Goal: Task Accomplishment & Management: Manage account settings

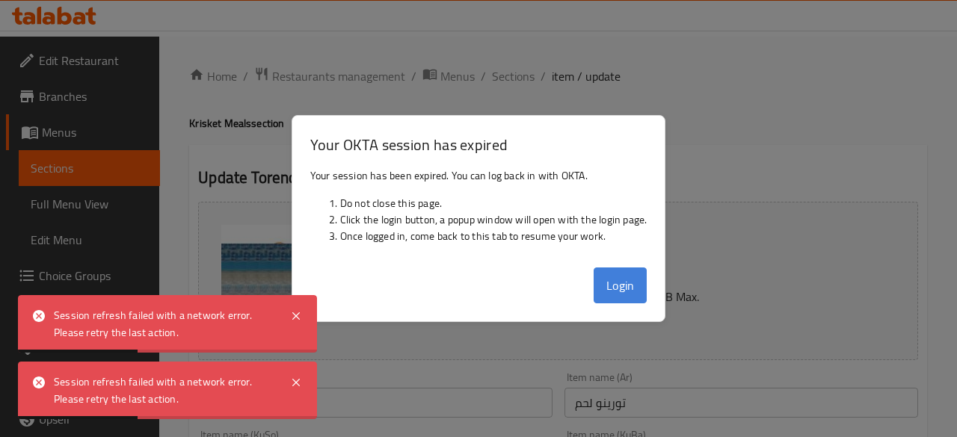
click at [609, 289] on button "Login" at bounding box center [621, 286] width 54 height 36
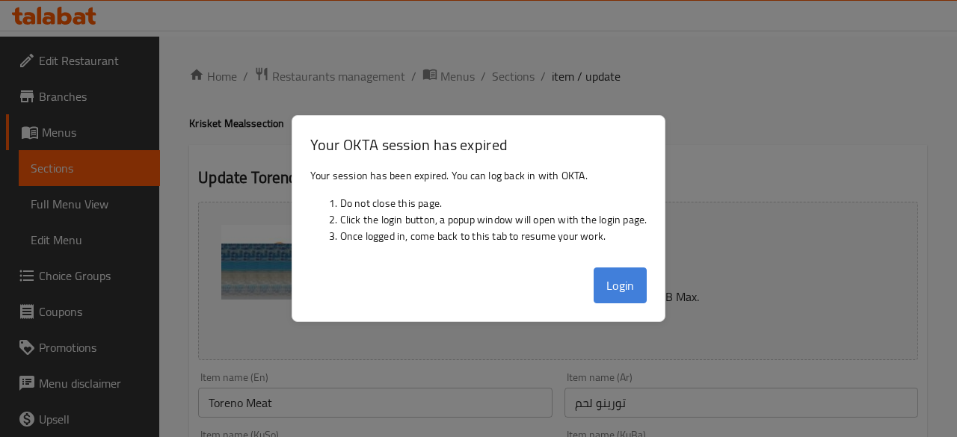
click at [606, 282] on button "Login" at bounding box center [621, 286] width 54 height 36
click at [619, 277] on button "Login" at bounding box center [621, 286] width 54 height 36
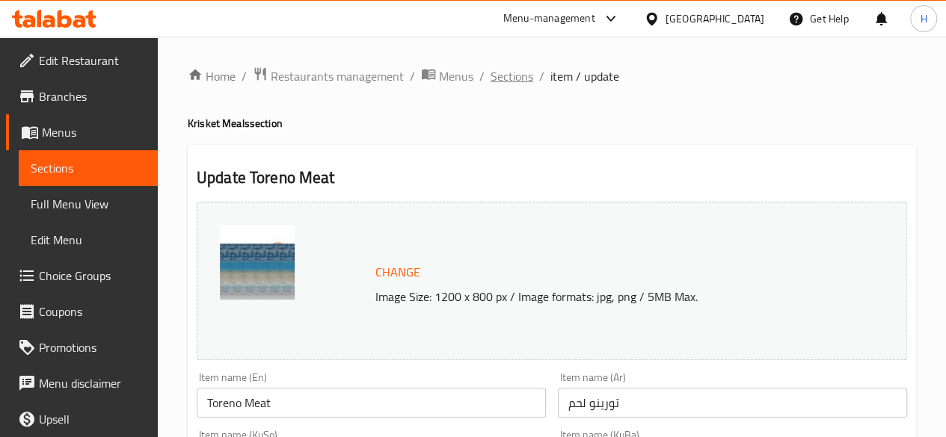
click at [517, 77] on span "Sections" at bounding box center [511, 76] width 43 height 18
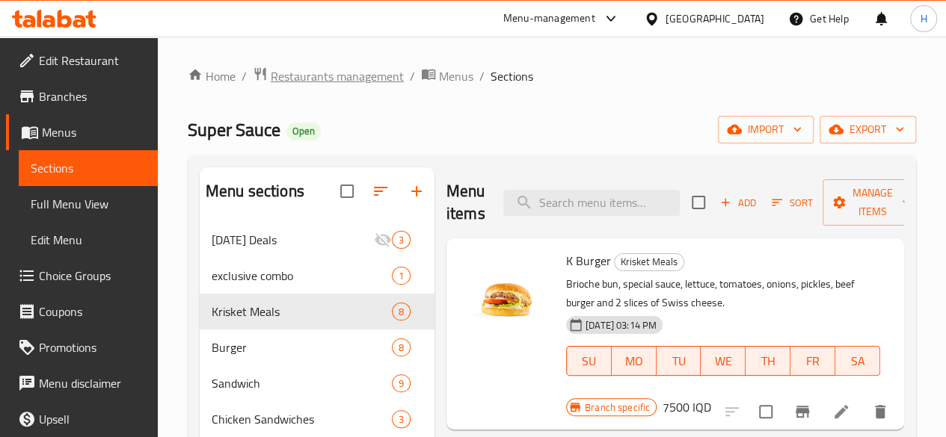
click at [308, 70] on span "Restaurants management" at bounding box center [337, 76] width 133 height 18
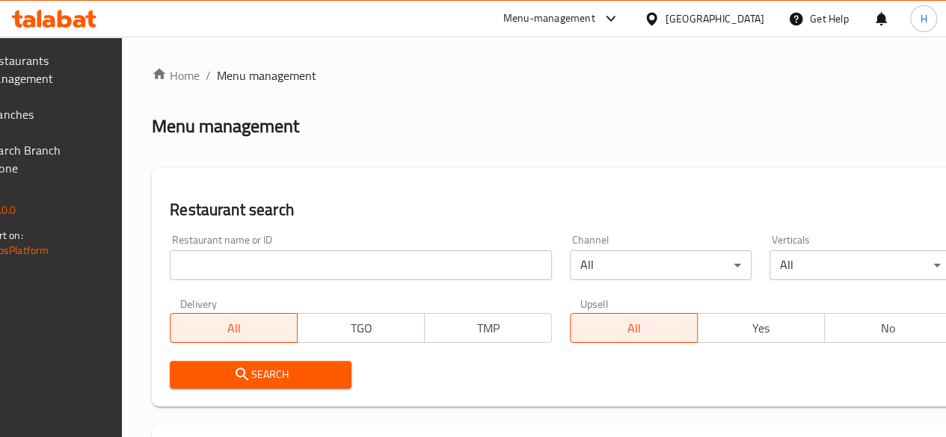
click at [281, 263] on input "search" at bounding box center [361, 265] width 382 height 30
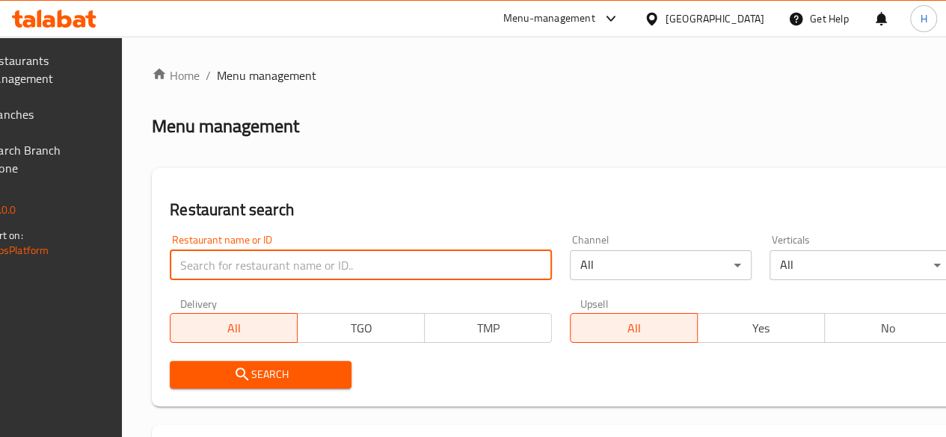
paste input "695408"
type input "695408"
click button "Search" at bounding box center [261, 375] width 182 height 28
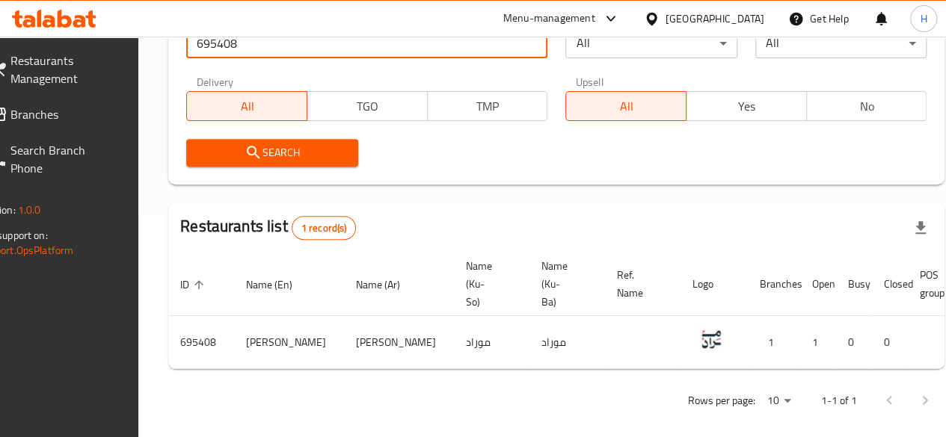
scroll to position [0, 147]
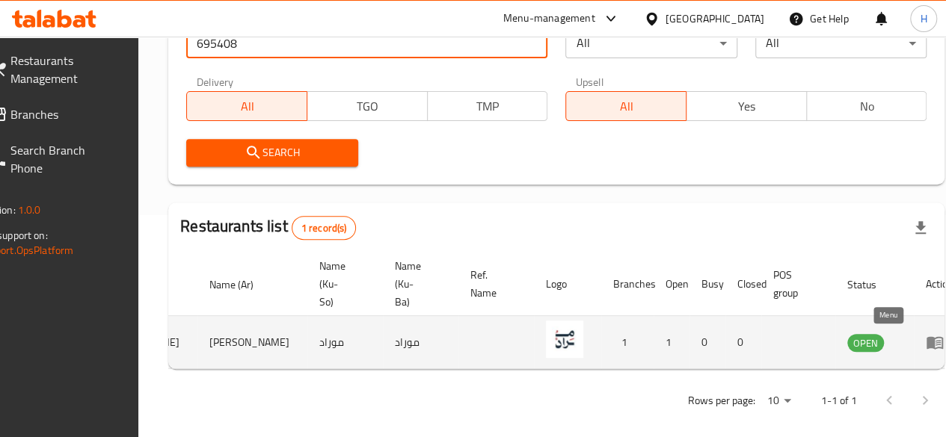
click at [925, 339] on link "enhanced table" at bounding box center [939, 342] width 28 height 18
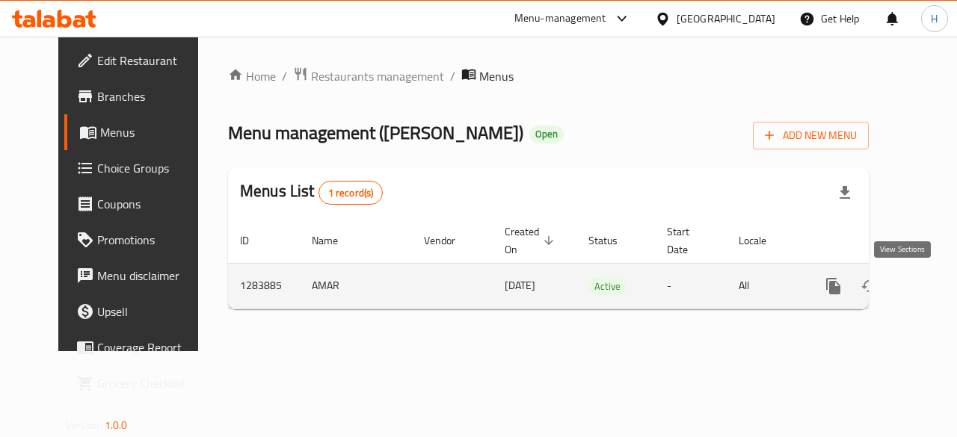
click at [923, 294] on link "enhanced table" at bounding box center [941, 286] width 36 height 36
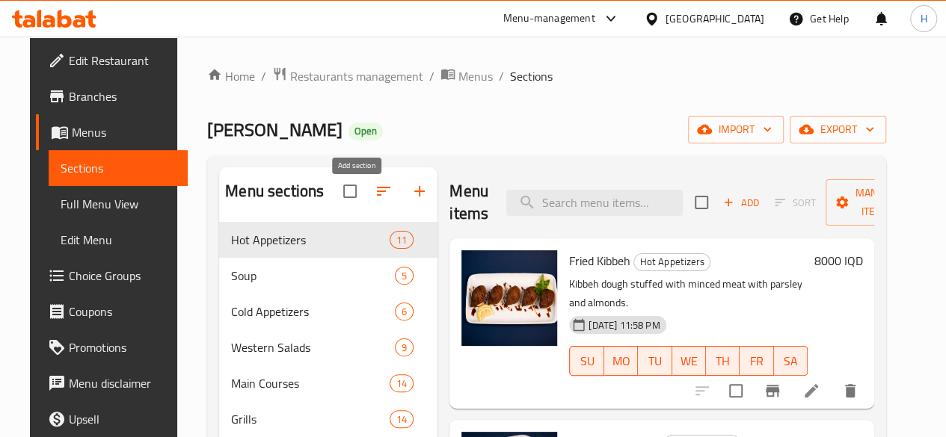
click at [410, 200] on icon "button" at bounding box center [419, 191] width 18 height 18
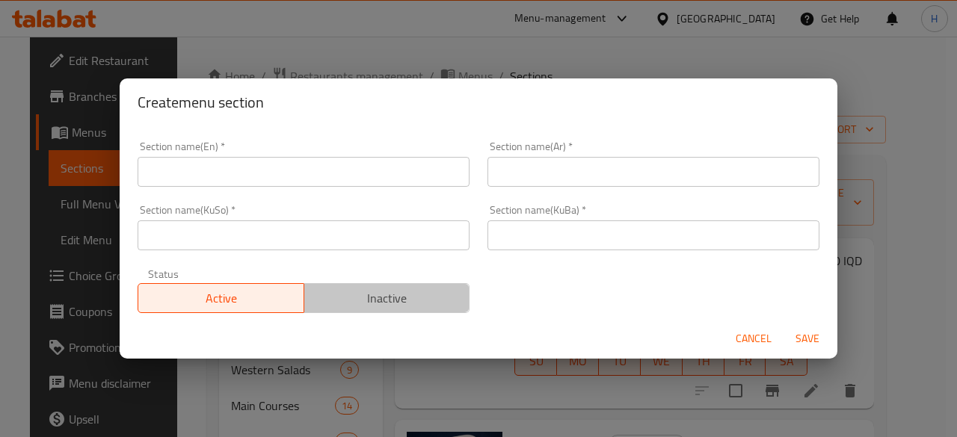
click at [429, 303] on span "Inactive" at bounding box center [387, 299] width 154 height 22
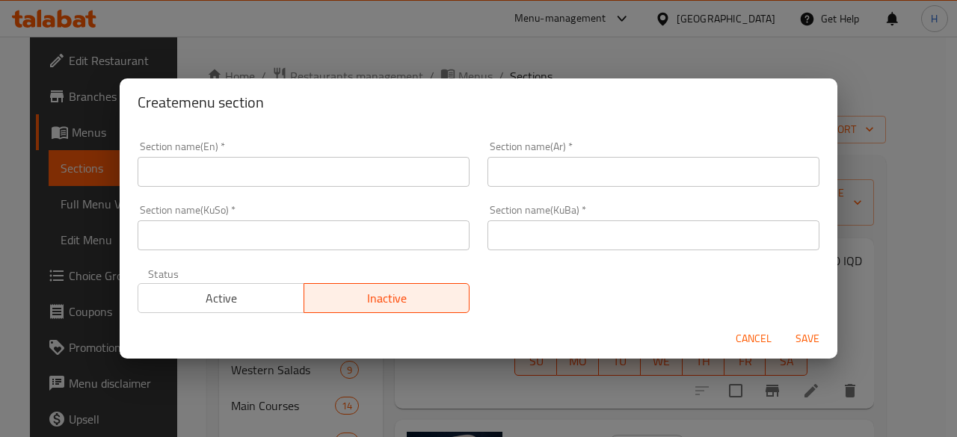
click at [357, 176] on input "text" at bounding box center [304, 172] width 332 height 30
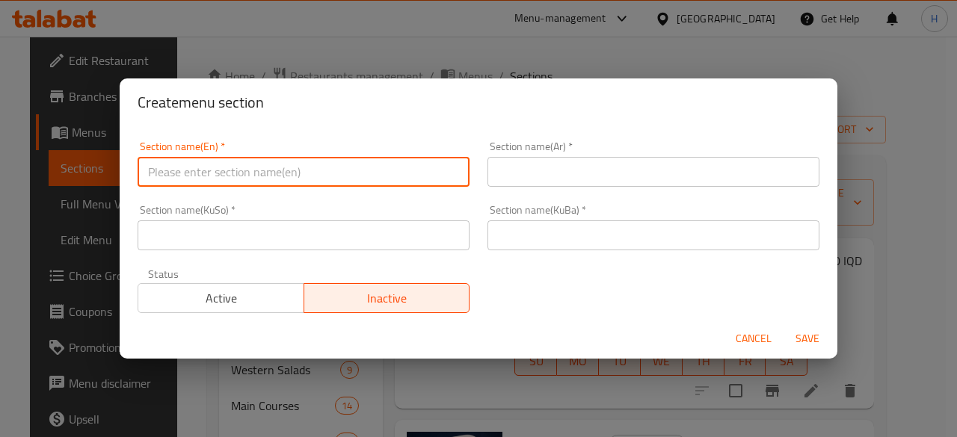
drag, startPoint x: 250, startPoint y: 176, endPoint x: 559, endPoint y: 179, distance: 309.5
click at [261, 173] on input "text" at bounding box center [304, 172] width 332 height 30
type input "l"
type input "h"
click at [260, 179] on input "المقبلات" at bounding box center [304, 172] width 332 height 30
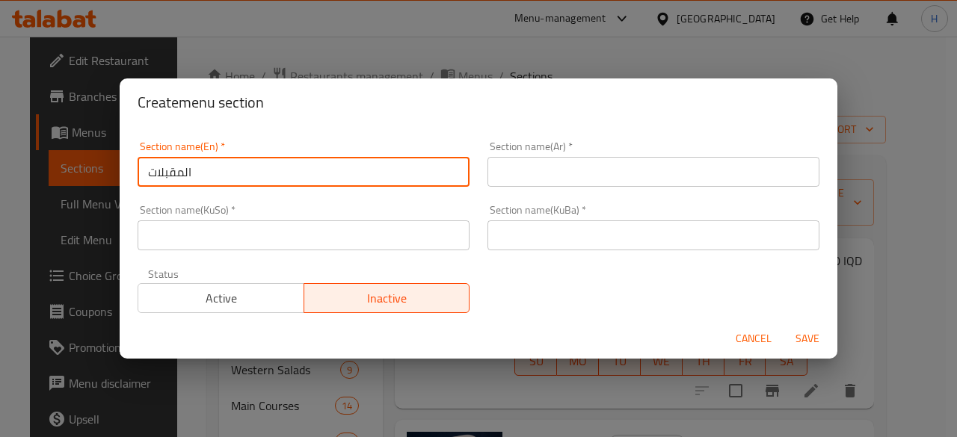
click at [259, 179] on input "المقبلات" at bounding box center [304, 172] width 332 height 30
drag, startPoint x: 259, startPoint y: 179, endPoint x: 253, endPoint y: 173, distance: 9.0
click at [257, 178] on input "المقبلات" at bounding box center [304, 172] width 332 height 30
type input "المقبلات"
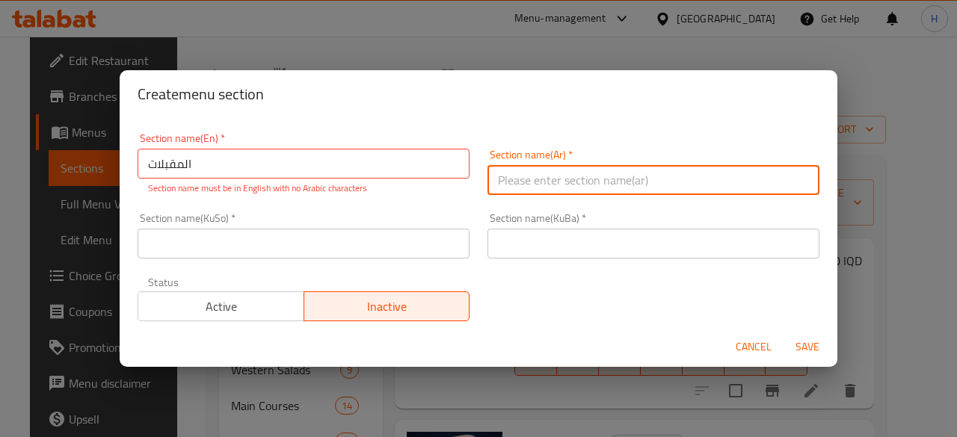
click at [685, 176] on input "text" at bounding box center [653, 180] width 332 height 30
paste input "المقبلات"
type input "المقبلات"
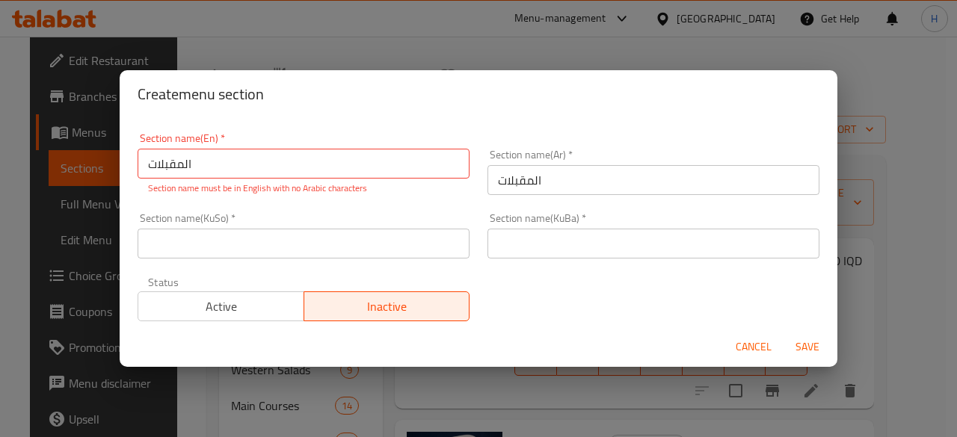
click at [353, 182] on p "Section name must be in English with no Arabic characters" at bounding box center [303, 188] width 311 height 13
click at [353, 164] on input "المقبلات" at bounding box center [304, 164] width 332 height 30
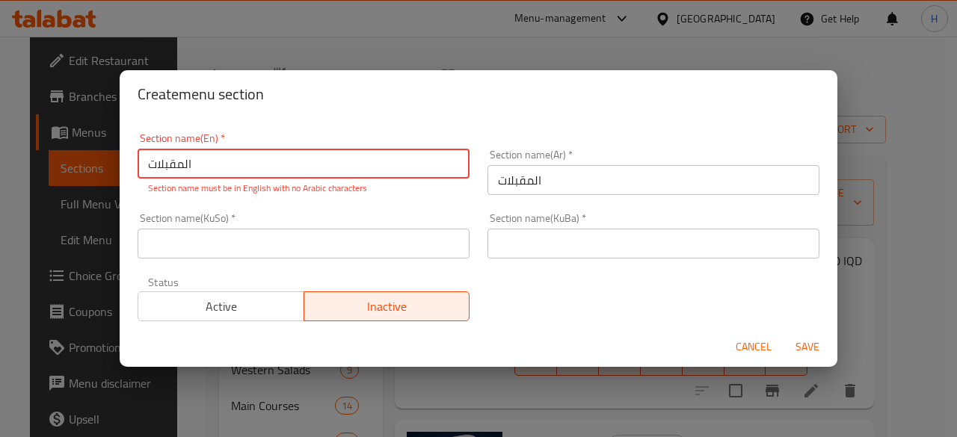
type input "a"
type input "Appetizers"
click at [360, 244] on input "text" at bounding box center [304, 244] width 332 height 30
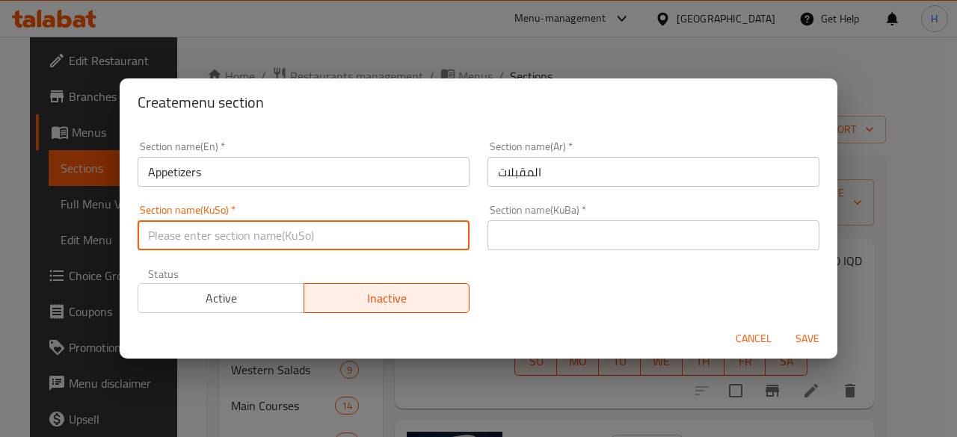
type input "."
click at [645, 225] on input "text" at bounding box center [653, 236] width 332 height 30
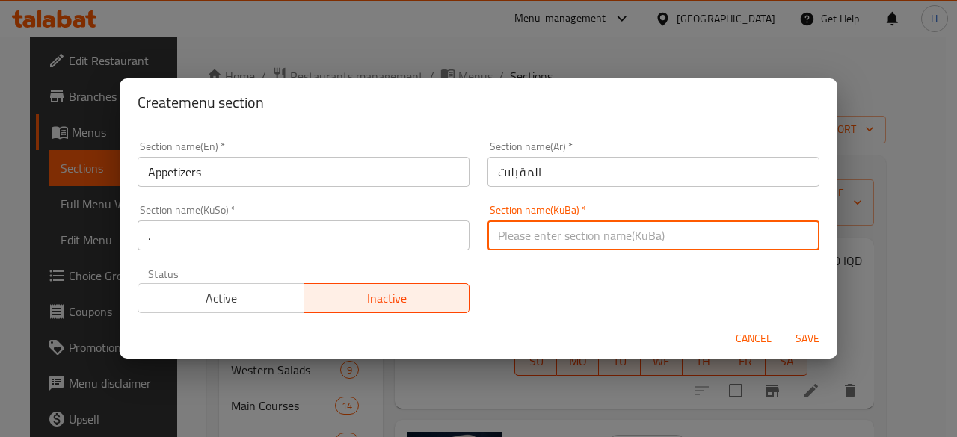
type input "."
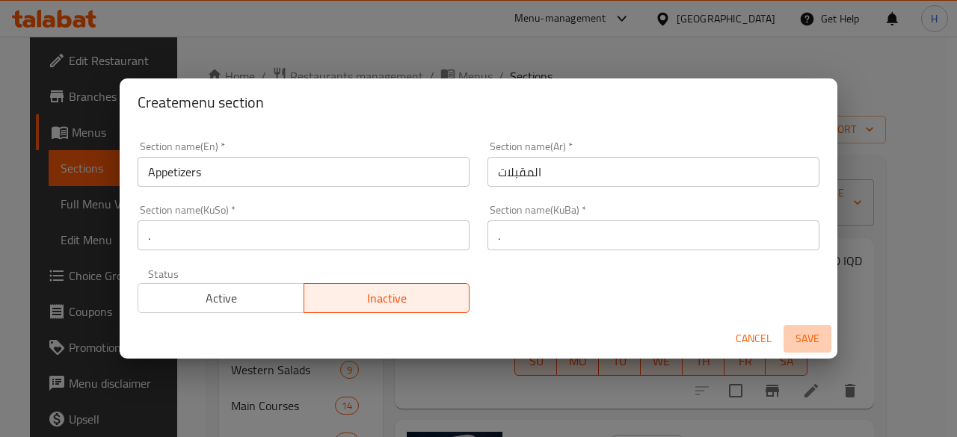
drag, startPoint x: 800, startPoint y: 339, endPoint x: 767, endPoint y: 319, distance: 38.2
click at [797, 338] on span "Save" at bounding box center [807, 339] width 36 height 19
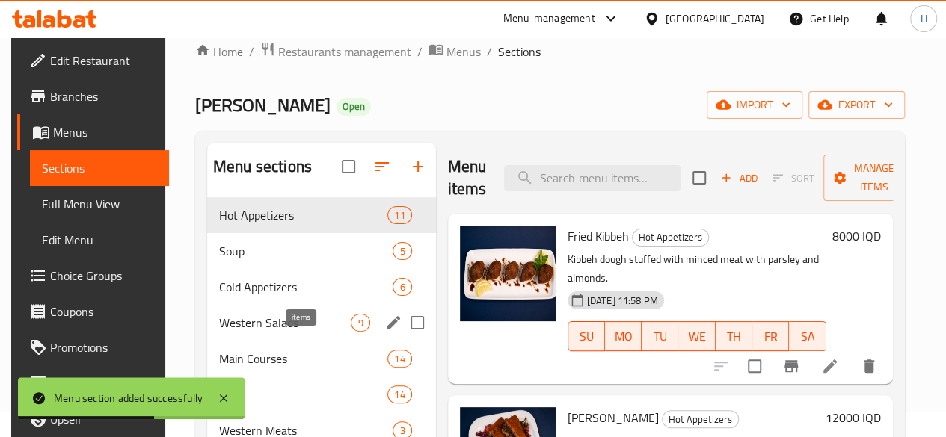
scroll to position [99, 0]
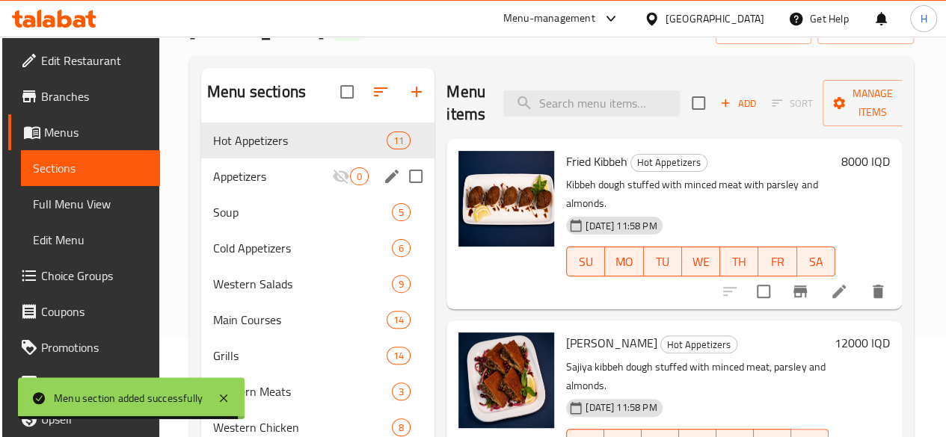
click at [264, 185] on span "Appetizers" at bounding box center [272, 176] width 119 height 18
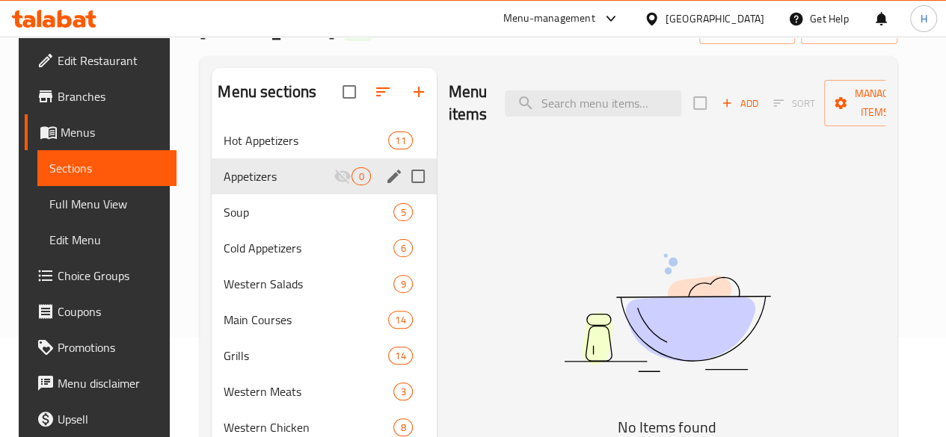
click at [385, 185] on icon "edit" at bounding box center [394, 176] width 18 height 18
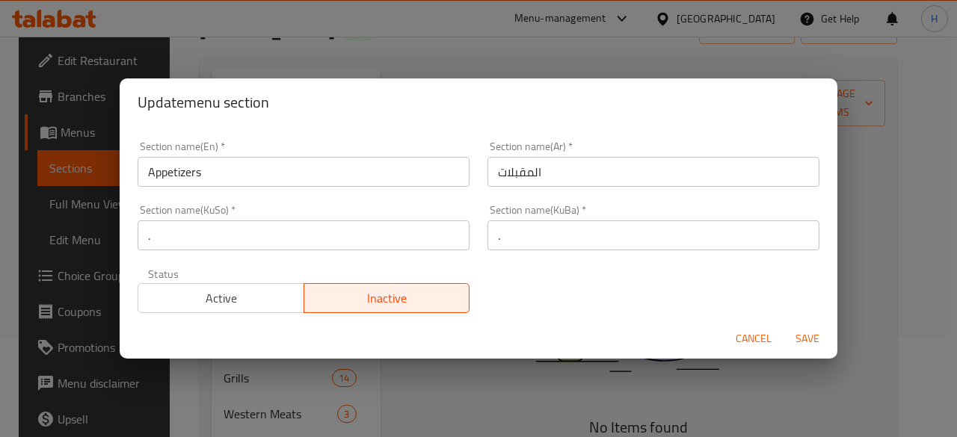
click at [747, 335] on span "Cancel" at bounding box center [754, 339] width 36 height 19
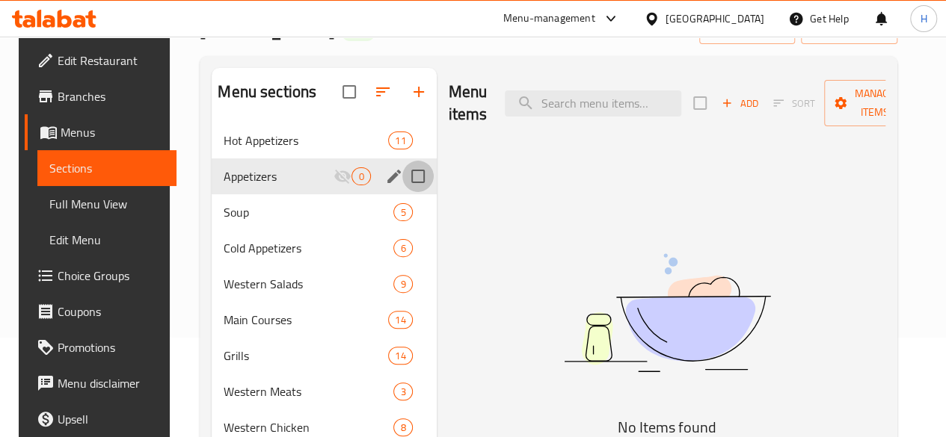
click at [402, 192] on input "Menu sections" at bounding box center [417, 176] width 31 height 31
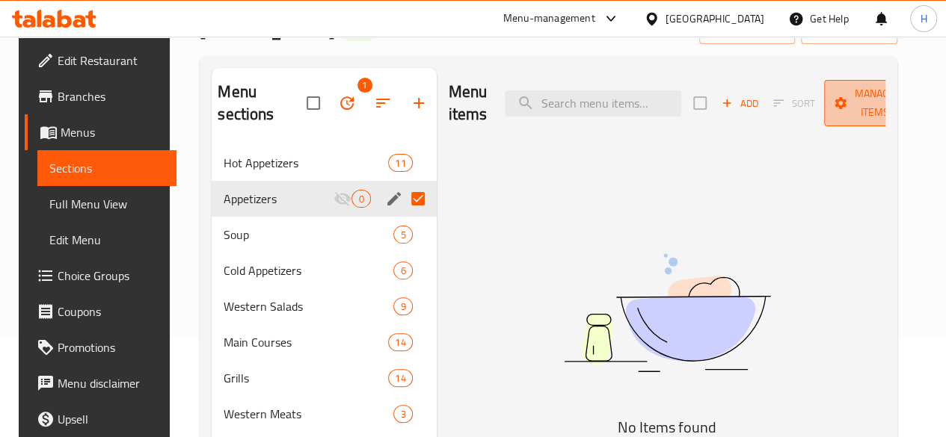
click at [836, 113] on span "Manage items" at bounding box center [874, 102] width 76 height 37
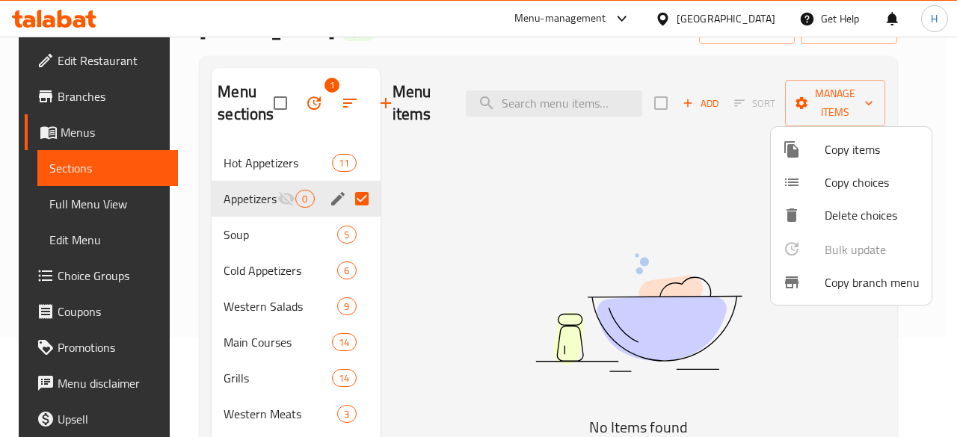
click at [535, 242] on div at bounding box center [478, 218] width 957 height 437
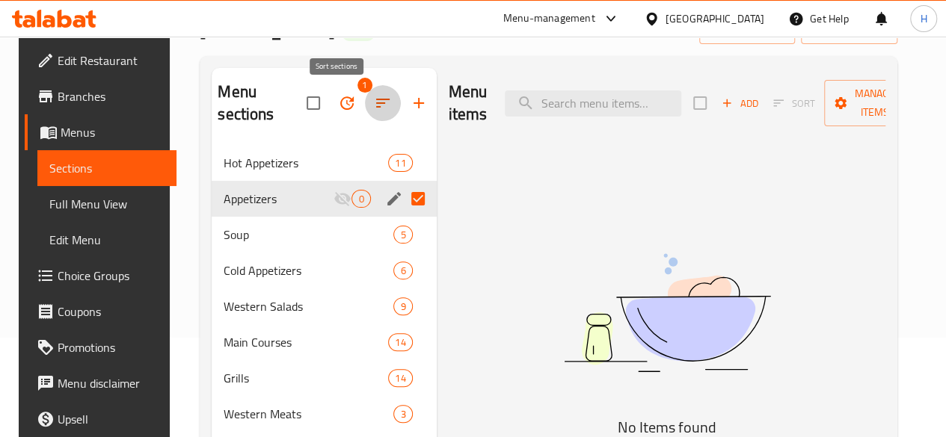
click at [374, 108] on icon "button" at bounding box center [383, 103] width 18 height 18
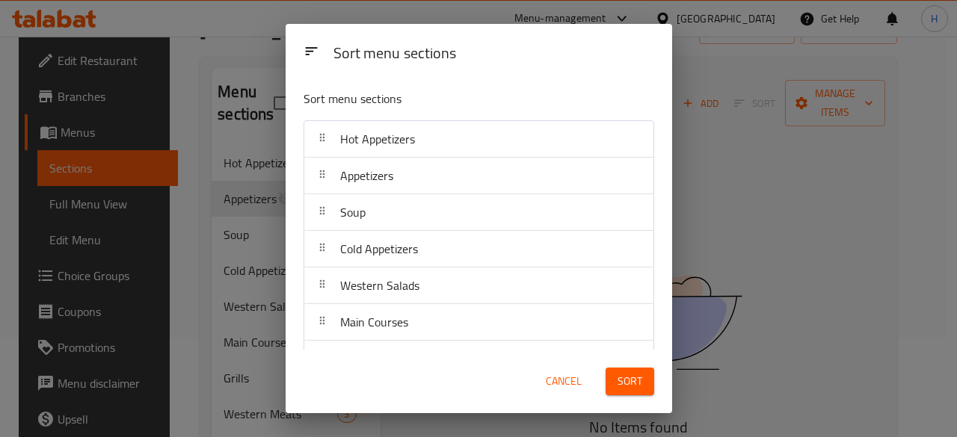
drag, startPoint x: 446, startPoint y: 147, endPoint x: 762, endPoint y: 243, distance: 330.4
click at [762, 242] on div "Sort menu sections Sort menu sections Hot Appetizers Appetizers Soup Cold Appet…" at bounding box center [478, 218] width 957 height 437
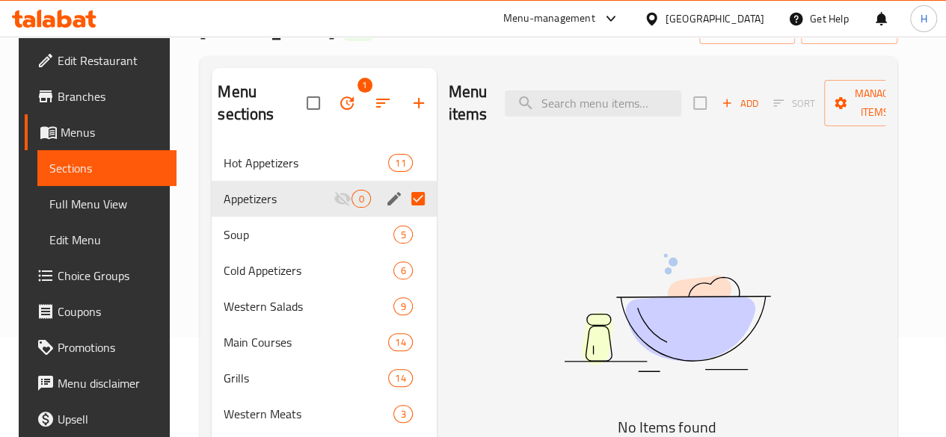
click at [402, 195] on input "Menu sections" at bounding box center [417, 198] width 31 height 31
checkbox input "false"
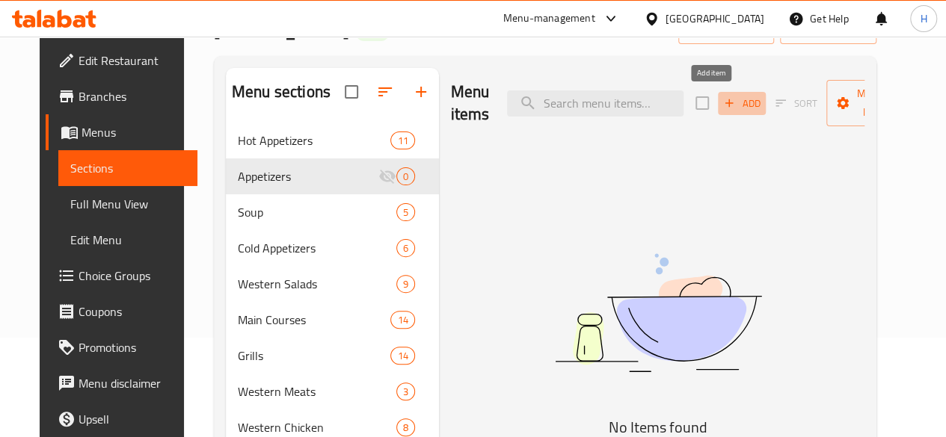
click at [731, 102] on span "Add" at bounding box center [741, 103] width 40 height 17
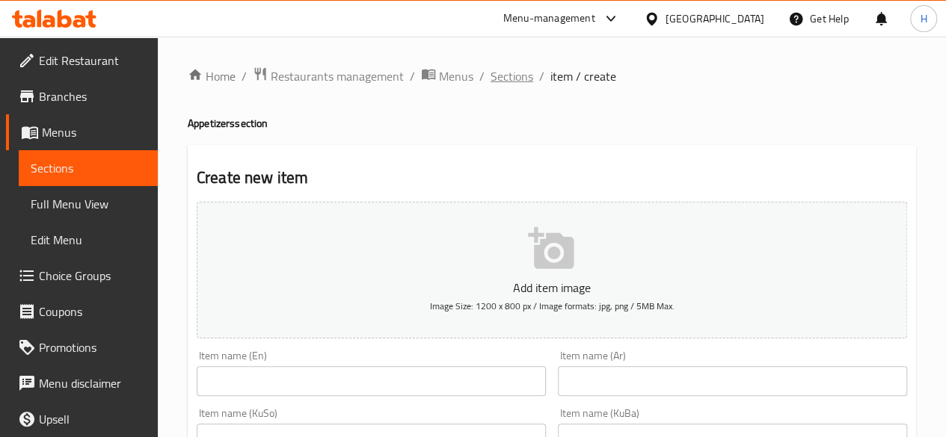
click at [493, 75] on span "Sections" at bounding box center [511, 76] width 43 height 18
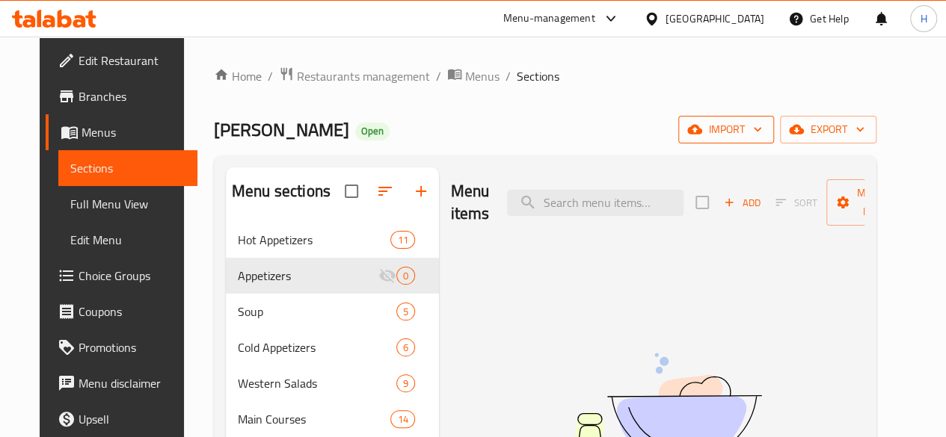
click at [761, 129] on icon "button" at bounding box center [757, 130] width 7 height 4
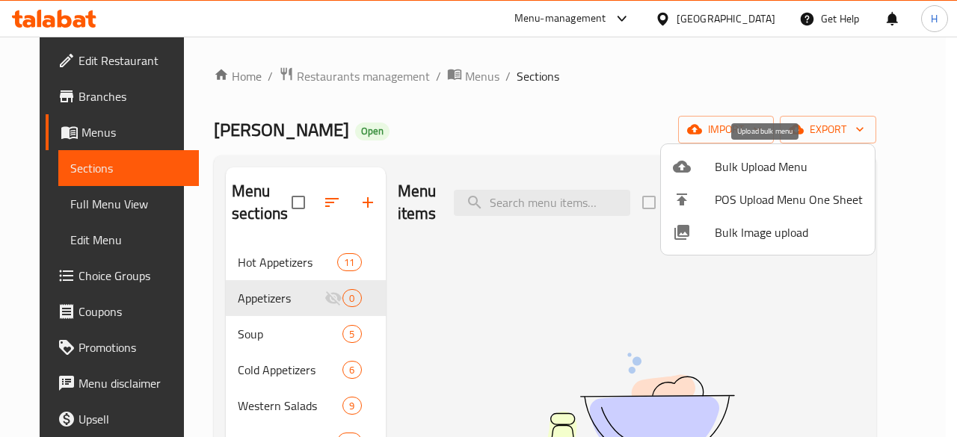
click at [686, 168] on icon at bounding box center [682, 167] width 18 height 12
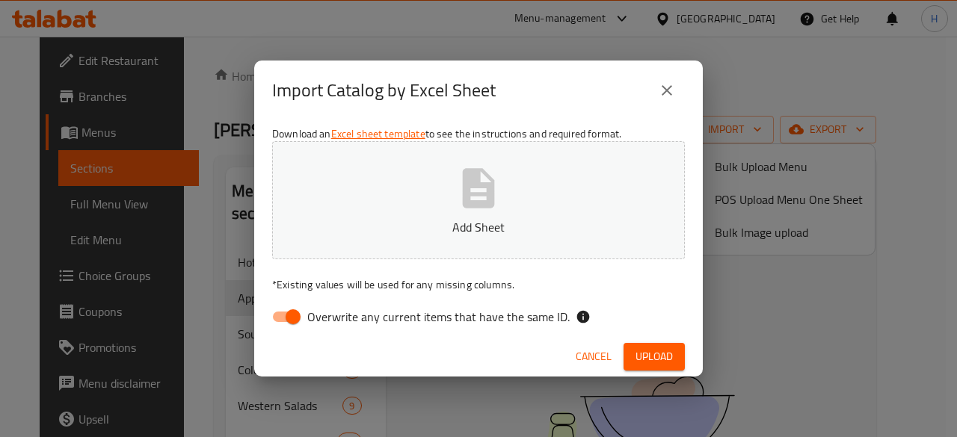
click at [298, 321] on input "Overwrite any current items that have the same ID." at bounding box center [292, 317] width 85 height 28
click at [350, 308] on span "Overwrite any current items that have the same ID." at bounding box center [438, 317] width 262 height 18
click at [321, 307] on input "Overwrite any current items that have the same ID." at bounding box center [277, 317] width 85 height 28
drag, startPoint x: 292, startPoint y: 321, endPoint x: 365, endPoint y: 252, distance: 100.5
click at [292, 321] on input "Overwrite any current items that have the same ID." at bounding box center [292, 317] width 85 height 28
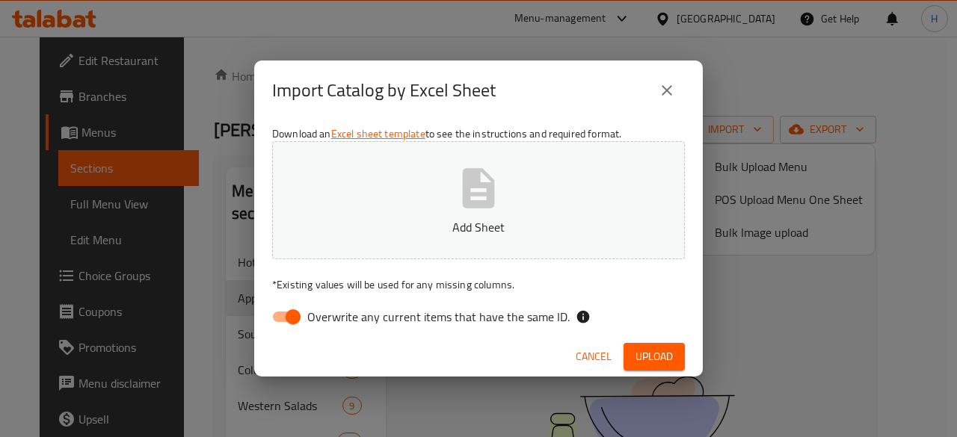
checkbox input "false"
click at [426, 197] on button "Add Sheet" at bounding box center [478, 200] width 413 height 118
click at [654, 360] on span "Upload" at bounding box center [653, 357] width 37 height 19
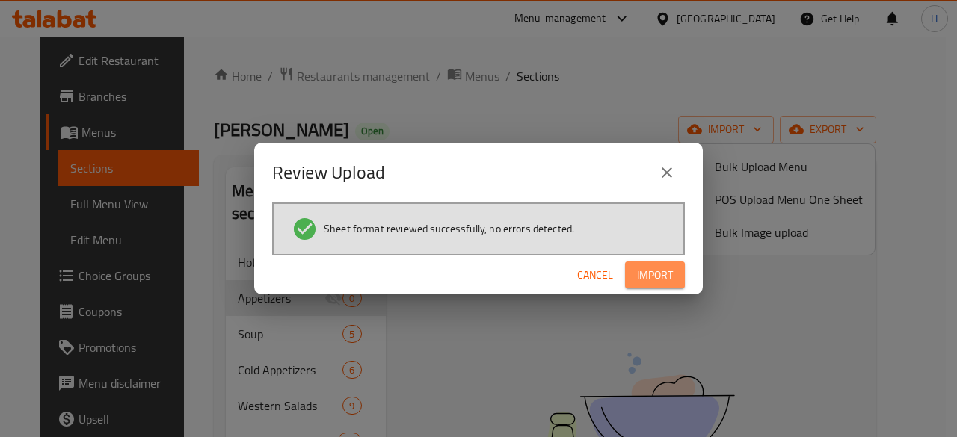
click at [655, 271] on span "Import" at bounding box center [655, 275] width 36 height 19
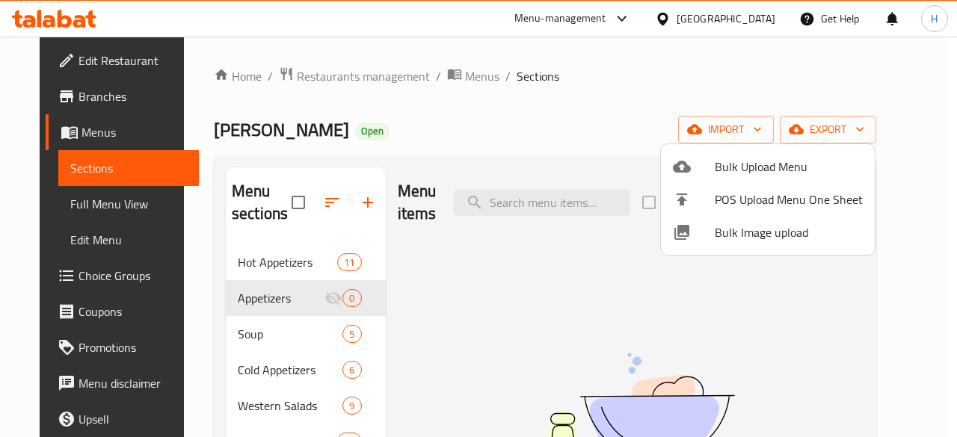
click at [516, 327] on div at bounding box center [478, 218] width 957 height 437
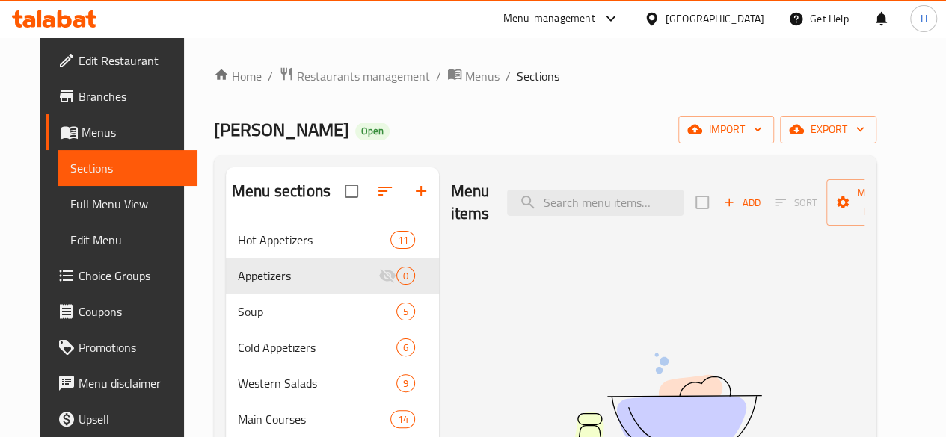
click at [439, 111] on div "Home / Restaurants management / Menus / Sections Murad Open import export Menu …" at bounding box center [545, 369] width 662 height 604
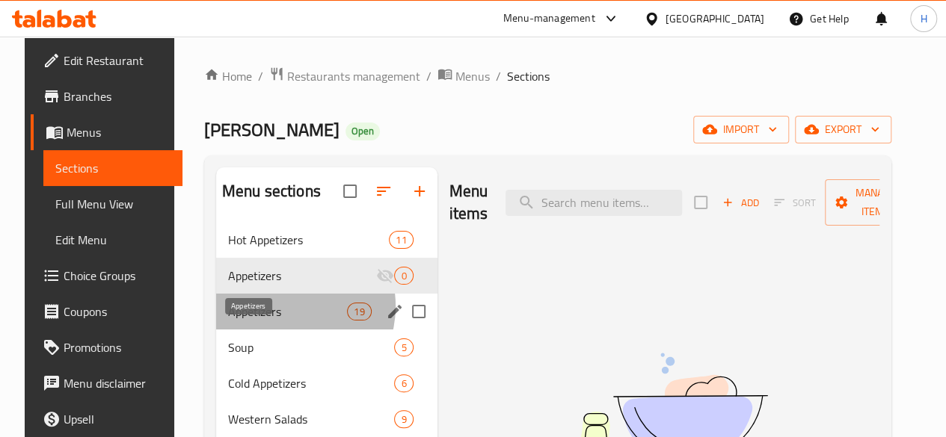
drag, startPoint x: 273, startPoint y: 329, endPoint x: 335, endPoint y: 326, distance: 62.1
click at [273, 321] on span "Appetizers" at bounding box center [287, 312] width 119 height 18
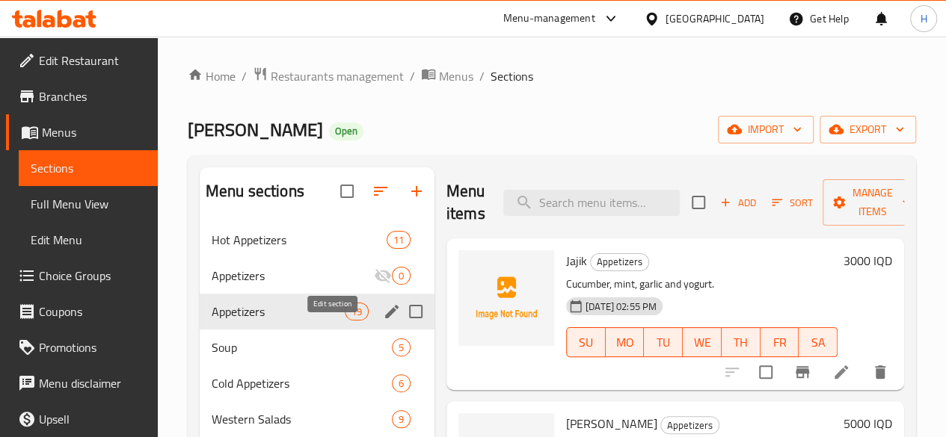
click at [383, 321] on icon "edit" at bounding box center [392, 312] width 18 height 18
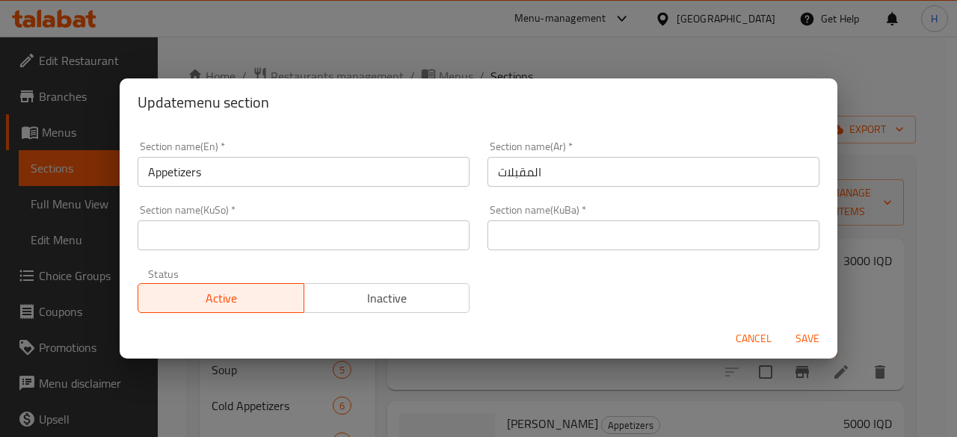
click at [374, 306] on span "Inactive" at bounding box center [387, 299] width 154 height 22
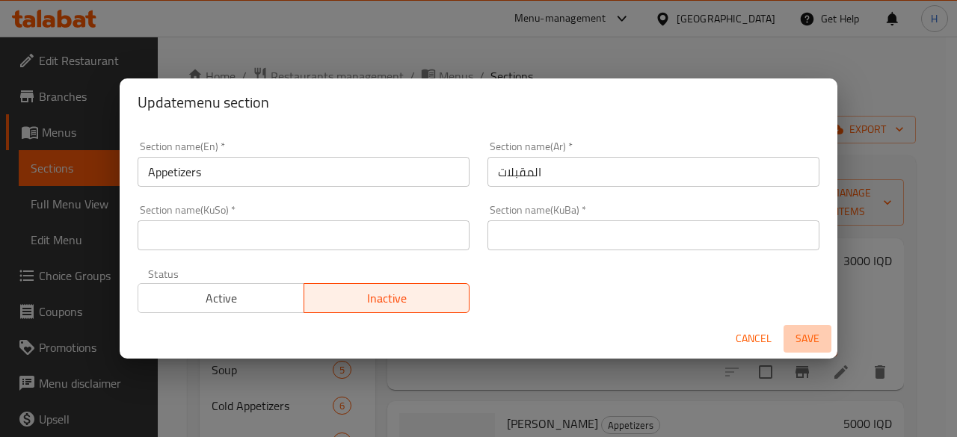
drag, startPoint x: 809, startPoint y: 339, endPoint x: 791, endPoint y: 338, distance: 18.0
click at [809, 339] on span "Save" at bounding box center [807, 339] width 36 height 19
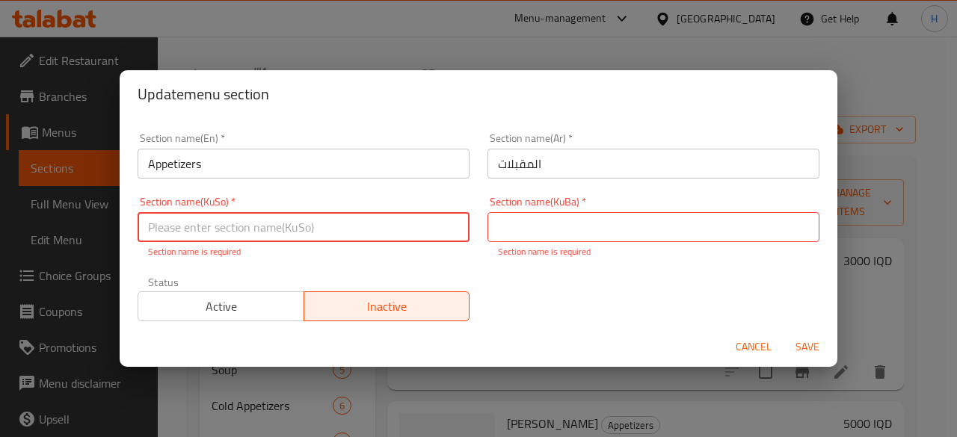
click at [330, 232] on input "text" at bounding box center [304, 227] width 332 height 30
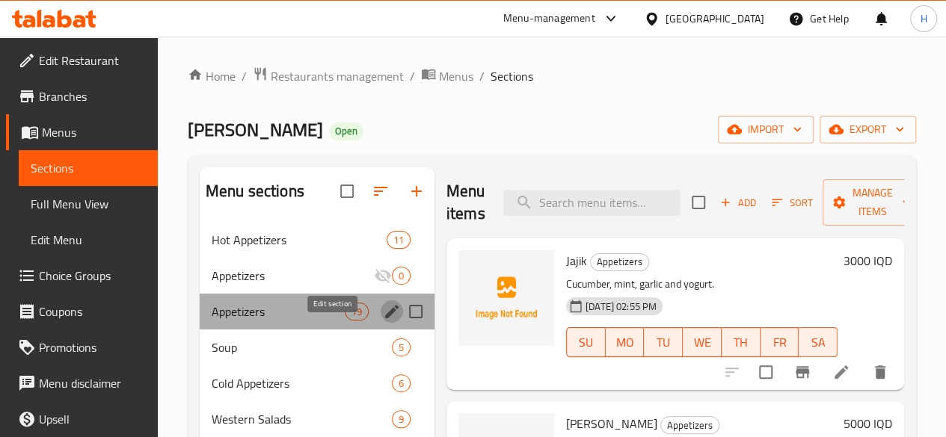
click at [383, 321] on icon "edit" at bounding box center [392, 312] width 18 height 18
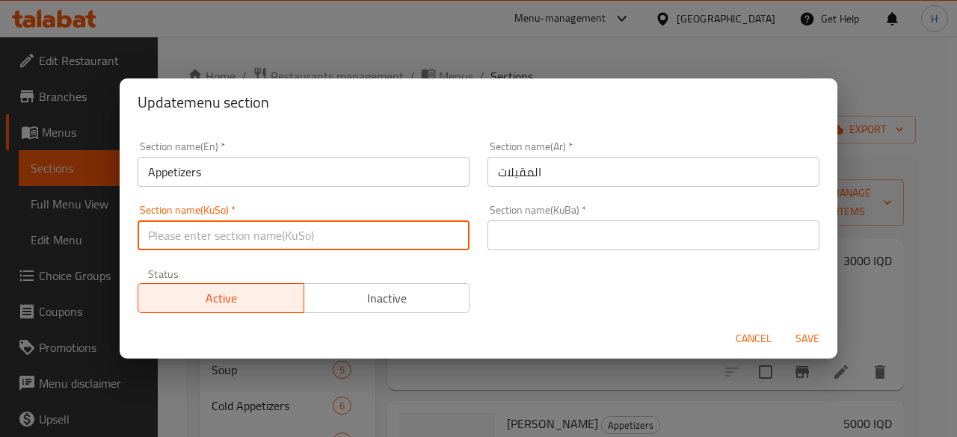
click at [318, 238] on input "text" at bounding box center [304, 236] width 332 height 30
type input "."
click at [591, 247] on input "text" at bounding box center [653, 236] width 332 height 30
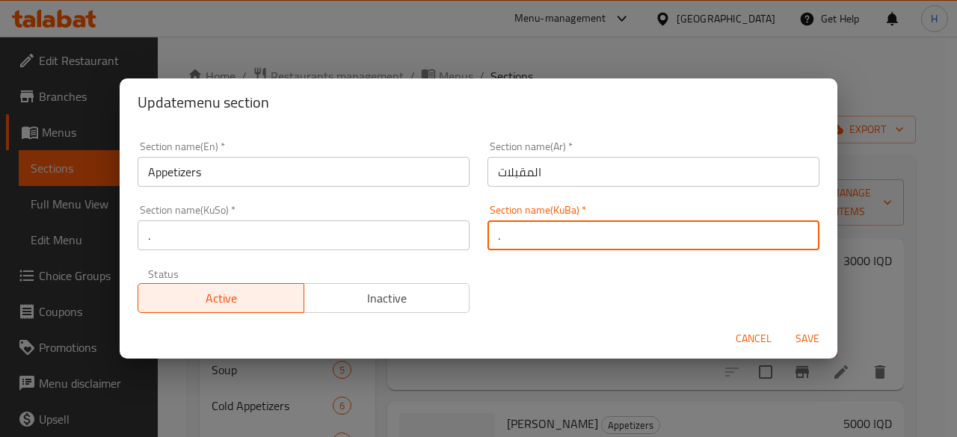
type input "."
click at [783, 325] on button "Save" at bounding box center [807, 339] width 48 height 28
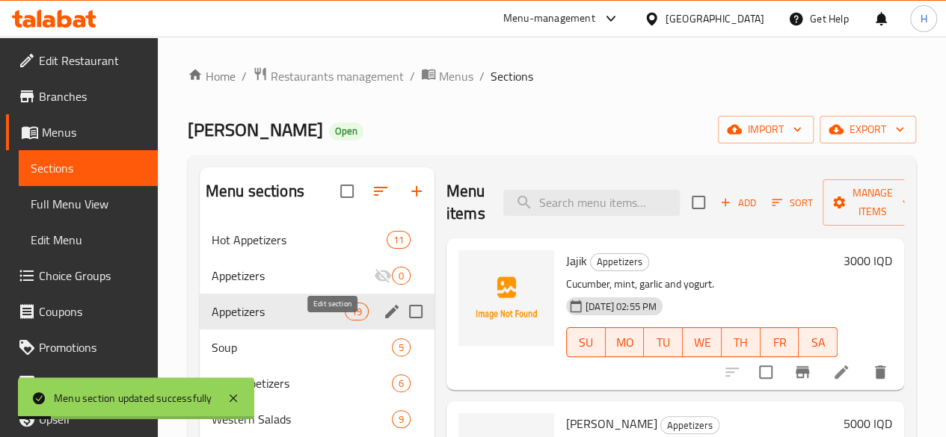
click at [383, 321] on icon "edit" at bounding box center [392, 312] width 18 height 18
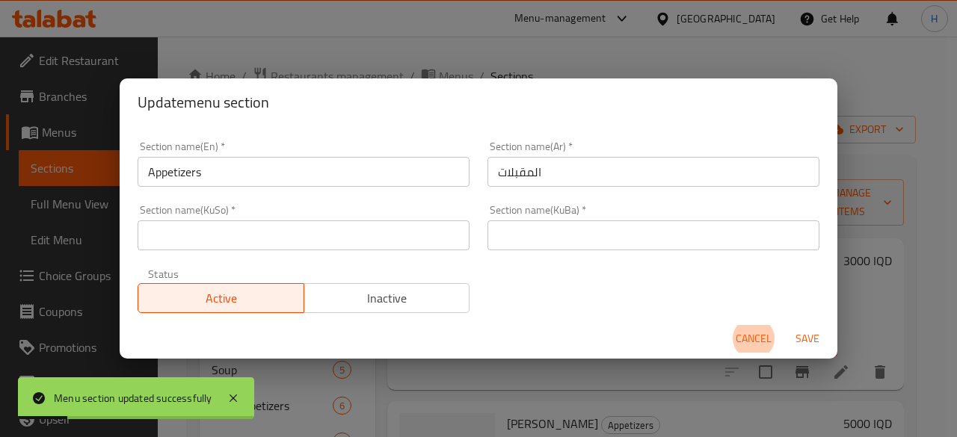
click at [309, 235] on input "text" at bounding box center [304, 236] width 332 height 30
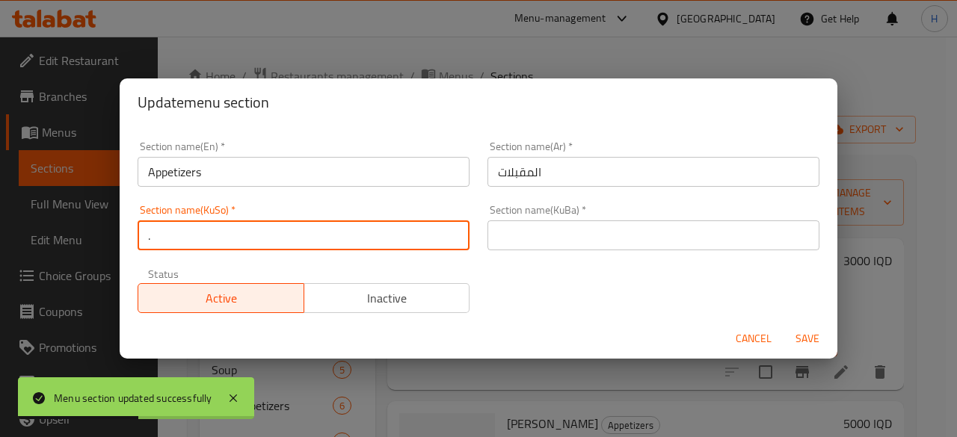
type input "."
click at [531, 247] on input "text" at bounding box center [653, 236] width 332 height 30
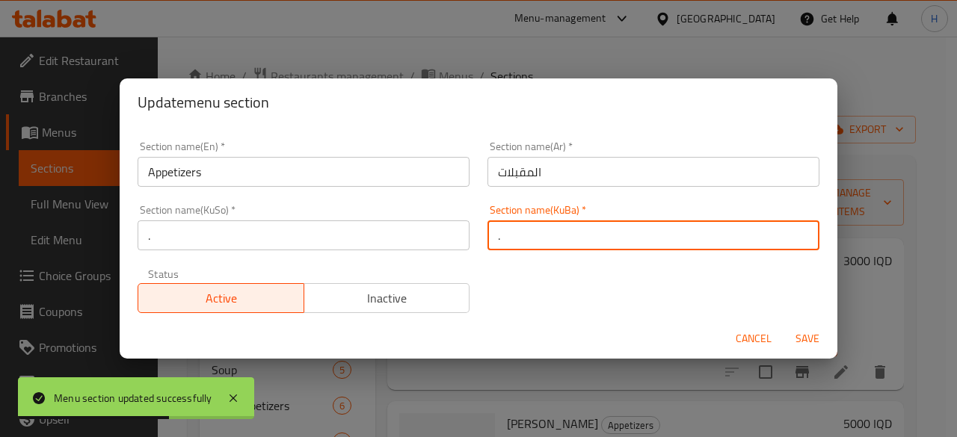
type input "."
drag, startPoint x: 376, startPoint y: 301, endPoint x: 423, endPoint y: 303, distance: 47.1
click at [376, 302] on span "Inactive" at bounding box center [387, 299] width 154 height 22
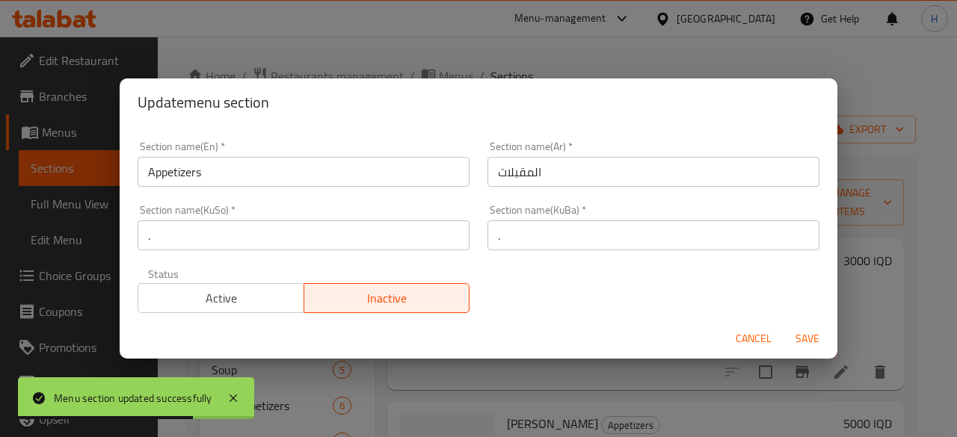
click at [815, 336] on span "Save" at bounding box center [807, 339] width 36 height 19
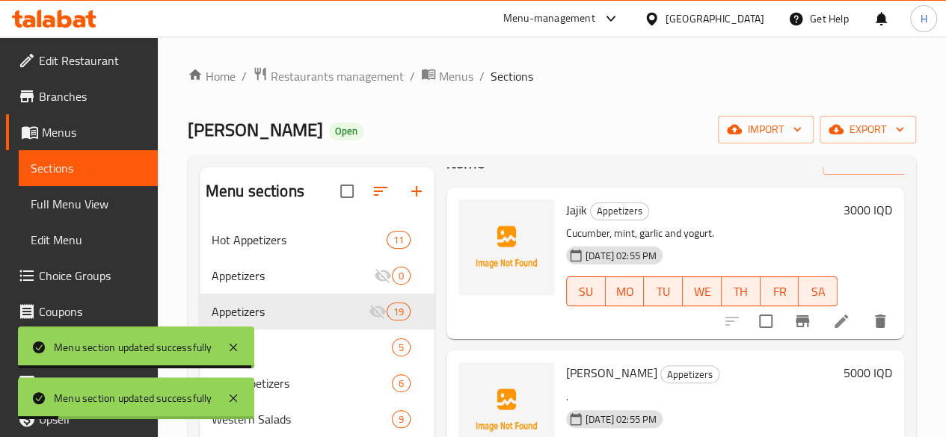
scroll to position [75, 0]
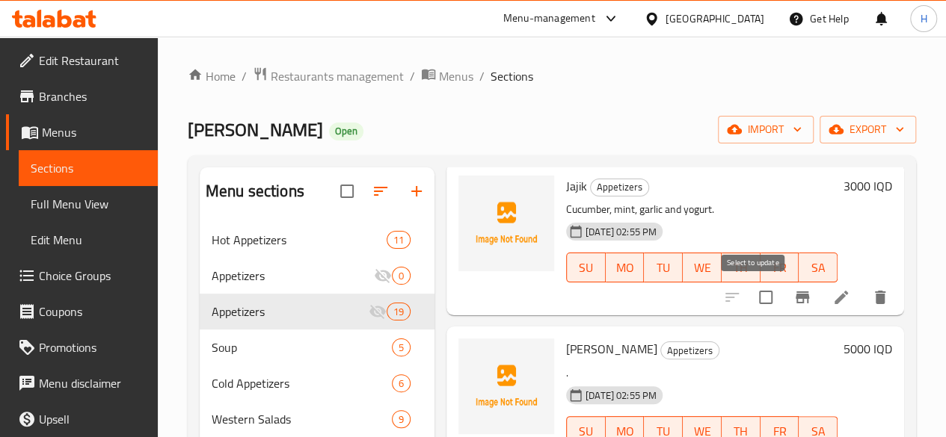
click at [754, 297] on input "checkbox" at bounding box center [765, 297] width 31 height 31
checkbox input "true"
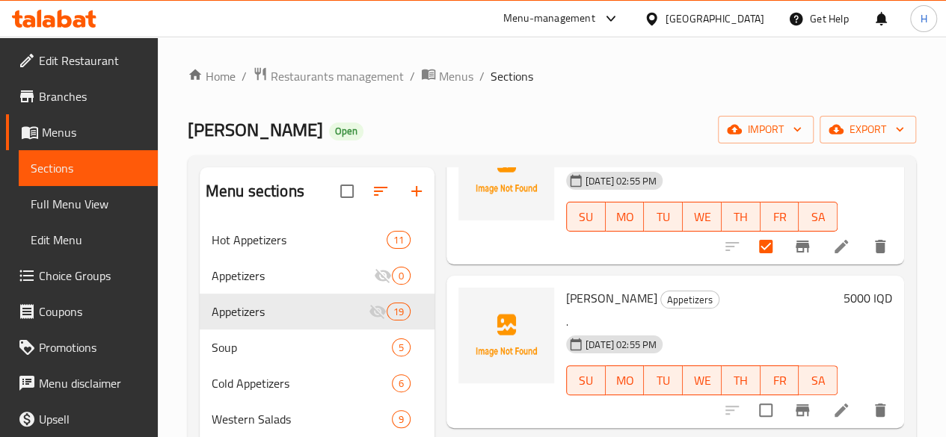
scroll to position [150, 0]
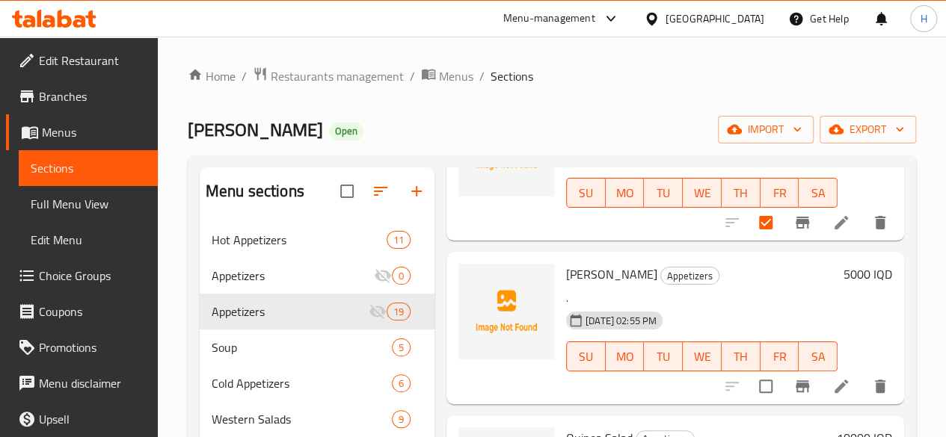
click at [758, 380] on input "checkbox" at bounding box center [765, 386] width 31 height 31
checkbox input "true"
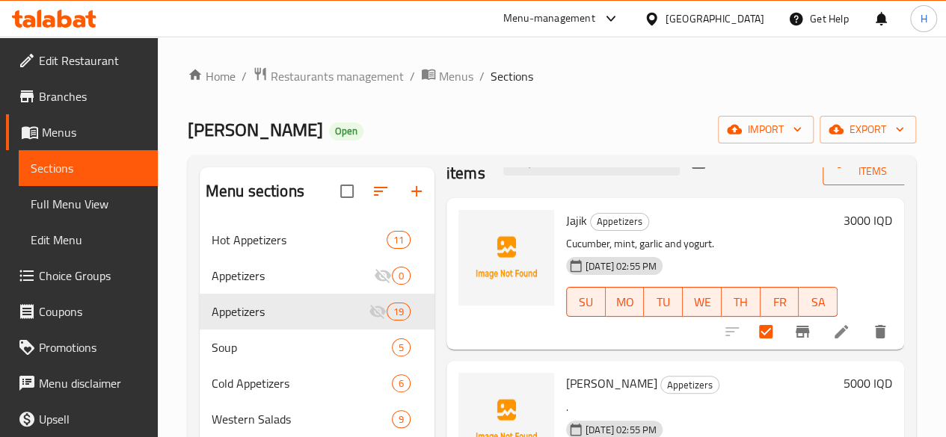
scroll to position [0, 0]
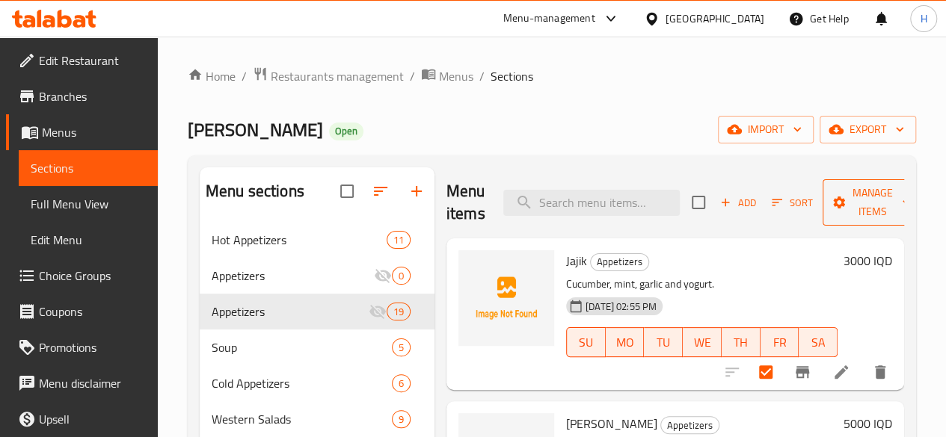
click at [849, 216] on span "Manage items" at bounding box center [872, 202] width 76 height 37
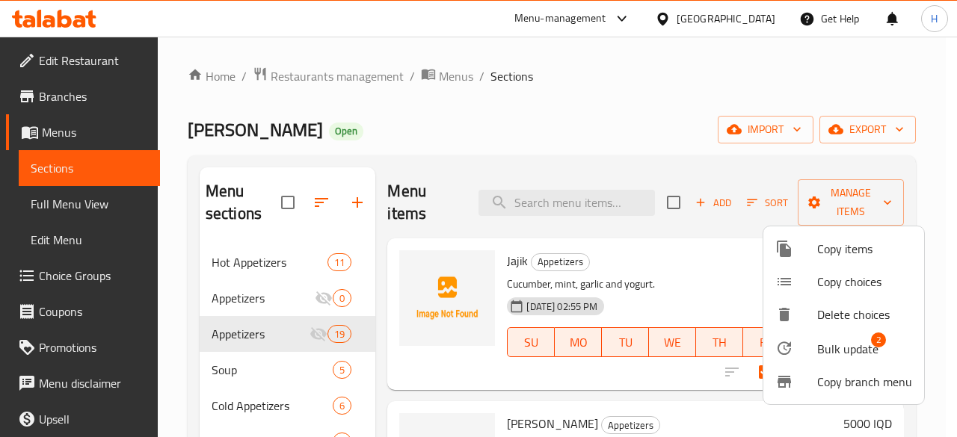
click at [866, 336] on li "Bulk update 2" at bounding box center [843, 348] width 161 height 34
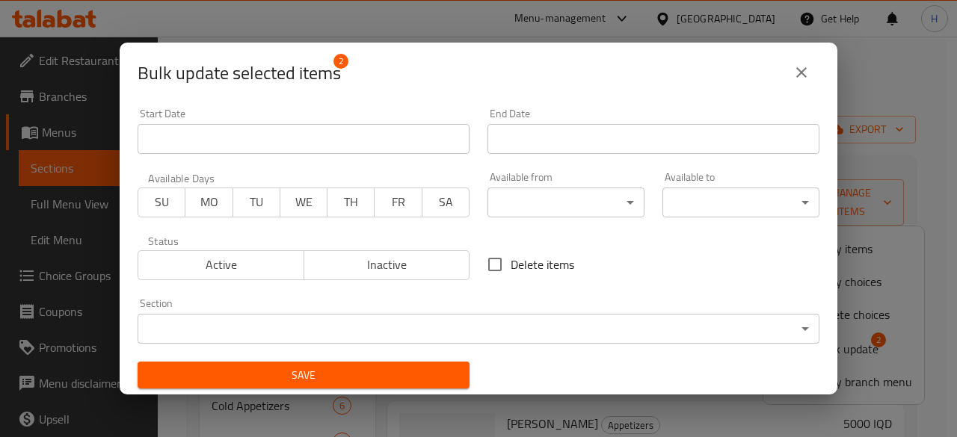
click at [349, 315] on body "​ Menu-management [GEOGRAPHIC_DATA] Get Help H Edit Restaurant Branches Menus S…" at bounding box center [478, 237] width 957 height 401
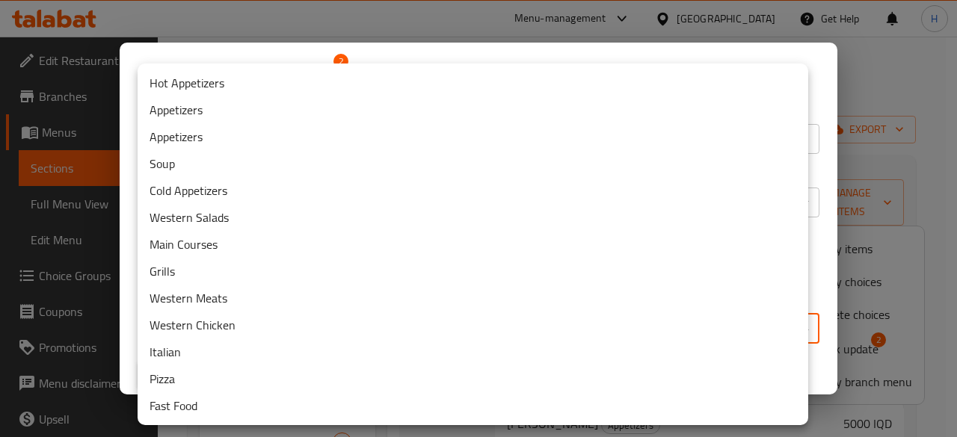
click at [240, 190] on li "Cold Appetizers" at bounding box center [473, 190] width 671 height 27
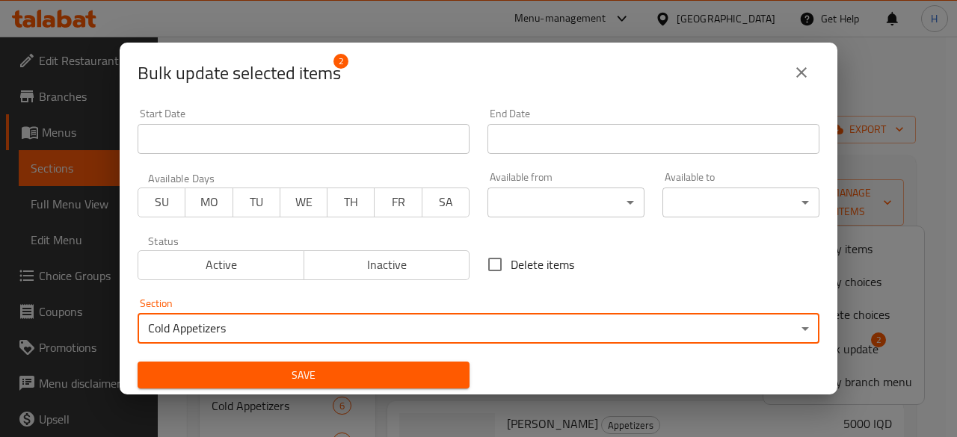
click at [279, 362] on button "Save" at bounding box center [304, 376] width 332 height 28
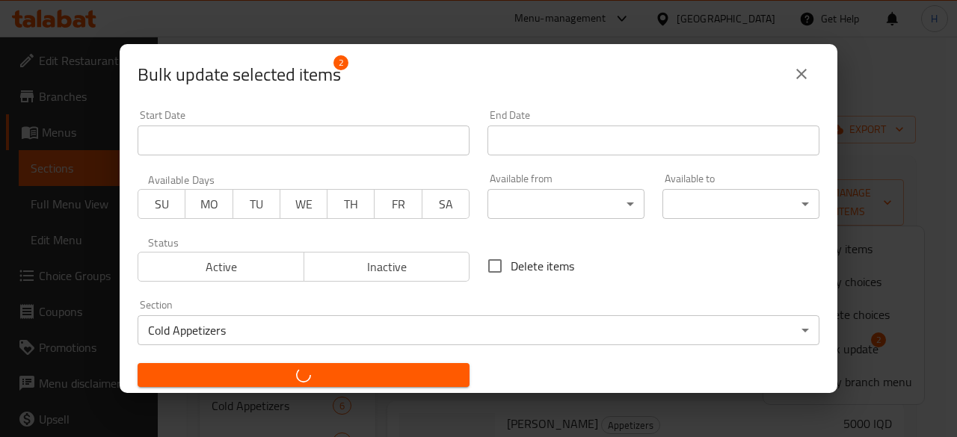
checkbox input "false"
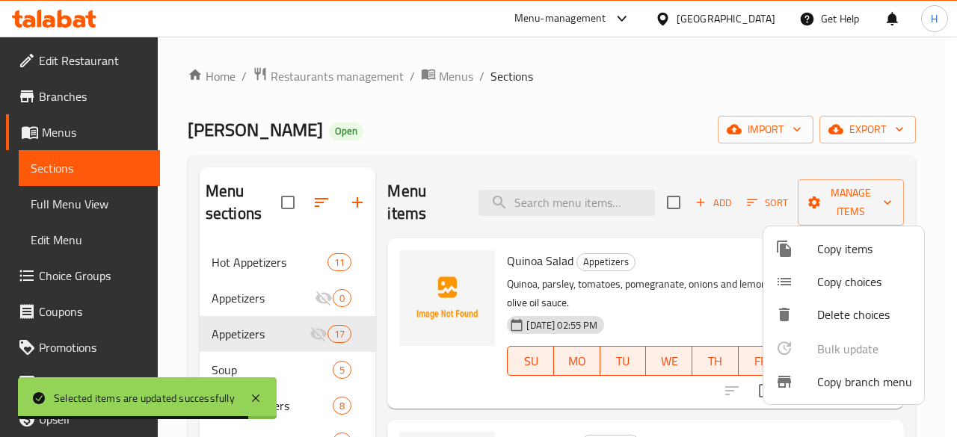
click at [659, 92] on div at bounding box center [478, 218] width 957 height 437
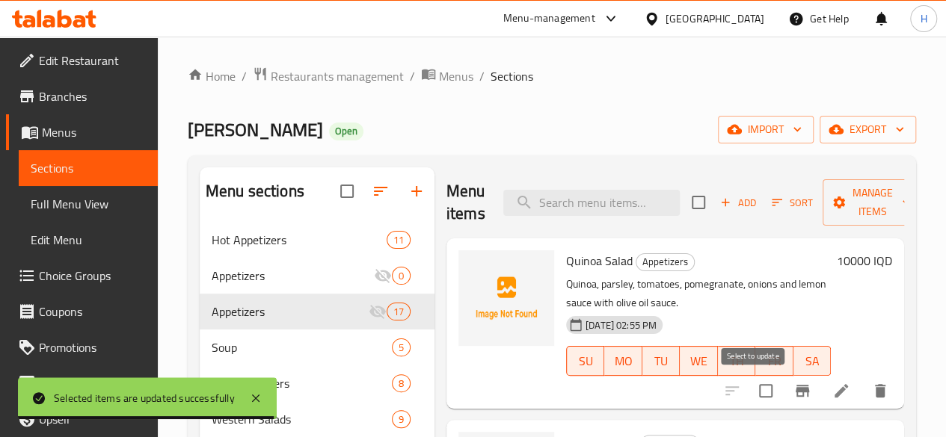
click at [755, 386] on input "checkbox" at bounding box center [765, 390] width 31 height 31
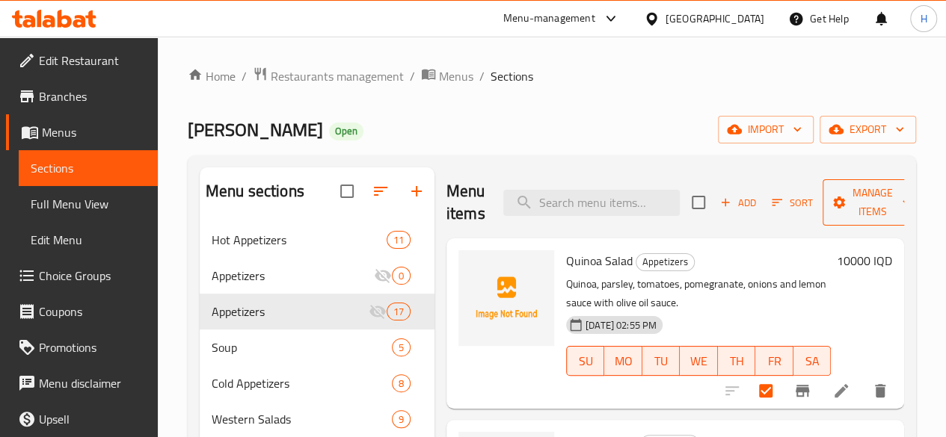
click at [834, 196] on span "Manage items" at bounding box center [872, 202] width 76 height 37
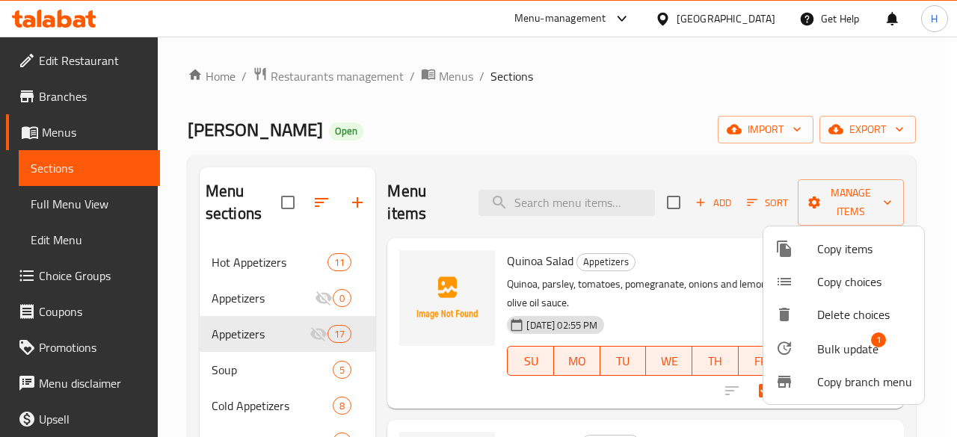
click at [803, 341] on div at bounding box center [796, 348] width 42 height 18
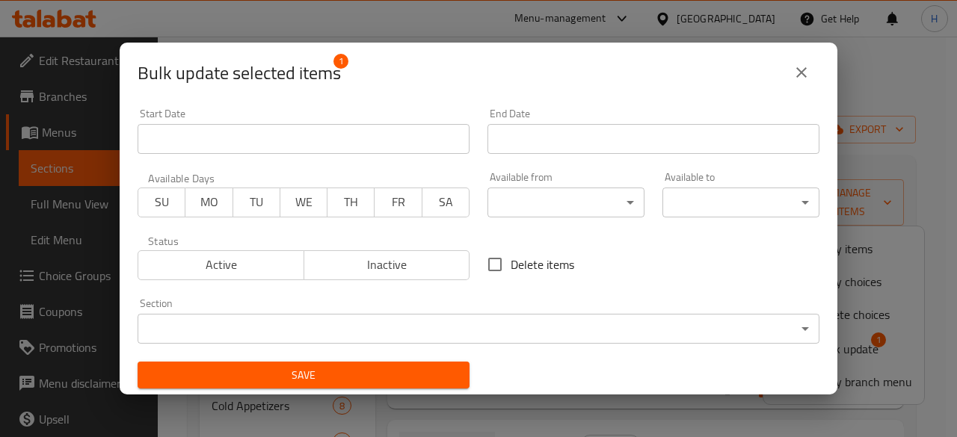
click at [377, 314] on body "​ Menu-management [GEOGRAPHIC_DATA] Get Help H Edit Restaurant Branches Menus S…" at bounding box center [478, 237] width 957 height 401
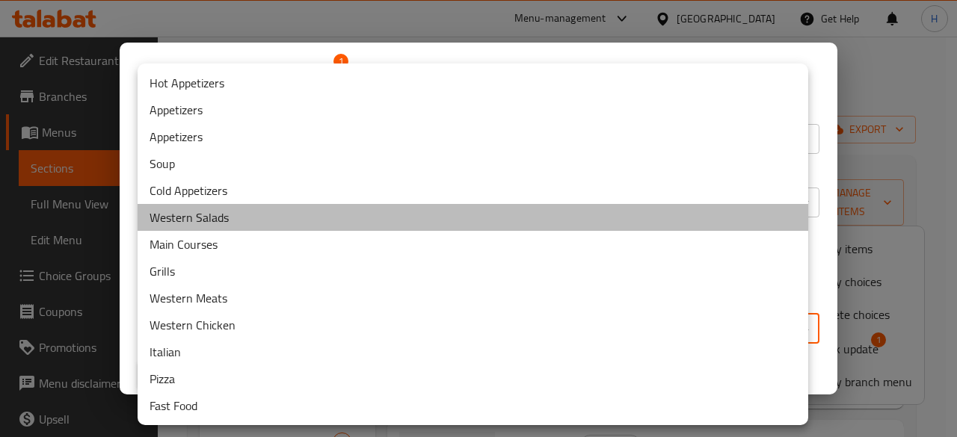
click at [256, 215] on li "Western Salads" at bounding box center [473, 217] width 671 height 27
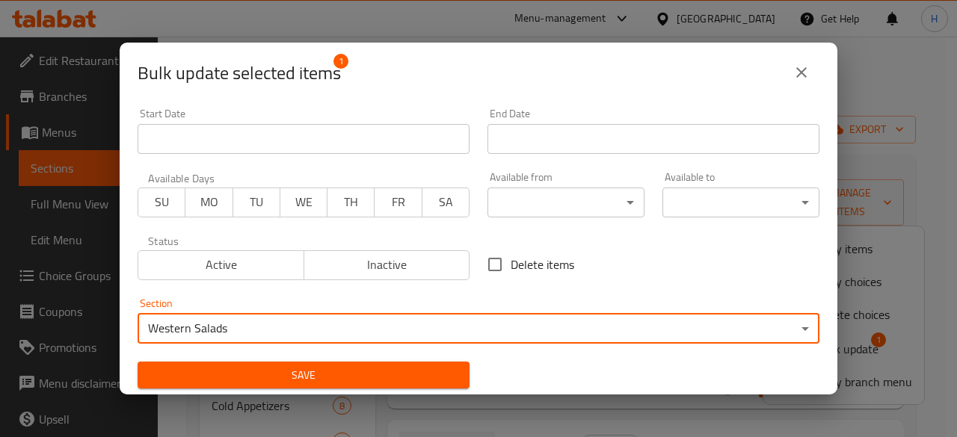
drag, startPoint x: 366, startPoint y: 375, endPoint x: 368, endPoint y: 367, distance: 7.8
click at [366, 374] on span "Save" at bounding box center [304, 375] width 308 height 19
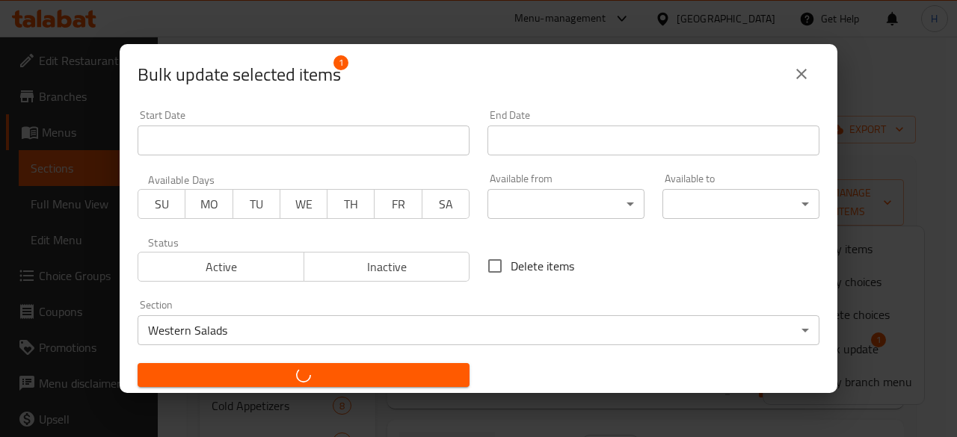
checkbox input "false"
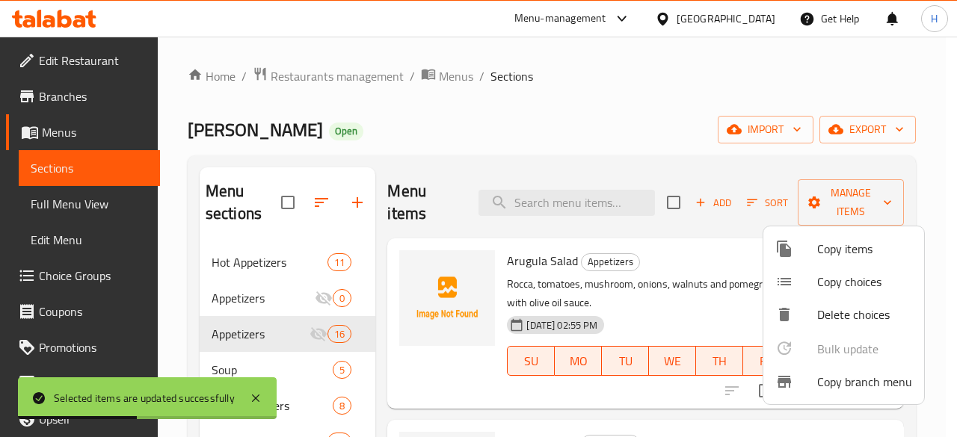
click at [674, 131] on div at bounding box center [478, 218] width 957 height 437
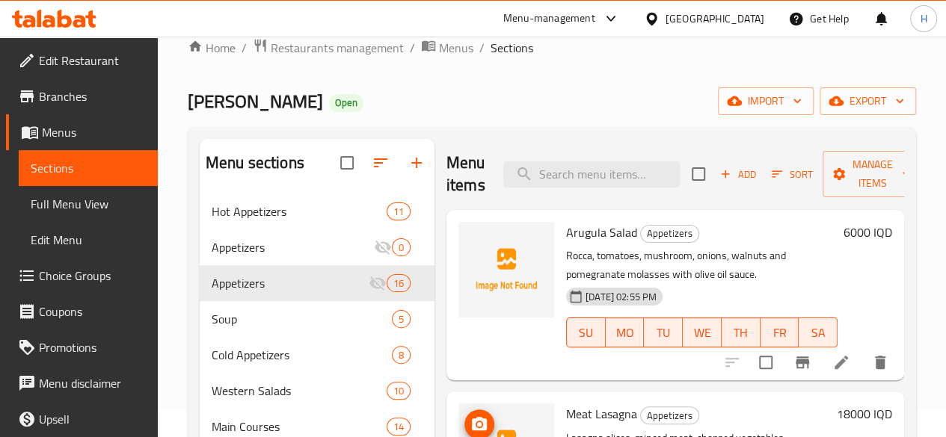
scroll to position [22, 0]
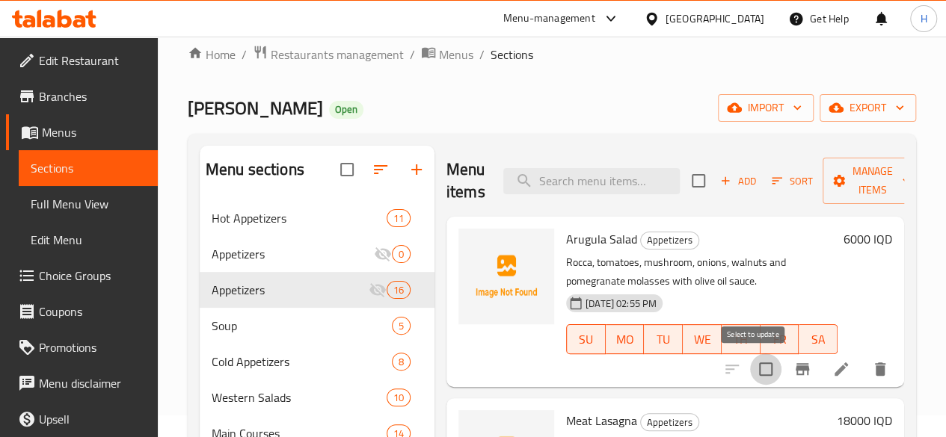
click at [750, 372] on input "checkbox" at bounding box center [765, 369] width 31 height 31
click at [842, 186] on span "Manage items" at bounding box center [872, 180] width 76 height 37
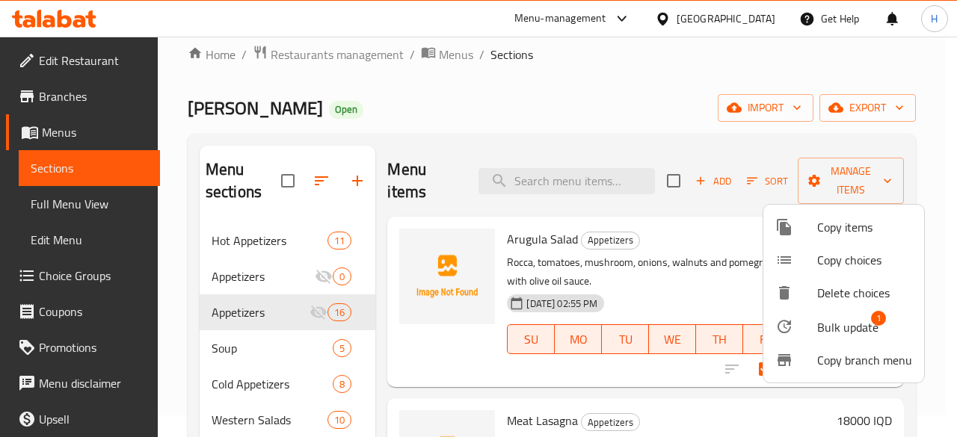
click at [851, 324] on span "Bulk update" at bounding box center [847, 327] width 61 height 18
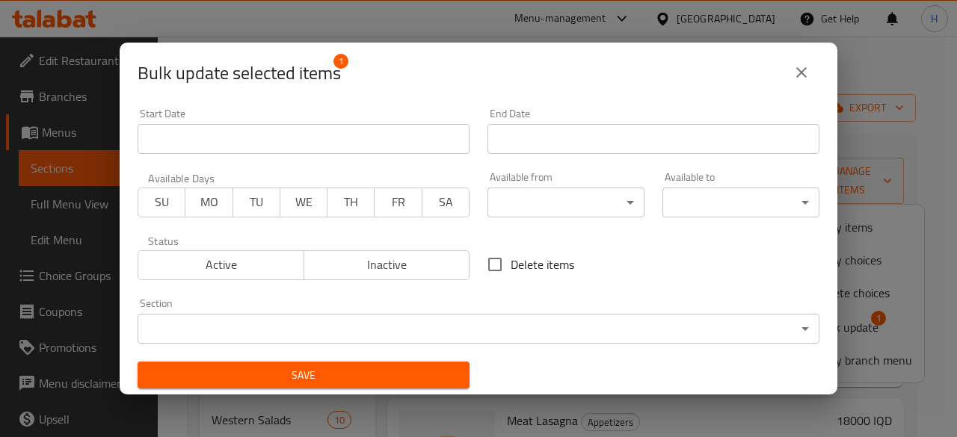
click at [400, 312] on div "Section ​ ​" at bounding box center [479, 321] width 682 height 46
click at [390, 324] on body "​ Menu-management [GEOGRAPHIC_DATA] Get Help H Edit Restaurant Branches Menus S…" at bounding box center [478, 215] width 957 height 401
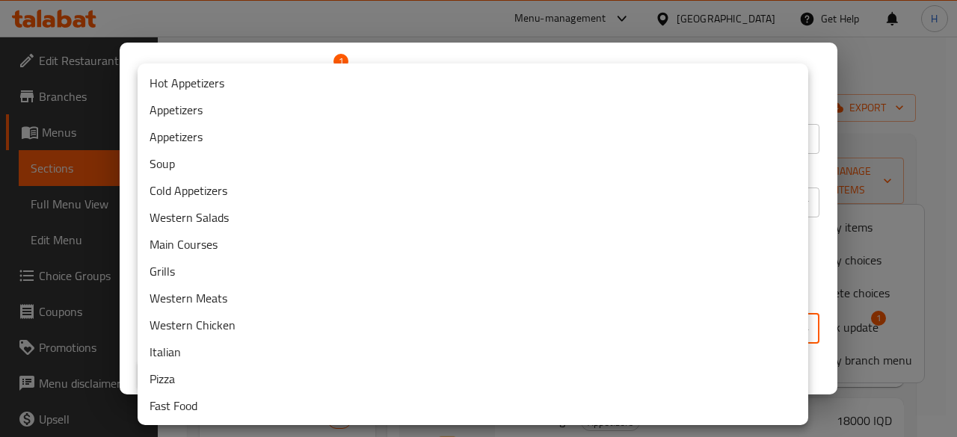
drag, startPoint x: 238, startPoint y: 210, endPoint x: 209, endPoint y: 218, distance: 30.8
click at [236, 212] on li "Western Salads" at bounding box center [473, 217] width 671 height 27
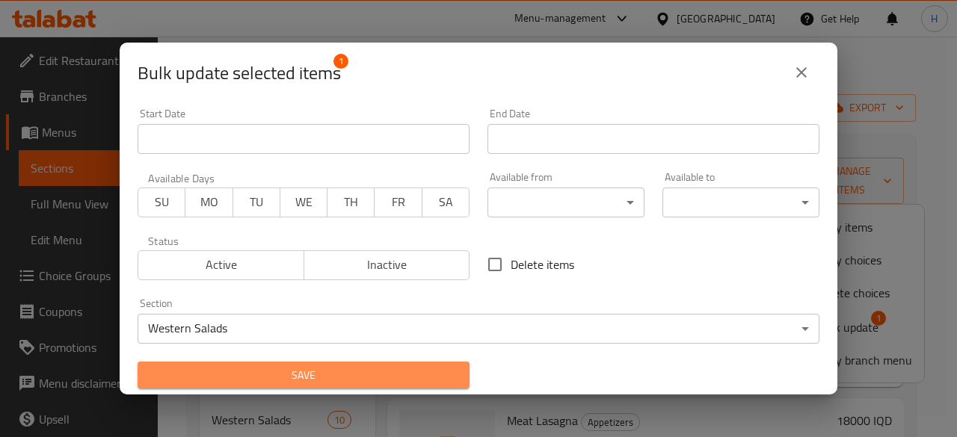
click at [318, 366] on button "Save" at bounding box center [304, 376] width 332 height 28
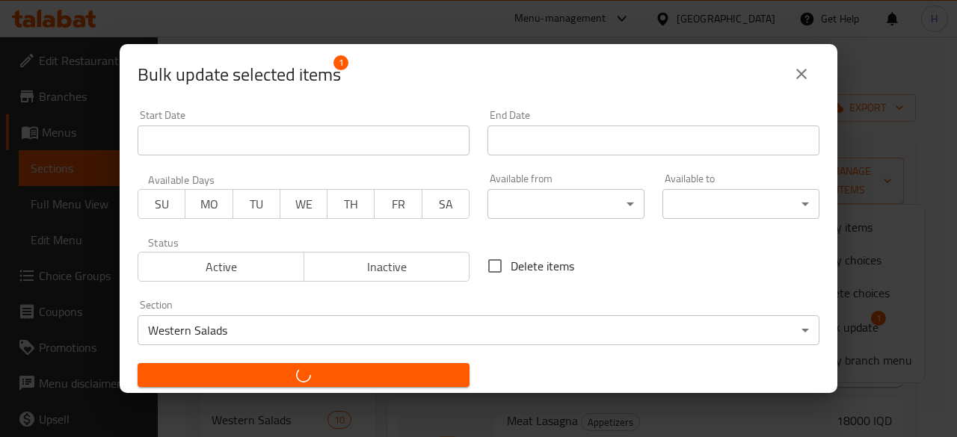
checkbox input "false"
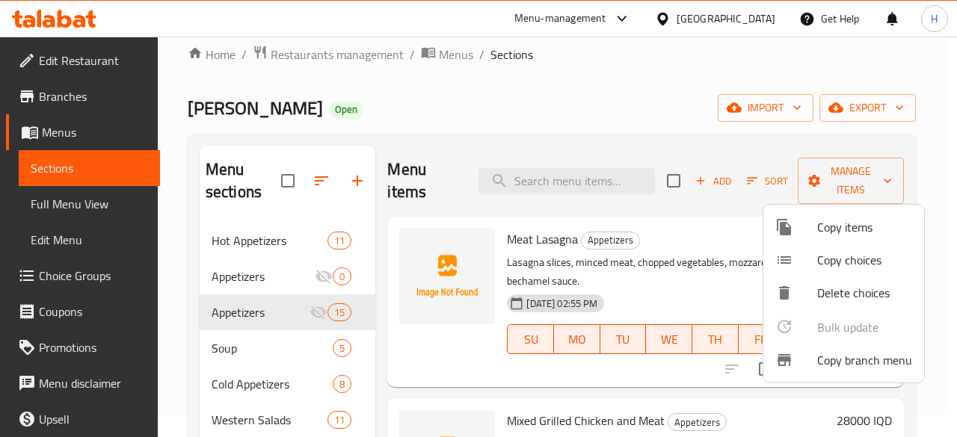
drag, startPoint x: 616, startPoint y: 105, endPoint x: 650, endPoint y: 128, distance: 40.4
click at [616, 105] on div at bounding box center [478, 218] width 957 height 437
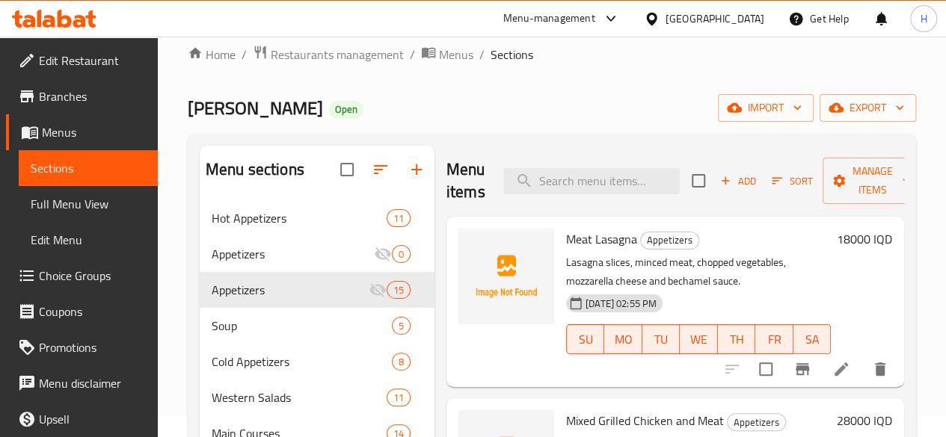
click at [761, 376] on input "checkbox" at bounding box center [765, 369] width 31 height 31
click at [834, 179] on span "Manage items" at bounding box center [872, 180] width 76 height 37
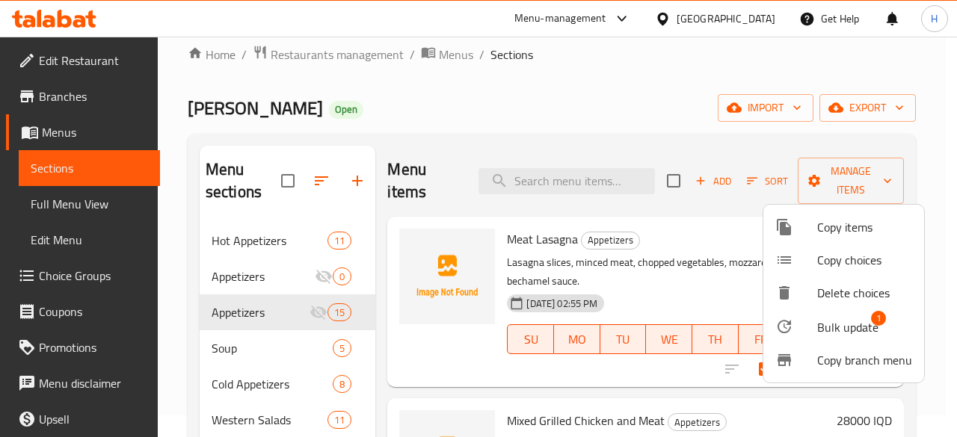
click at [834, 321] on span "Bulk update" at bounding box center [847, 327] width 61 height 18
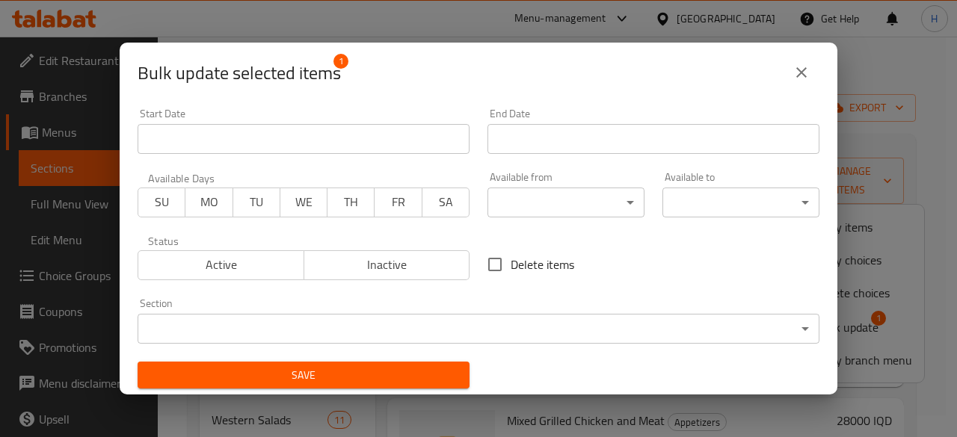
click at [419, 323] on body "​ Menu-management [GEOGRAPHIC_DATA] Get Help H Edit Restaurant Branches Menus S…" at bounding box center [478, 215] width 957 height 401
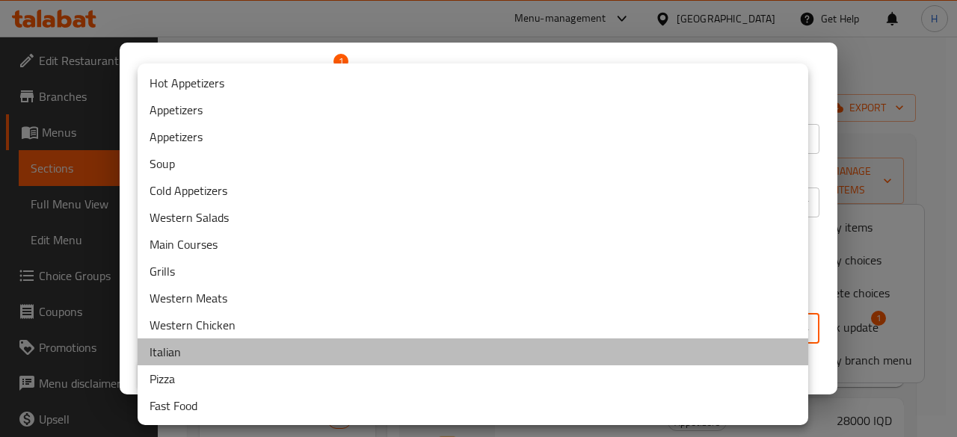
click at [217, 341] on li "Italian" at bounding box center [473, 352] width 671 height 27
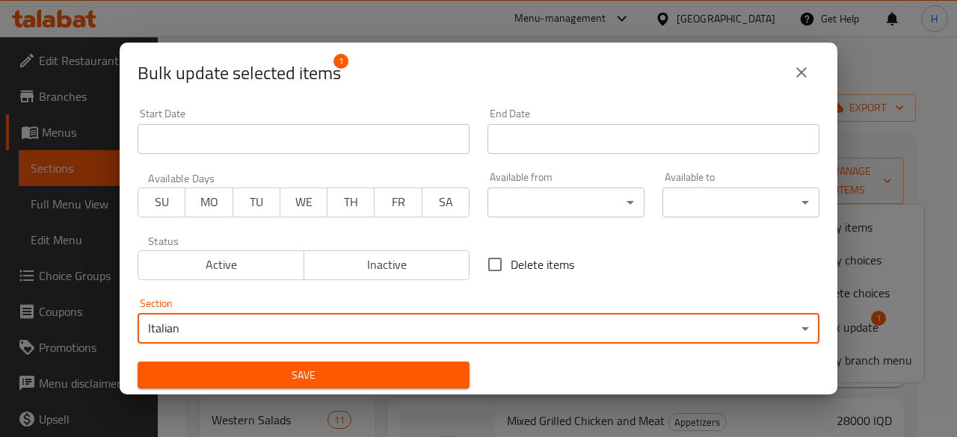
click at [329, 380] on span "Save" at bounding box center [304, 375] width 308 height 19
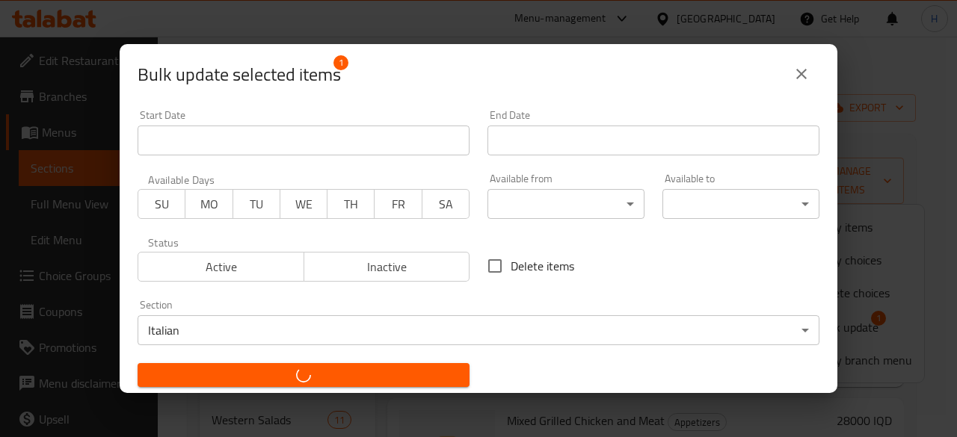
checkbox input "false"
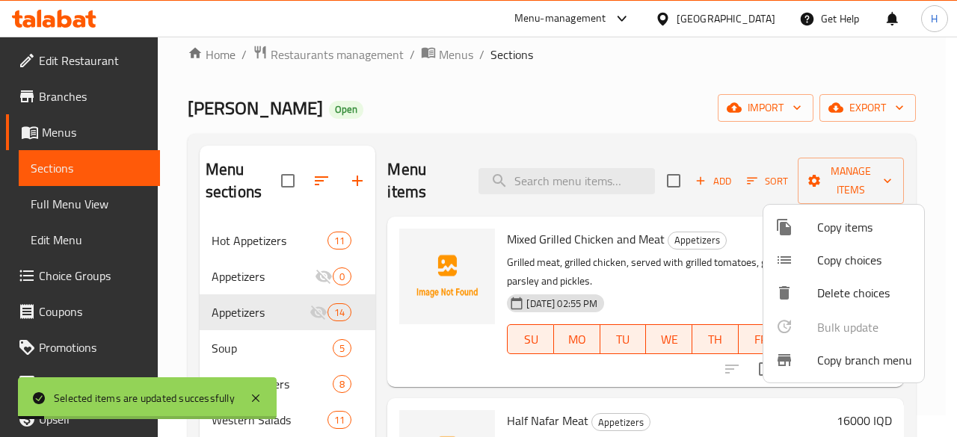
click at [600, 112] on div at bounding box center [478, 218] width 957 height 437
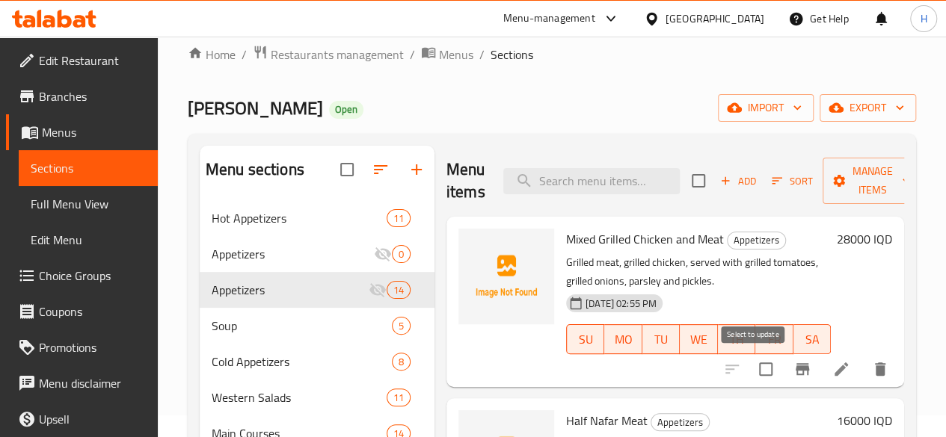
drag, startPoint x: 759, startPoint y: 366, endPoint x: 704, endPoint y: 360, distance: 55.6
click at [759, 366] on input "checkbox" at bounding box center [765, 369] width 31 height 31
checkbox input "true"
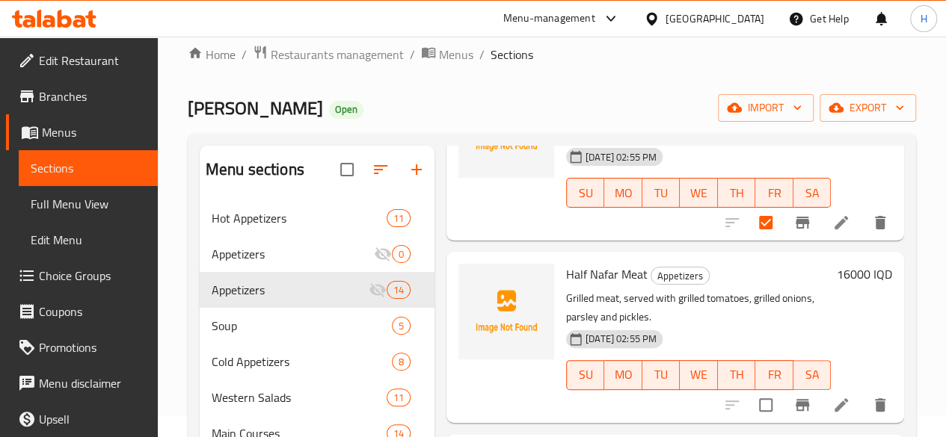
scroll to position [150, 0]
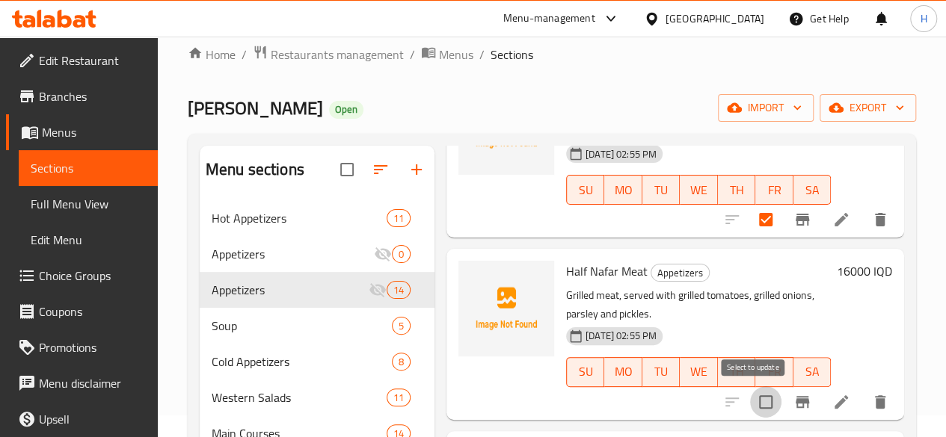
drag, startPoint x: 753, startPoint y: 399, endPoint x: 733, endPoint y: 389, distance: 22.4
click at [752, 399] on input "checkbox" at bounding box center [765, 401] width 31 height 31
checkbox input "true"
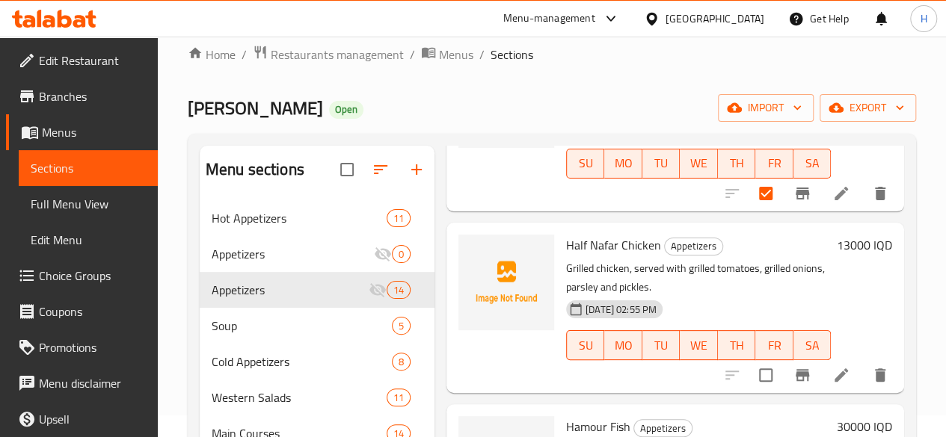
scroll to position [374, 0]
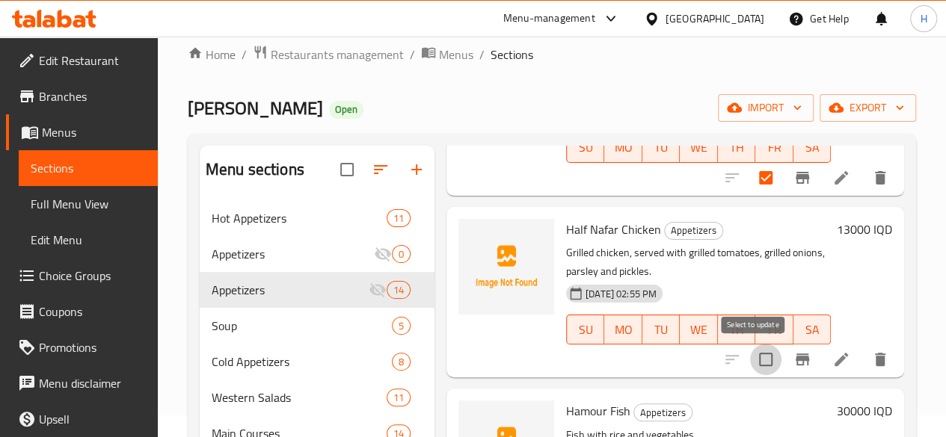
click at [754, 363] on input "checkbox" at bounding box center [765, 359] width 31 height 31
checkbox input "true"
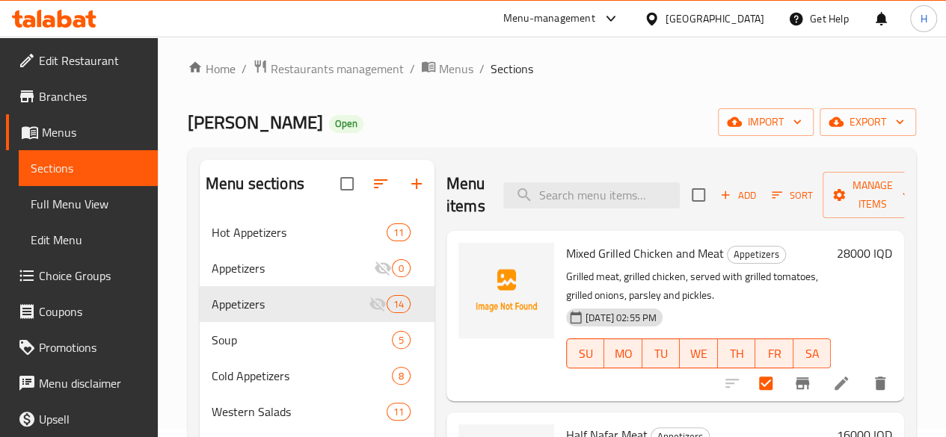
scroll to position [0, 0]
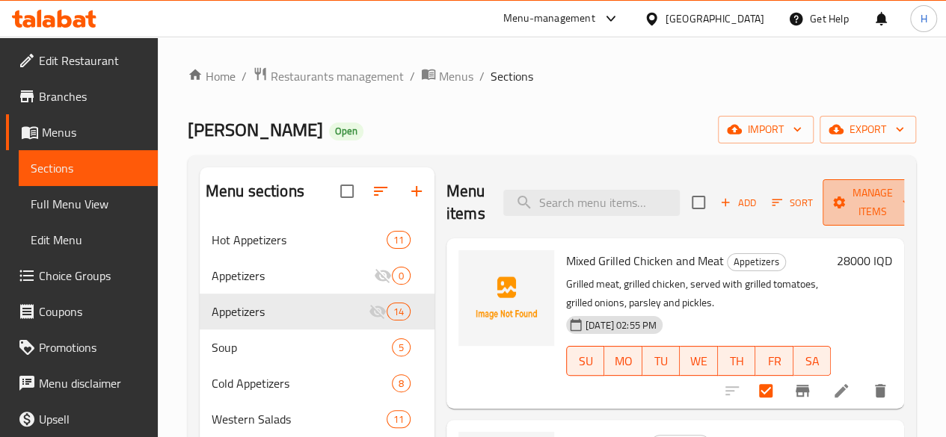
click at [860, 186] on span "Manage items" at bounding box center [872, 202] width 76 height 37
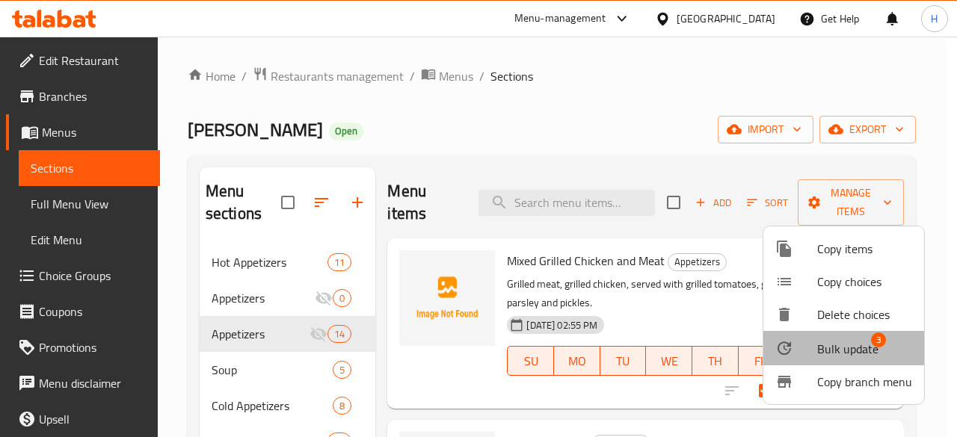
click at [844, 358] on span "Bulk update" at bounding box center [847, 349] width 61 height 18
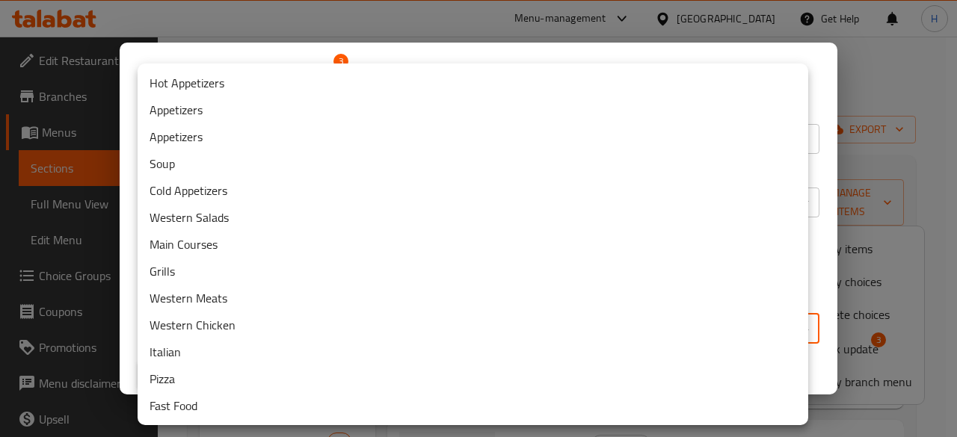
click at [495, 332] on body "​ Menu-management [GEOGRAPHIC_DATA] Get Help H Edit Restaurant Branches Menus S…" at bounding box center [478, 237] width 957 height 401
click at [259, 269] on li "Grills" at bounding box center [473, 271] width 671 height 27
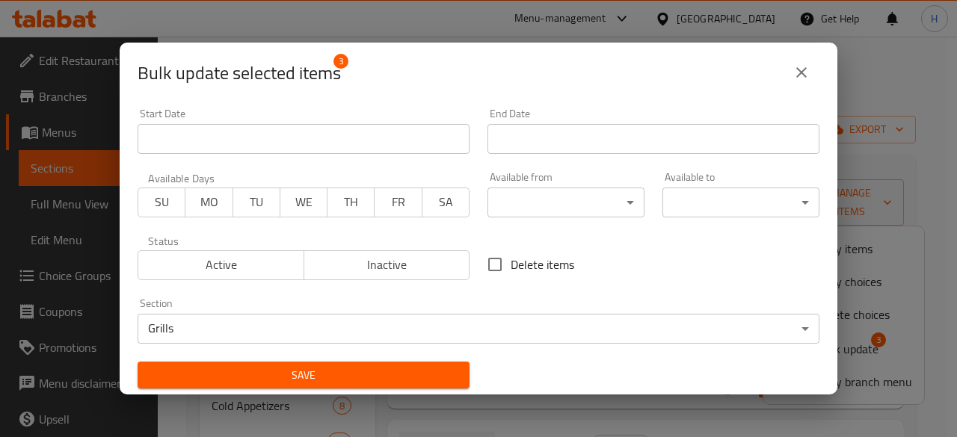
click at [282, 357] on div "Save" at bounding box center [304, 376] width 350 height 46
click at [282, 363] on button "Save" at bounding box center [304, 376] width 332 height 28
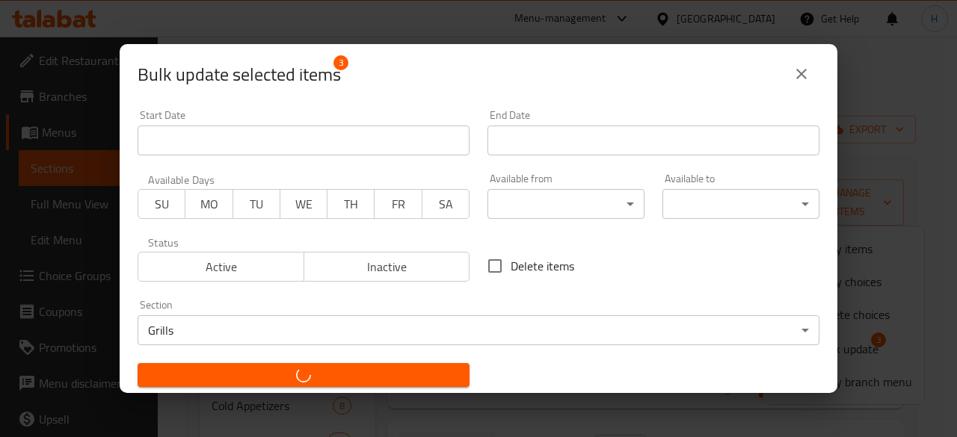
checkbox input "false"
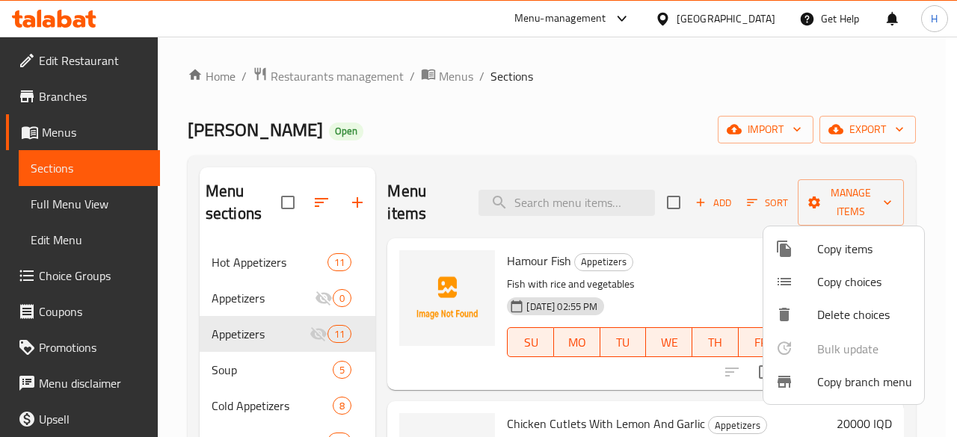
click at [610, 124] on div at bounding box center [478, 218] width 957 height 437
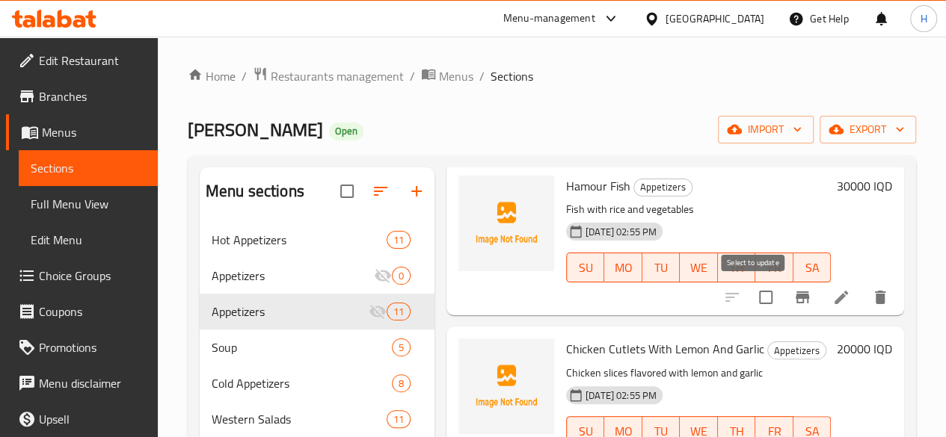
click at [762, 303] on input "checkbox" at bounding box center [765, 297] width 31 height 31
checkbox input "true"
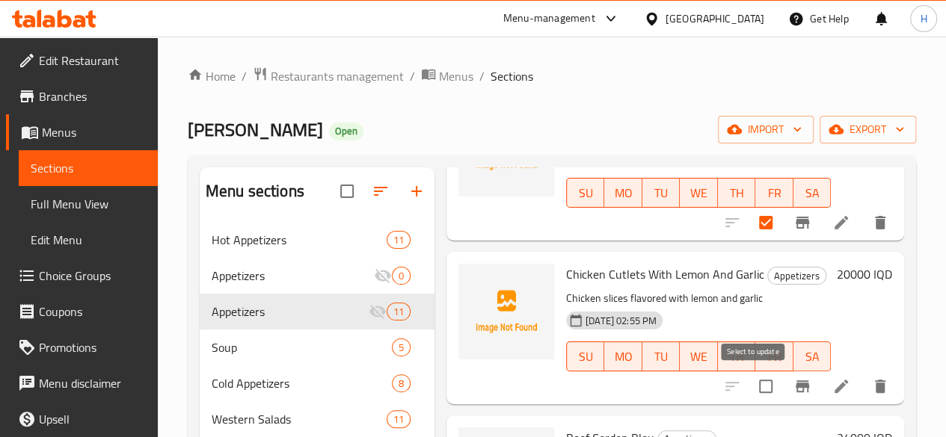
click at [755, 388] on input "checkbox" at bounding box center [765, 386] width 31 height 31
checkbox input "true"
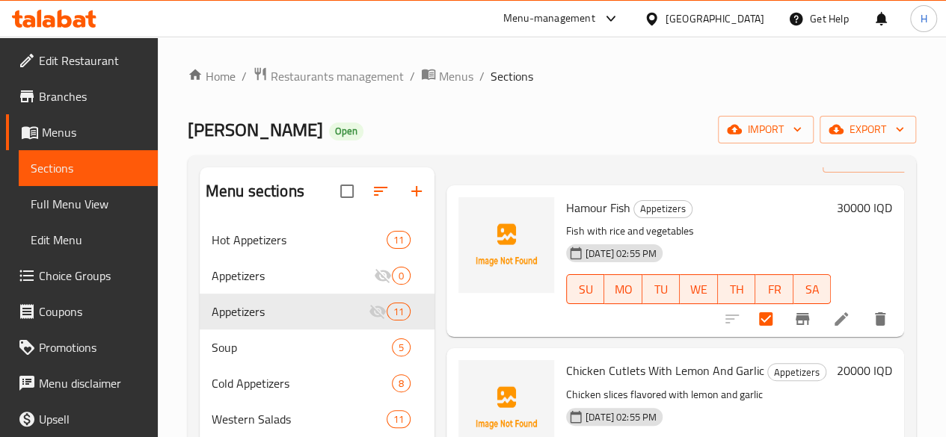
scroll to position [0, 0]
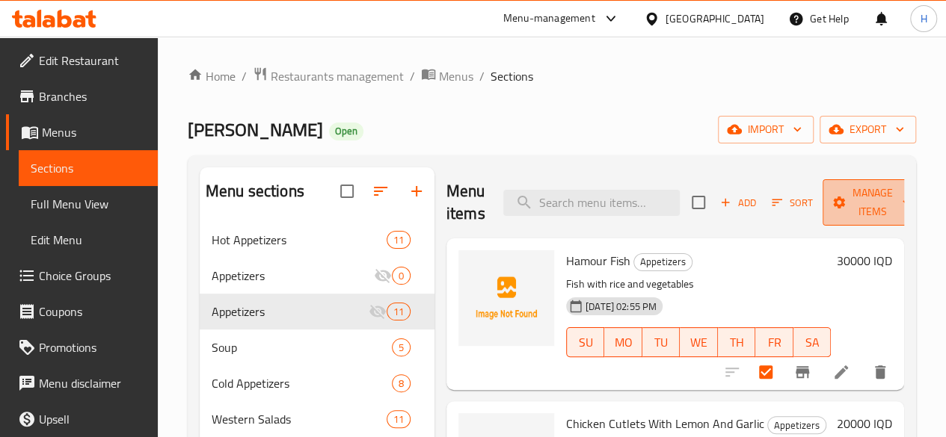
click at [834, 212] on span "Manage items" at bounding box center [872, 202] width 76 height 37
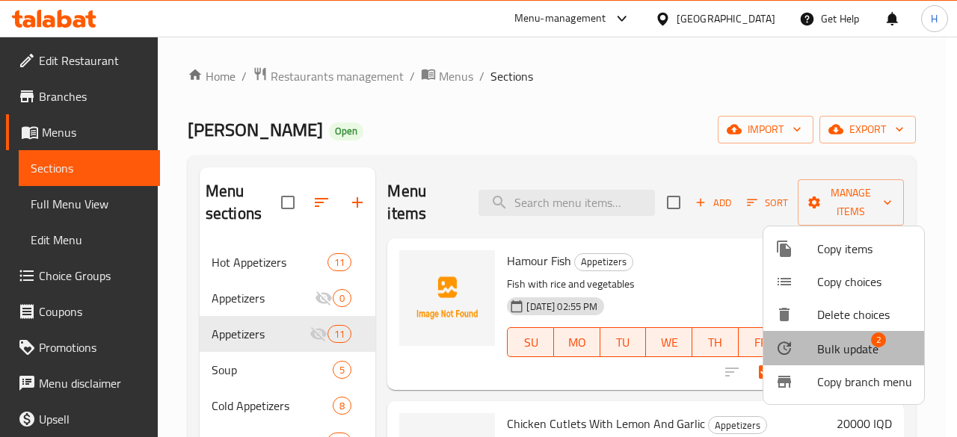
click at [858, 358] on span "Bulk update" at bounding box center [847, 349] width 61 height 18
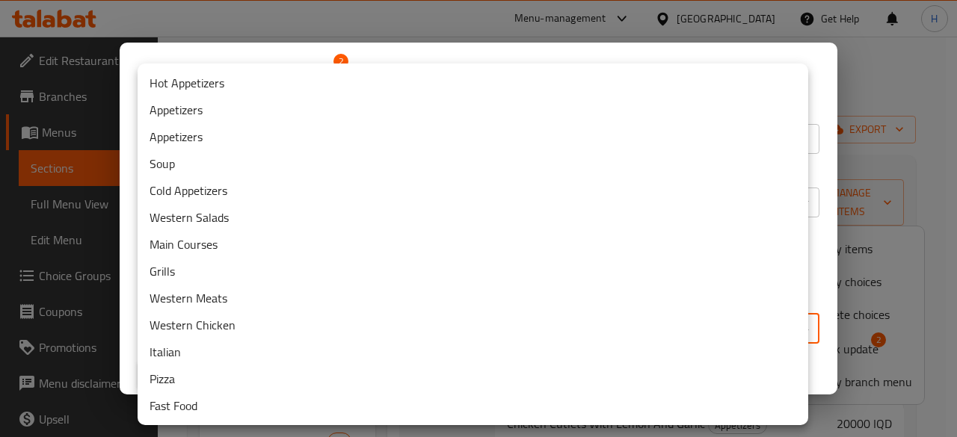
click at [375, 335] on body "​ Menu-management [GEOGRAPHIC_DATA] Get Help H Edit Restaurant Branches Menus S…" at bounding box center [478, 237] width 957 height 401
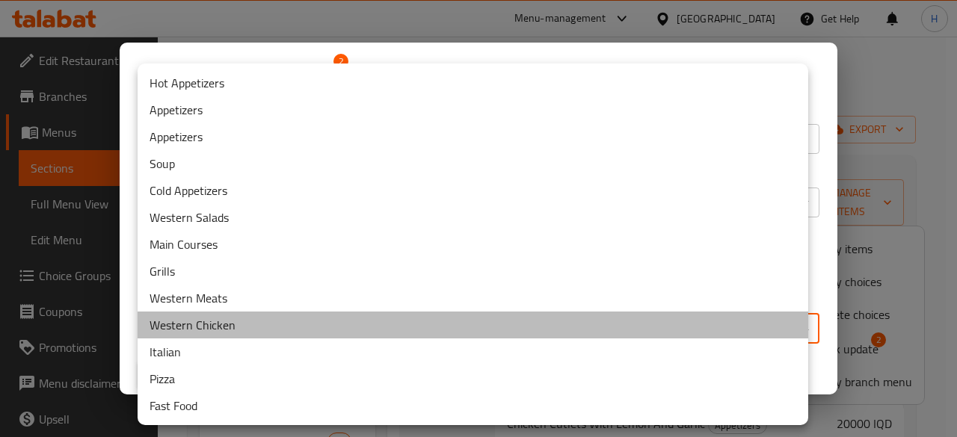
click at [262, 328] on li "Western Chicken" at bounding box center [473, 325] width 671 height 27
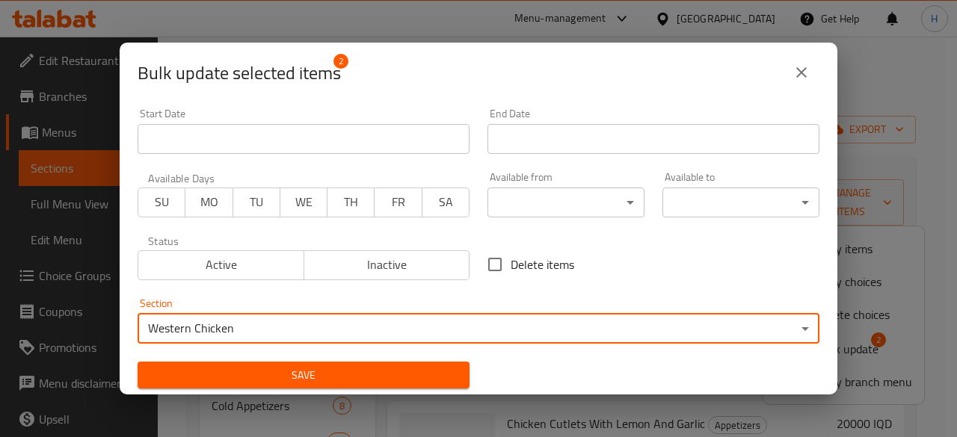
click at [405, 369] on span "Save" at bounding box center [304, 375] width 308 height 19
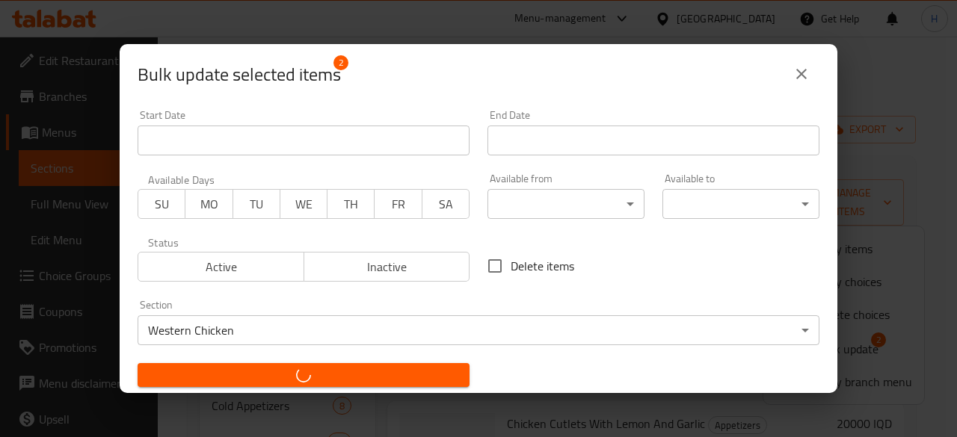
checkbox input "false"
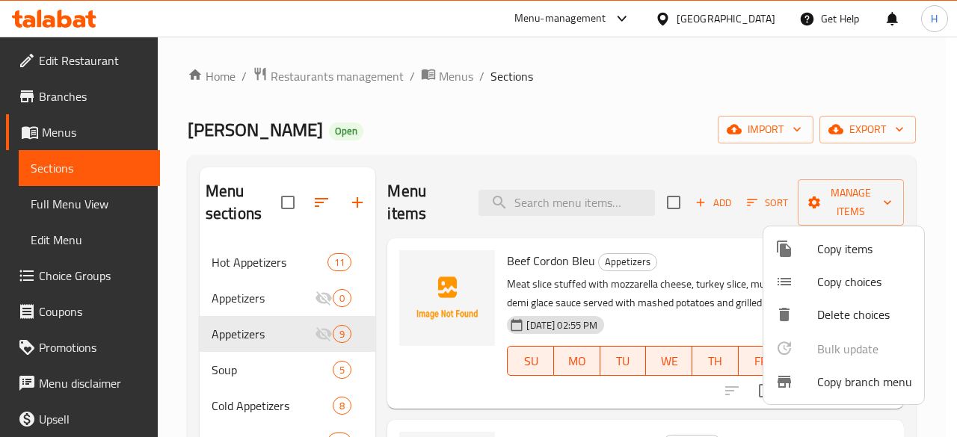
drag, startPoint x: 658, startPoint y: 81, endPoint x: 756, endPoint y: 195, distance: 151.1
click at [658, 81] on div at bounding box center [478, 218] width 957 height 437
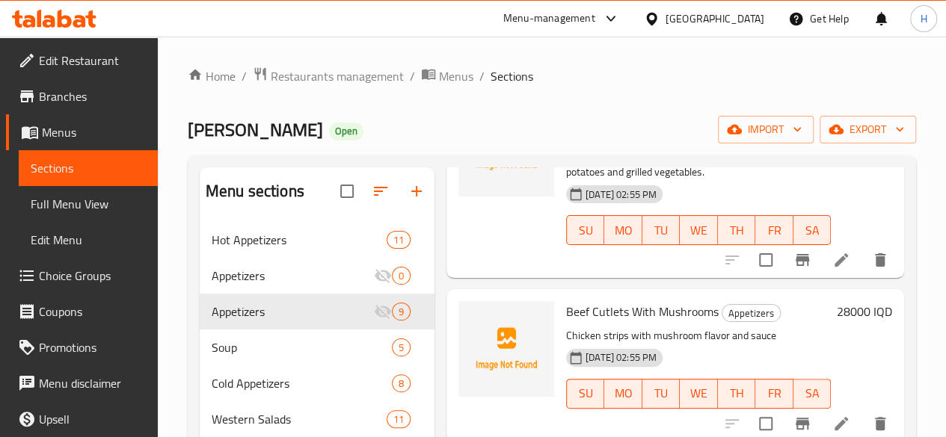
click at [751, 244] on input "checkbox" at bounding box center [765, 259] width 31 height 31
checkbox input "true"
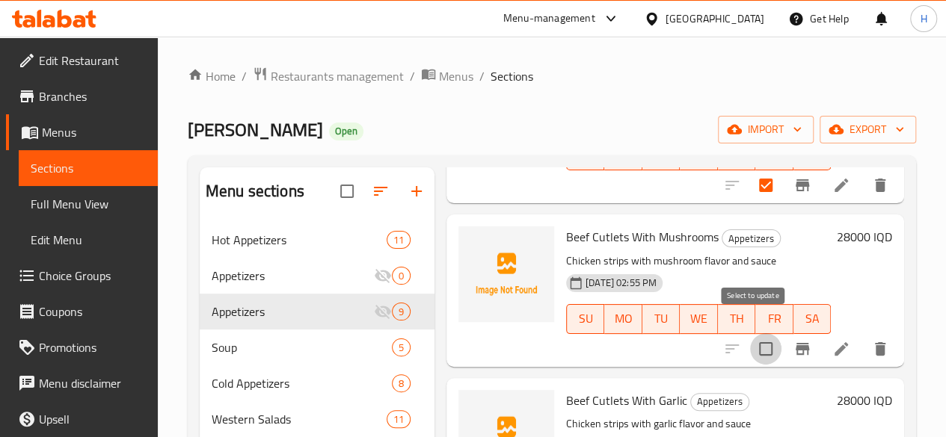
click at [764, 333] on input "checkbox" at bounding box center [765, 348] width 31 height 31
checkbox input "true"
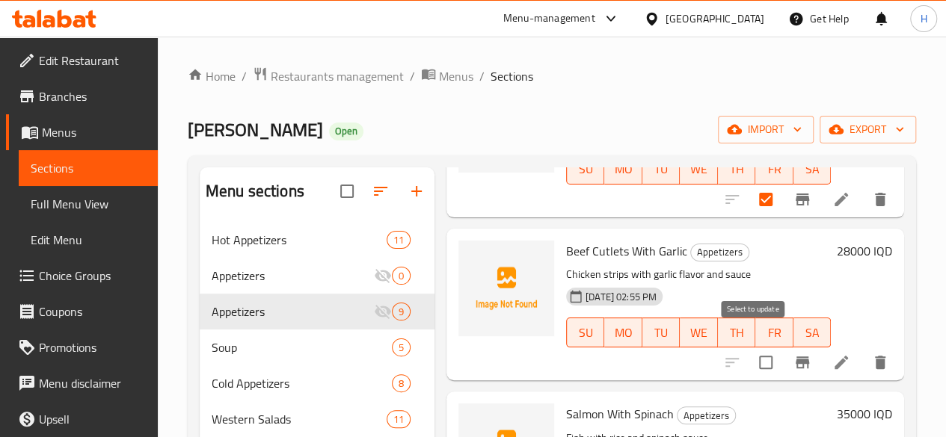
click at [755, 347] on input "checkbox" at bounding box center [765, 362] width 31 height 31
checkbox input "true"
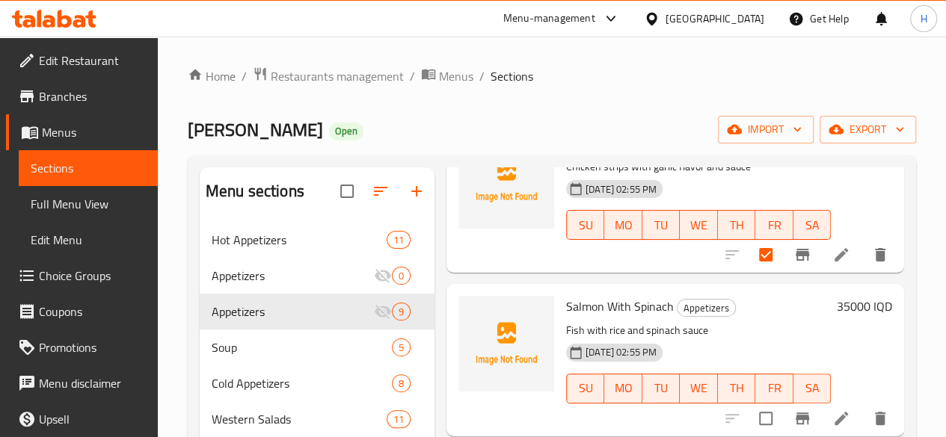
scroll to position [523, 0]
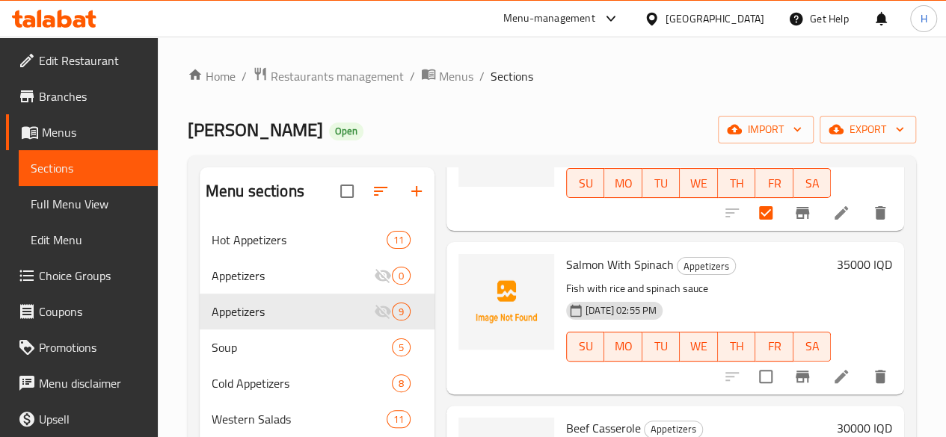
click at [762, 361] on input "checkbox" at bounding box center [765, 376] width 31 height 31
checkbox input "true"
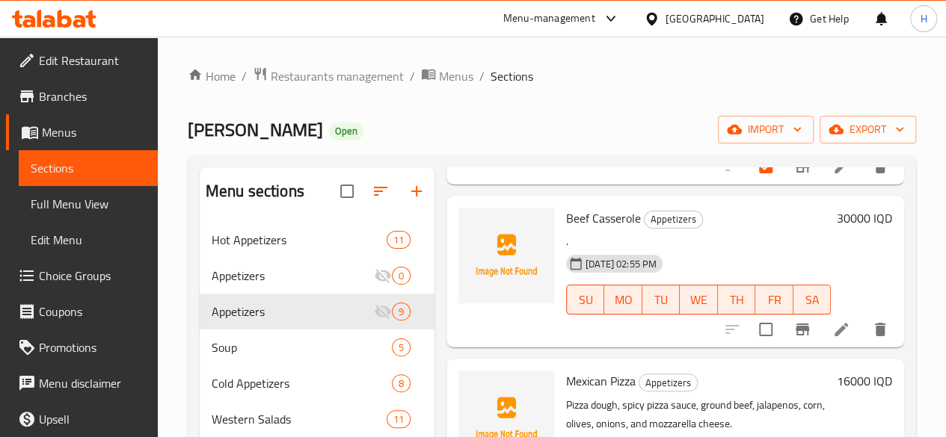
scroll to position [748, 0]
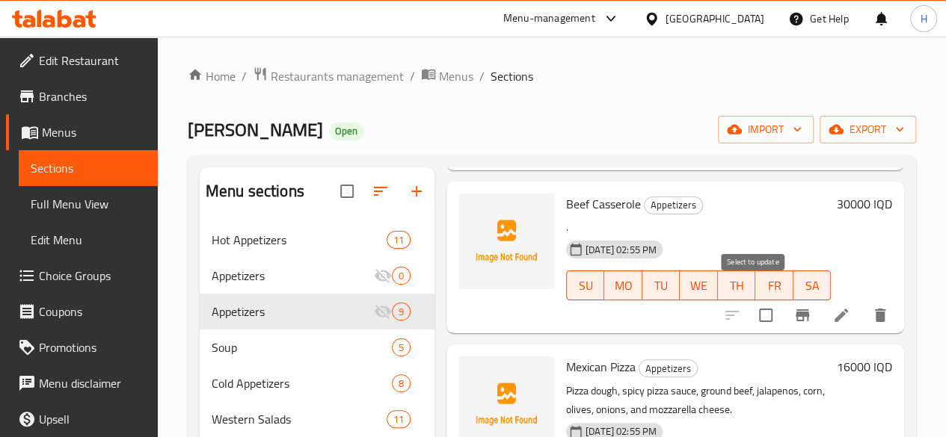
click at [753, 300] on input "checkbox" at bounding box center [765, 315] width 31 height 31
checkbox input "true"
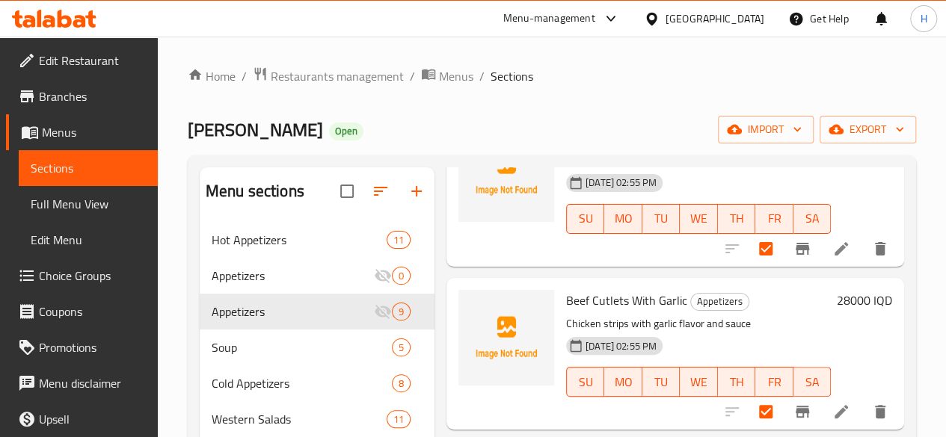
scroll to position [0, 0]
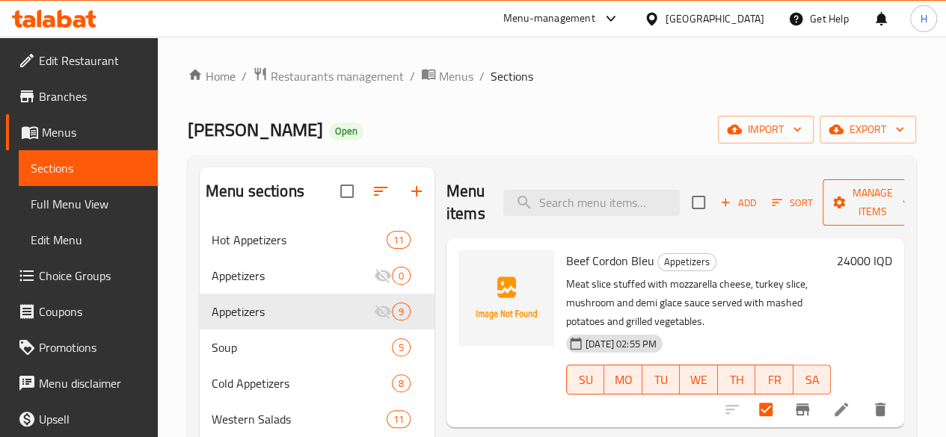
click at [845, 201] on span "Manage items" at bounding box center [872, 202] width 76 height 37
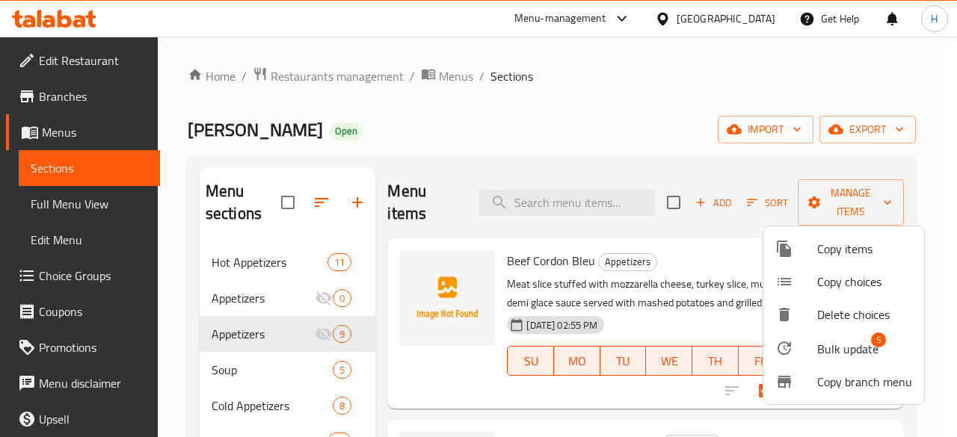
click at [860, 342] on span "Bulk update" at bounding box center [847, 349] width 61 height 18
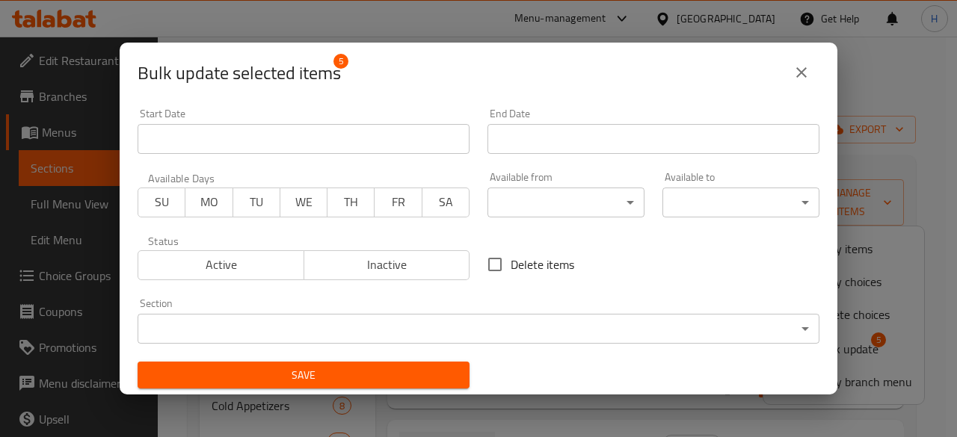
click at [440, 327] on body "​ Menu-management [GEOGRAPHIC_DATA] Get Help H Edit Restaurant Branches Menus S…" at bounding box center [478, 237] width 957 height 401
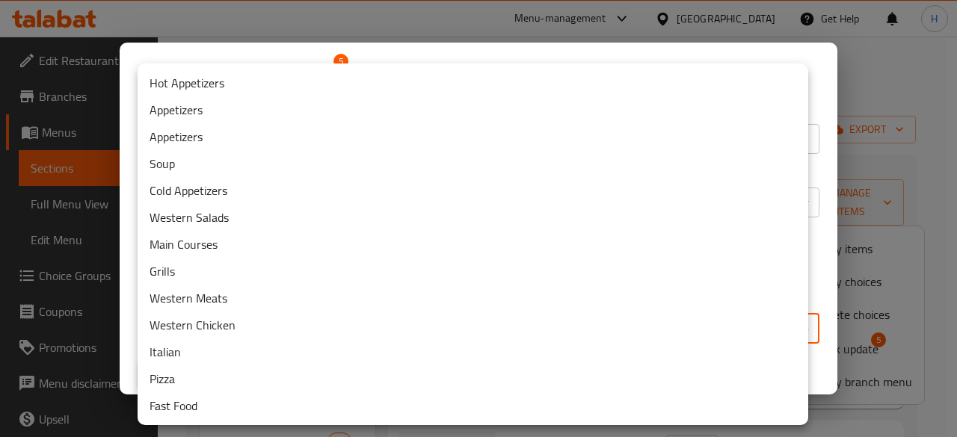
click at [302, 300] on li "Western Meats" at bounding box center [473, 298] width 671 height 27
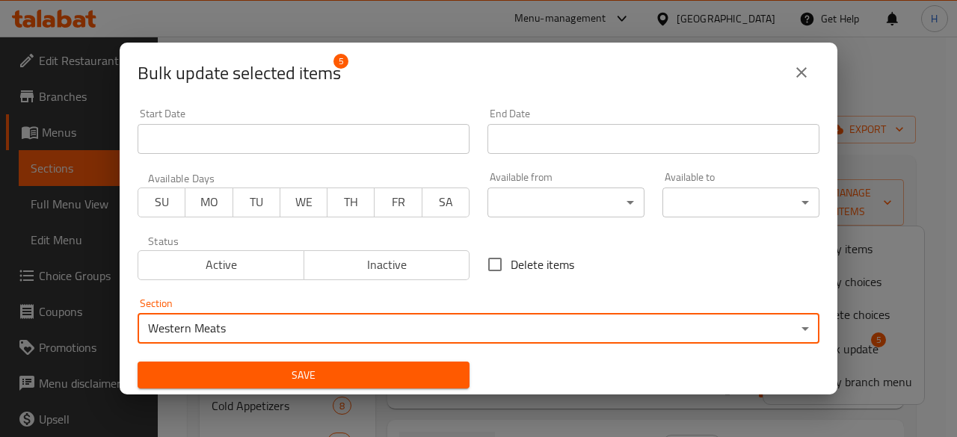
click at [401, 380] on span "Save" at bounding box center [304, 375] width 308 height 19
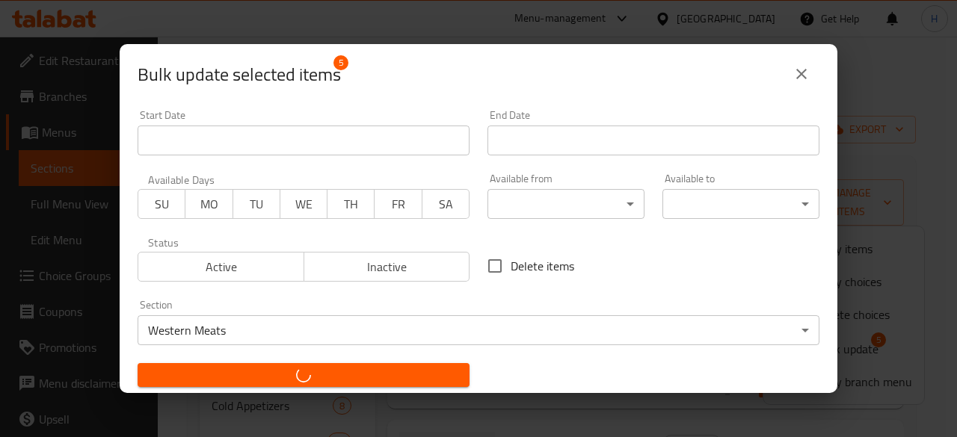
checkbox input "false"
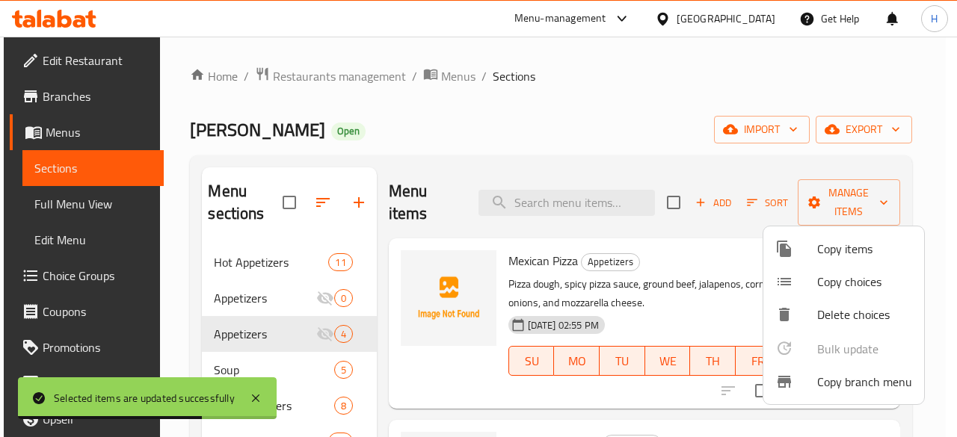
click at [667, 132] on div at bounding box center [478, 218] width 957 height 437
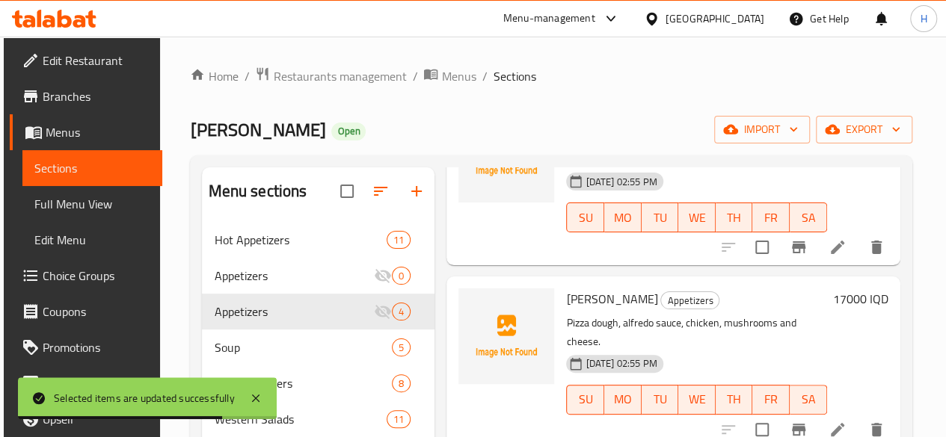
scroll to position [201, 0]
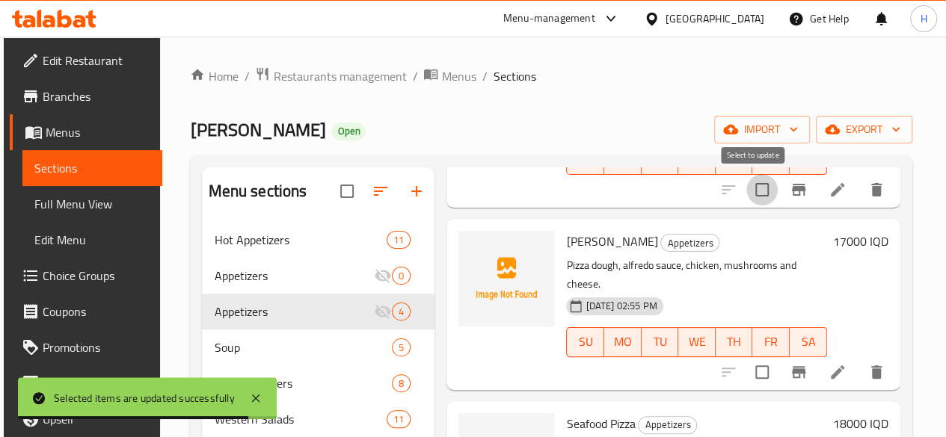
click at [759, 192] on input "checkbox" at bounding box center [761, 189] width 31 height 31
checkbox input "true"
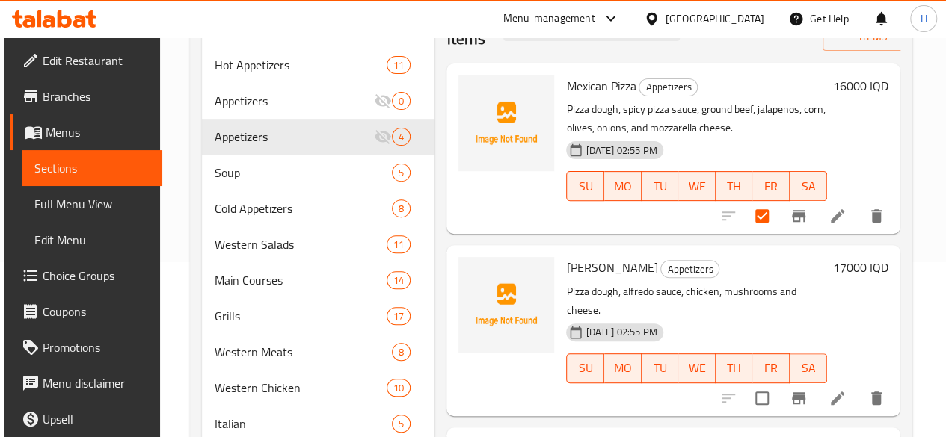
scroll to position [96, 0]
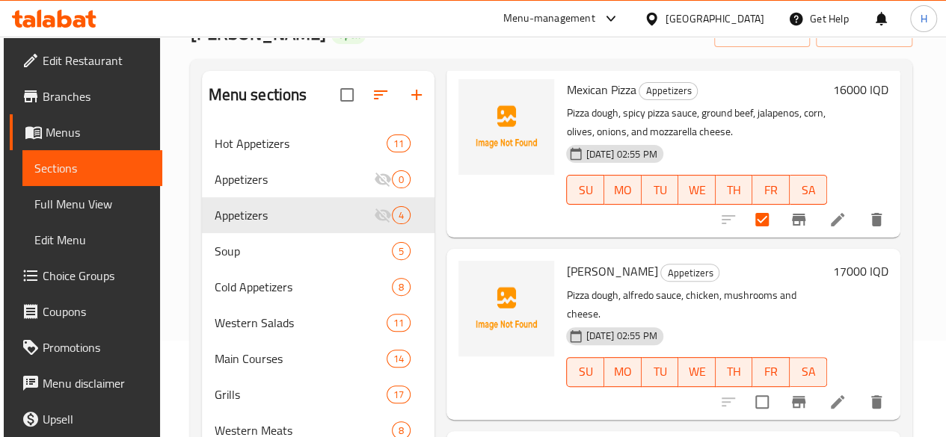
click at [762, 386] on input "checkbox" at bounding box center [761, 401] width 31 height 31
checkbox input "true"
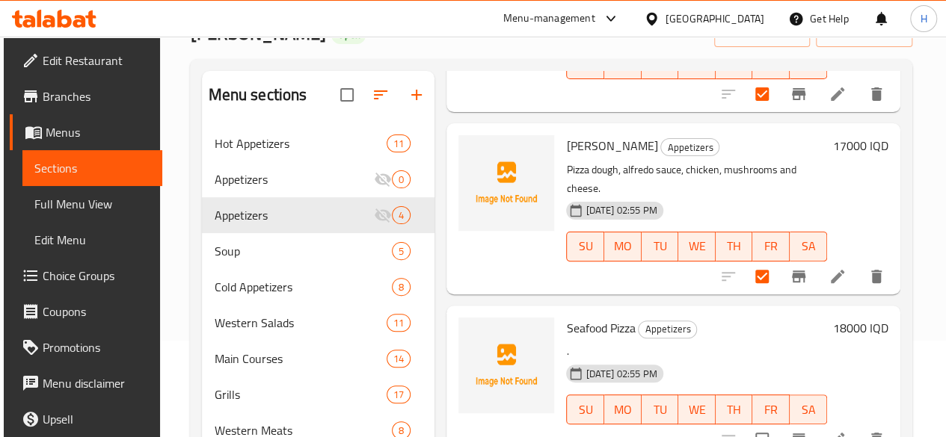
scroll to position [201, 0]
click at [754, 423] on input "checkbox" at bounding box center [761, 438] width 31 height 31
checkbox input "true"
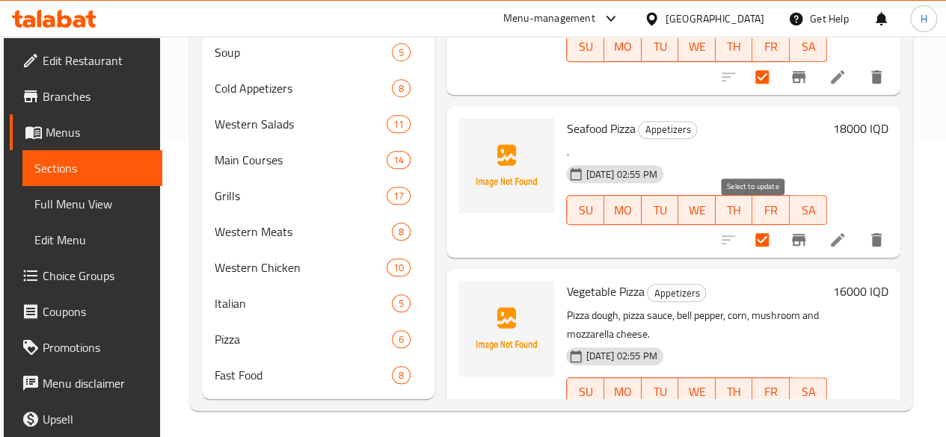
scroll to position [321, 0]
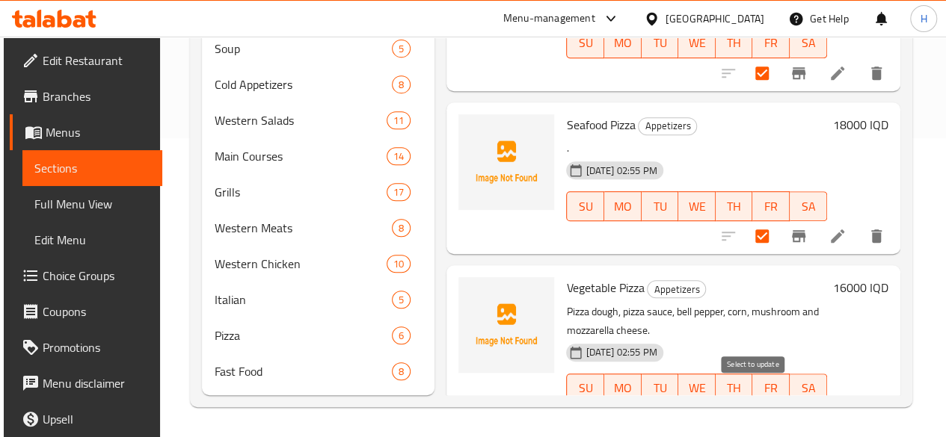
click at [754, 403] on input "checkbox" at bounding box center [761, 418] width 31 height 31
checkbox input "true"
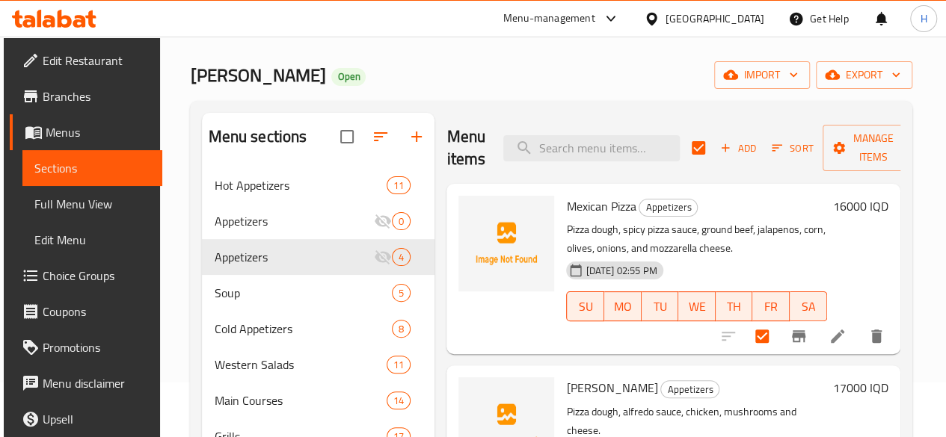
scroll to position [0, 0]
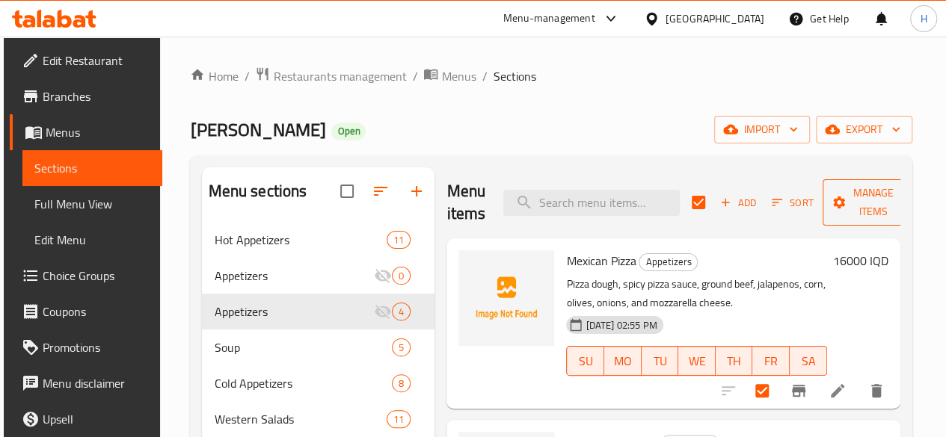
click at [854, 212] on span "Manage items" at bounding box center [872, 202] width 76 height 37
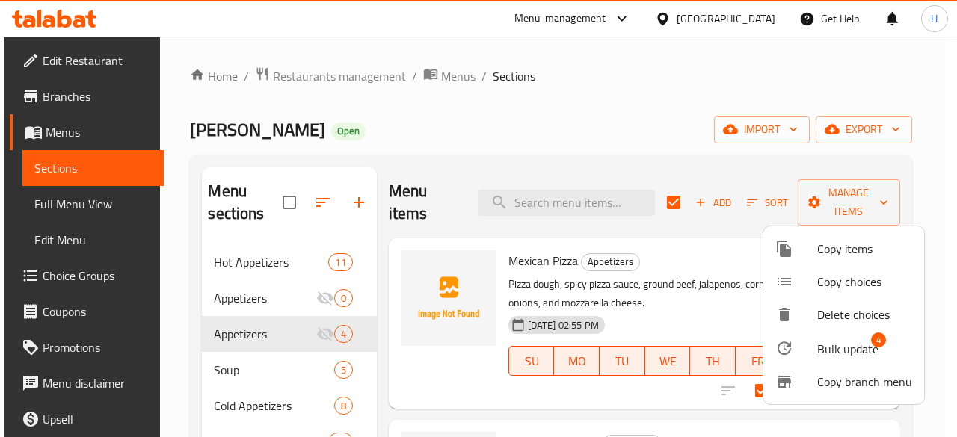
click at [825, 344] on span "Bulk update" at bounding box center [847, 349] width 61 height 18
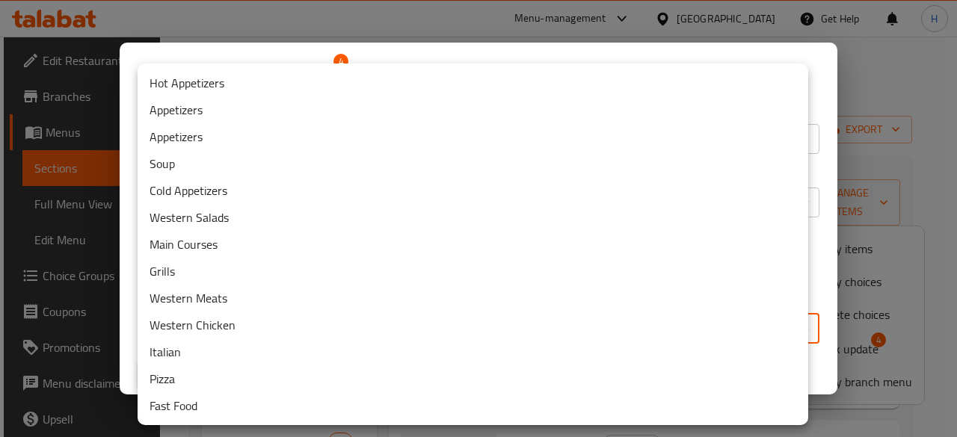
click at [390, 331] on body "​ Menu-management [GEOGRAPHIC_DATA] Get Help H Edit Restaurant Branches Menus S…" at bounding box center [478, 237] width 957 height 401
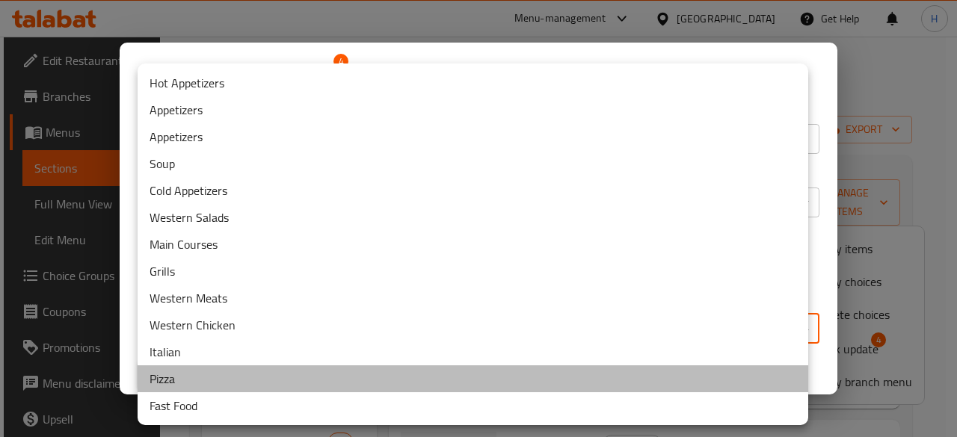
click at [212, 373] on li "Pizza" at bounding box center [473, 379] width 671 height 27
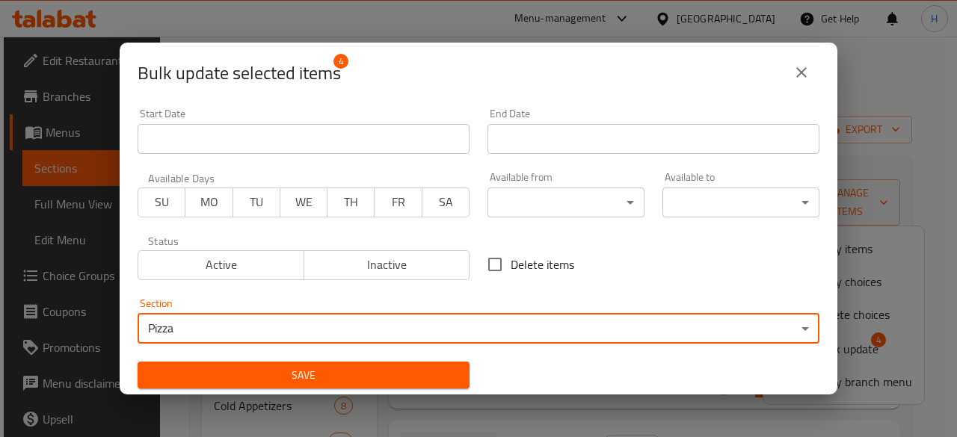
click at [365, 375] on span "Save" at bounding box center [304, 375] width 308 height 19
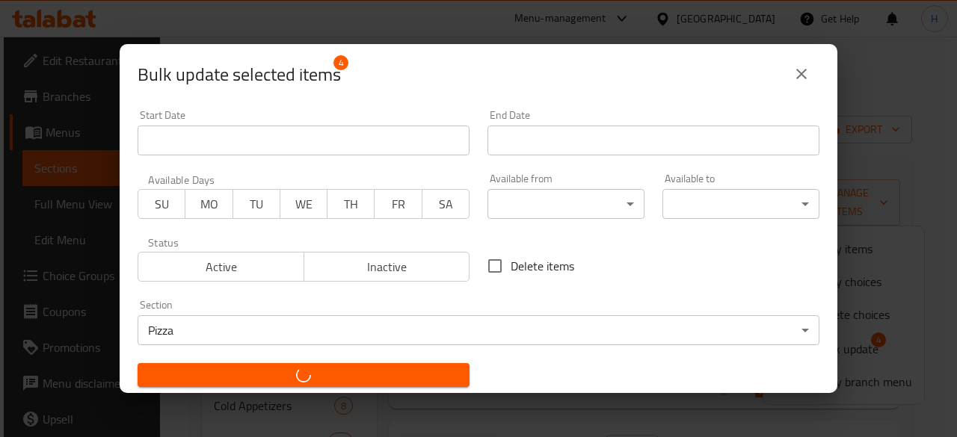
checkbox input "false"
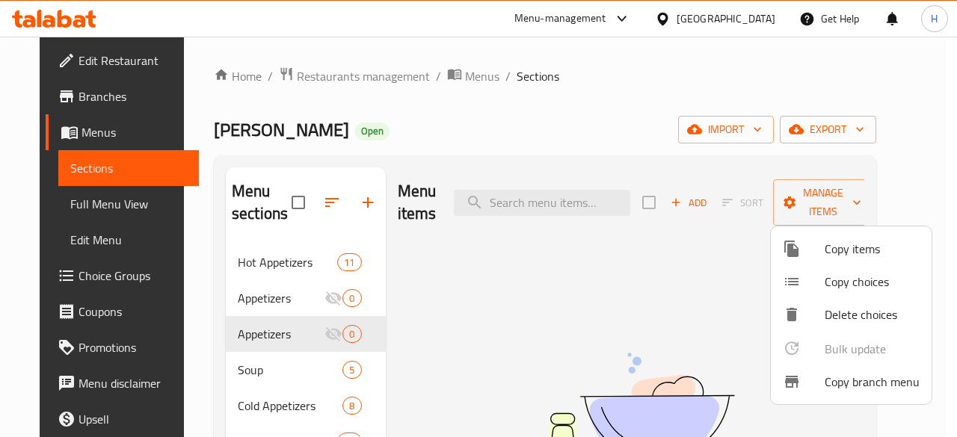
click at [555, 141] on div at bounding box center [478, 218] width 957 height 437
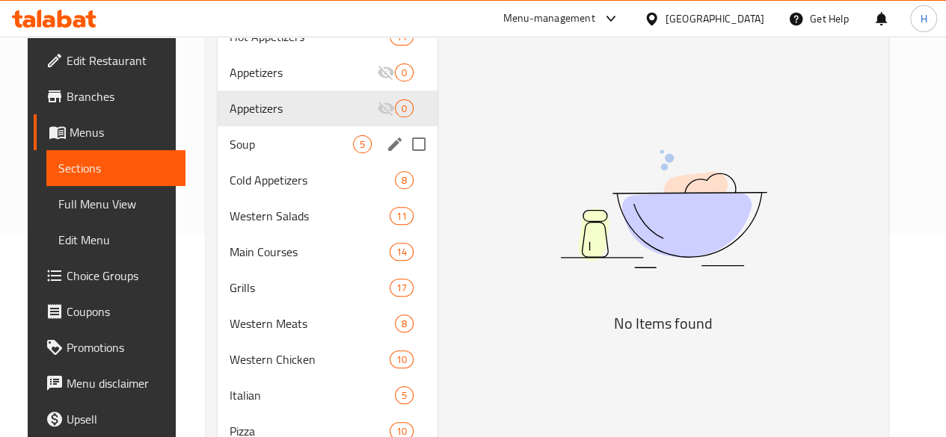
scroll to position [22, 0]
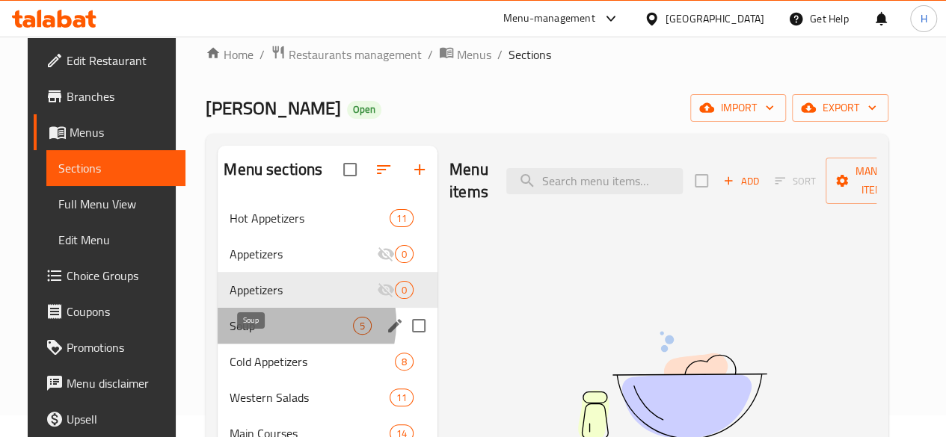
click at [272, 335] on span "Soup" at bounding box center [290, 326] width 123 height 18
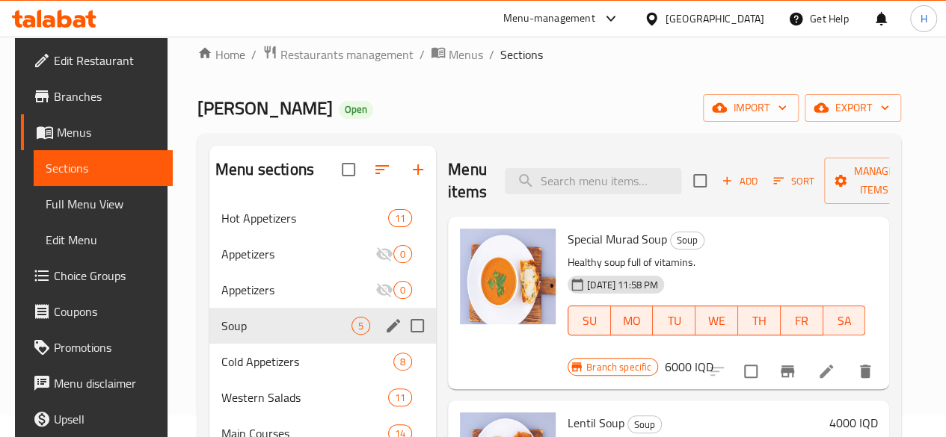
scroll to position [171, 0]
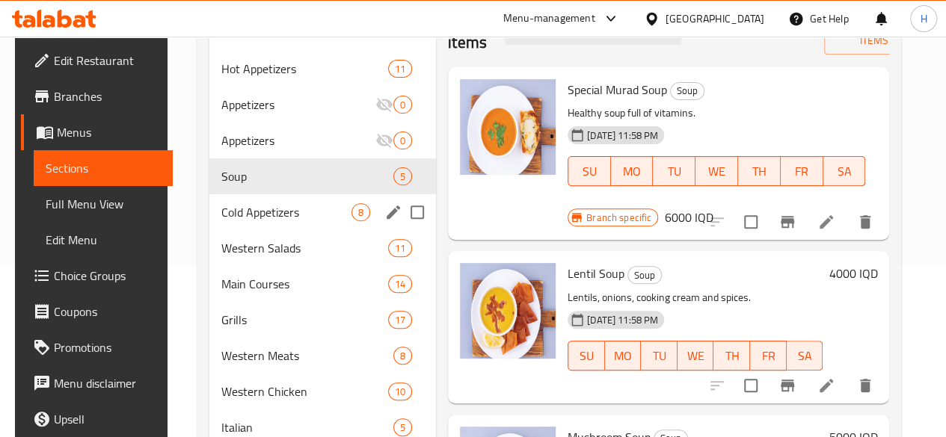
click at [262, 221] on span "Cold Appetizers" at bounding box center [286, 212] width 130 height 18
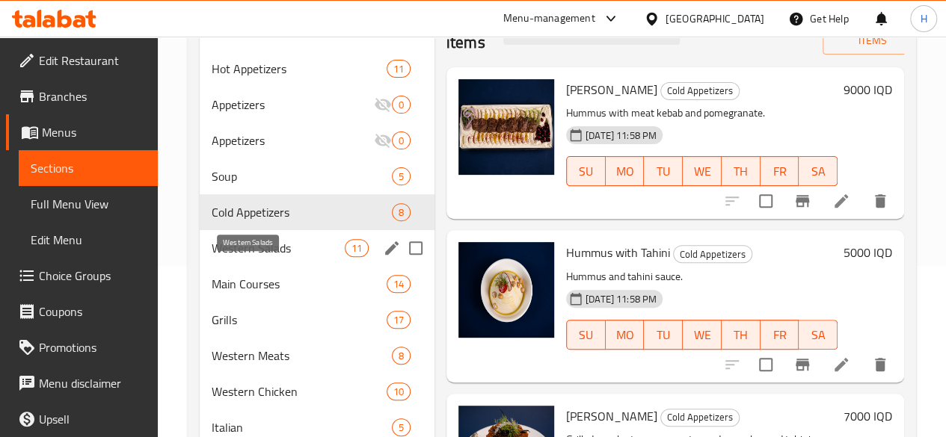
click at [259, 257] on span "Western Salads" at bounding box center [278, 248] width 133 height 18
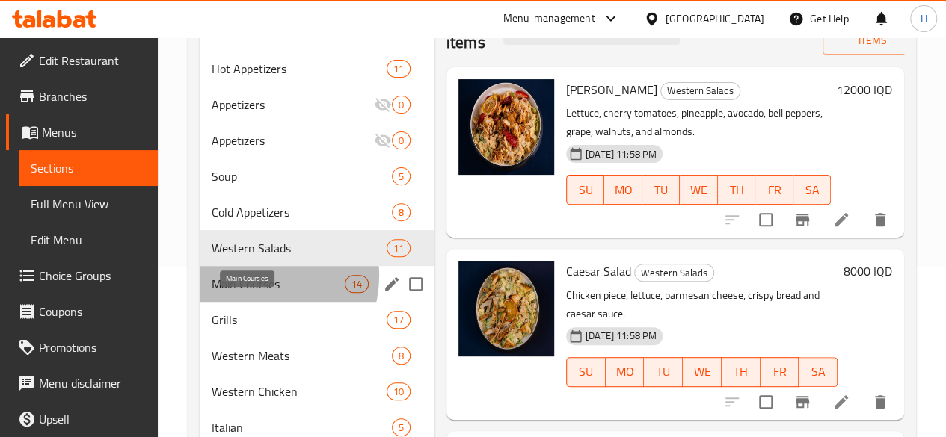
click at [256, 293] on span "Main Courses" at bounding box center [278, 284] width 133 height 18
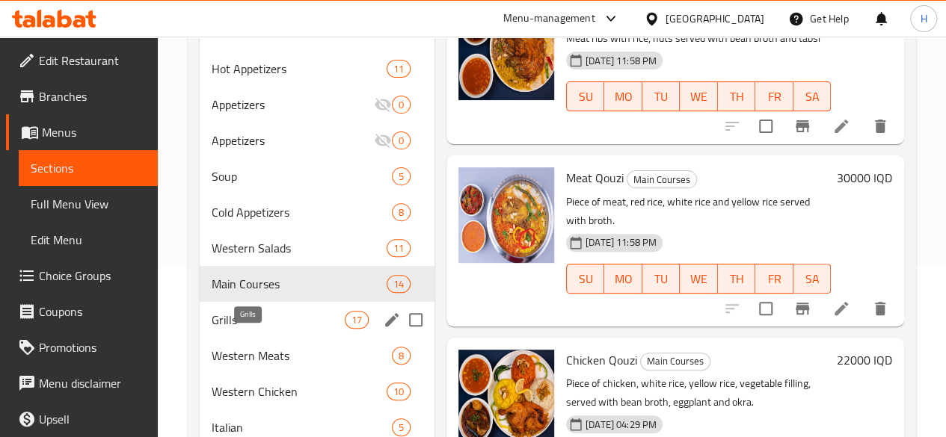
click at [259, 329] on span "Grills" at bounding box center [278, 320] width 133 height 18
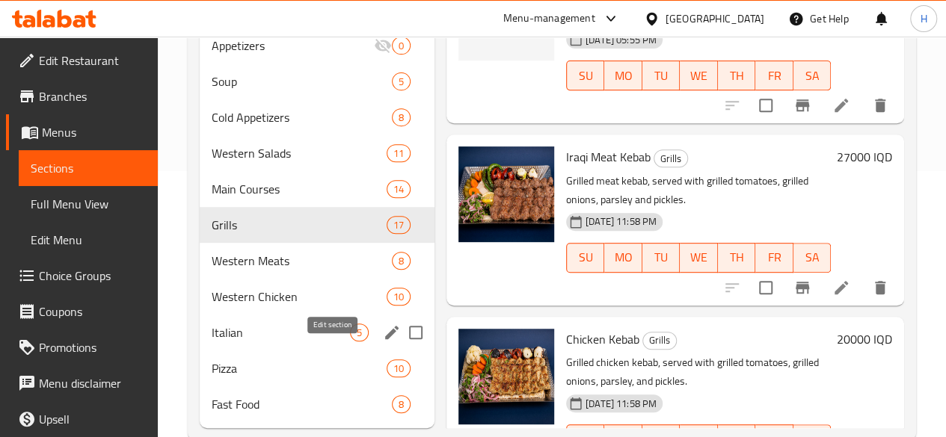
scroll to position [321, 0]
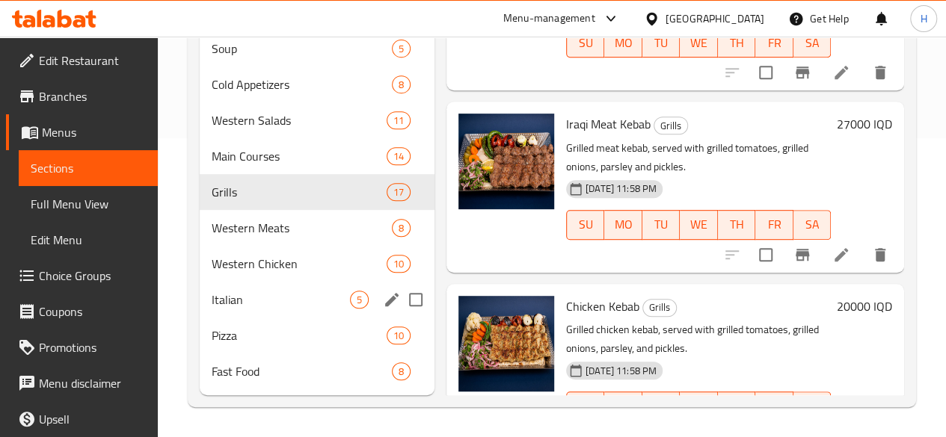
click at [283, 282] on div "Italian 5" at bounding box center [317, 300] width 235 height 36
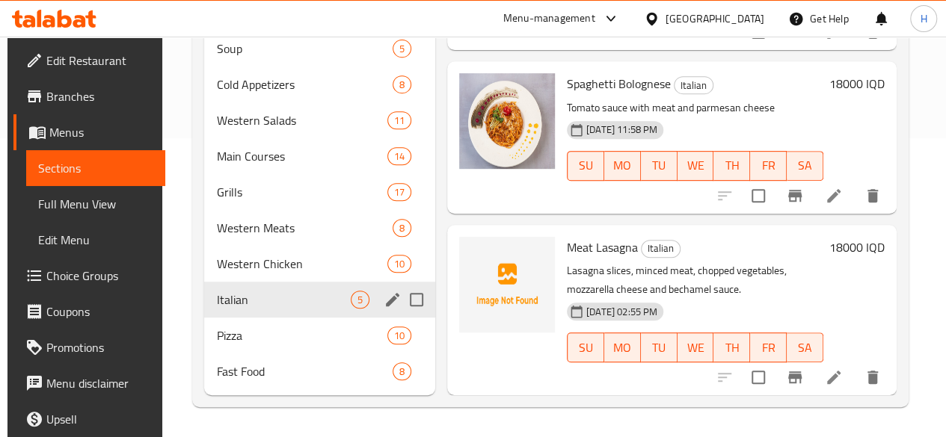
scroll to position [364, 0]
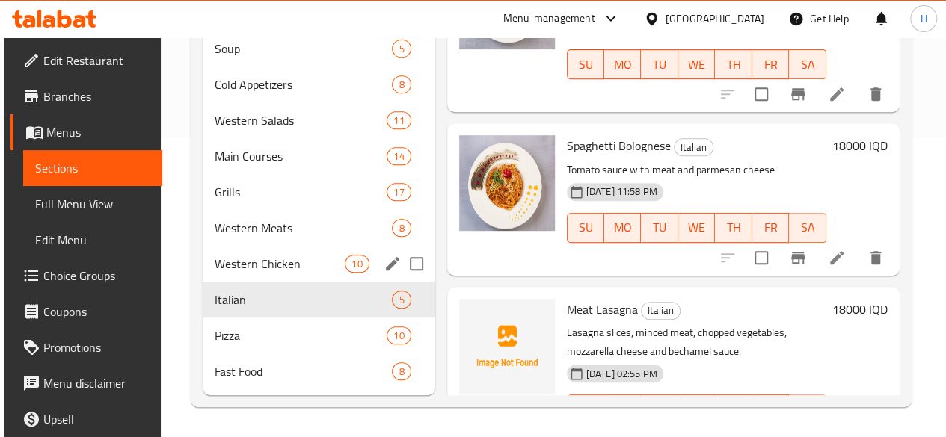
click at [281, 275] on div "Western Chicken 10" at bounding box center [319, 264] width 232 height 36
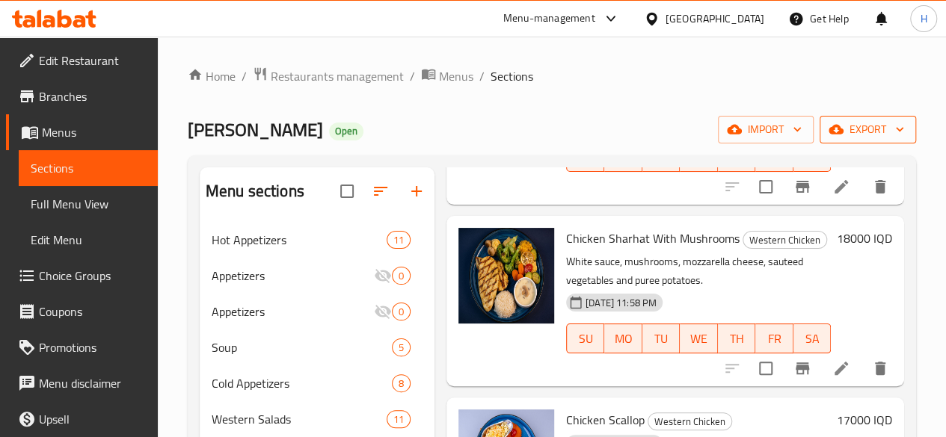
click at [854, 131] on span "export" at bounding box center [867, 129] width 73 height 19
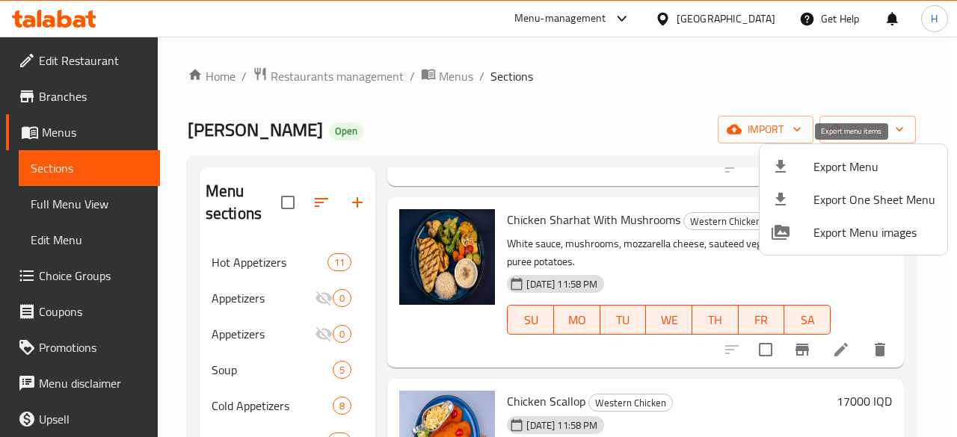
click at [854, 164] on span "Export Menu" at bounding box center [874, 167] width 122 height 18
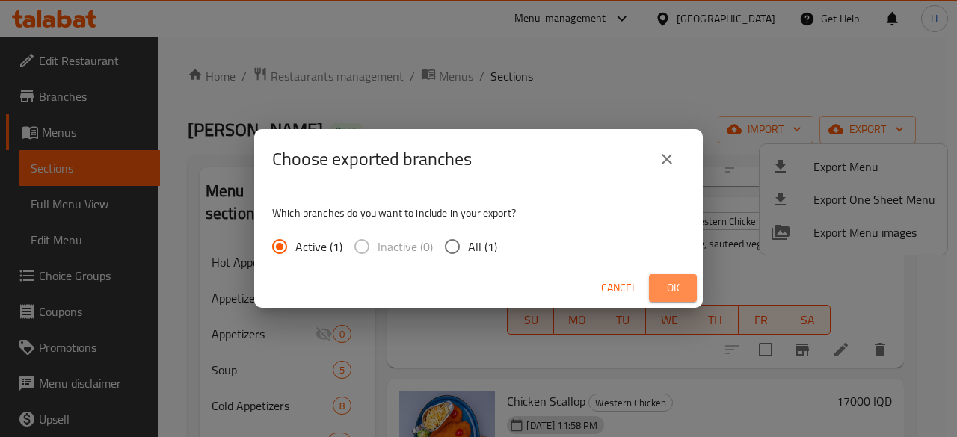
click at [664, 287] on span "Ok" at bounding box center [673, 288] width 24 height 19
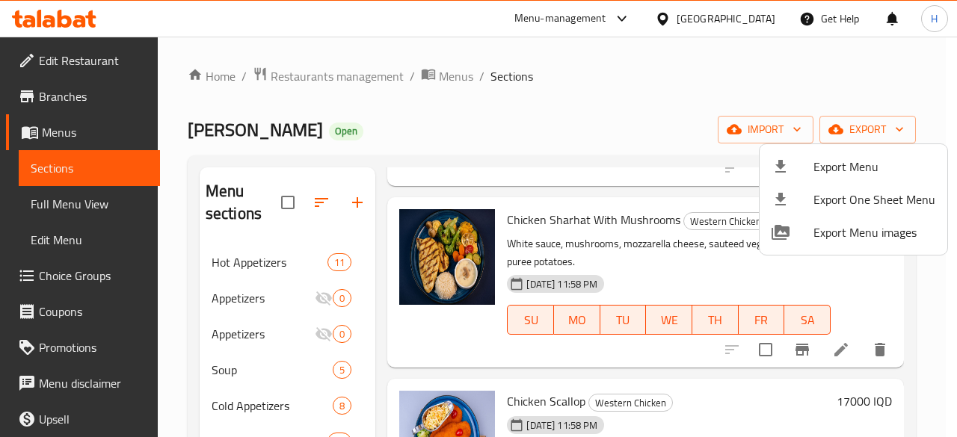
click at [612, 123] on div at bounding box center [478, 218] width 957 height 437
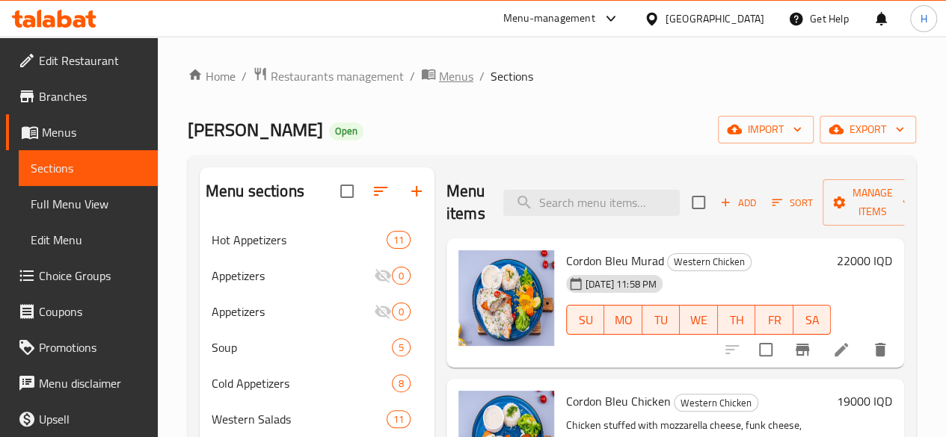
click at [445, 74] on span "Menus" at bounding box center [456, 76] width 34 height 18
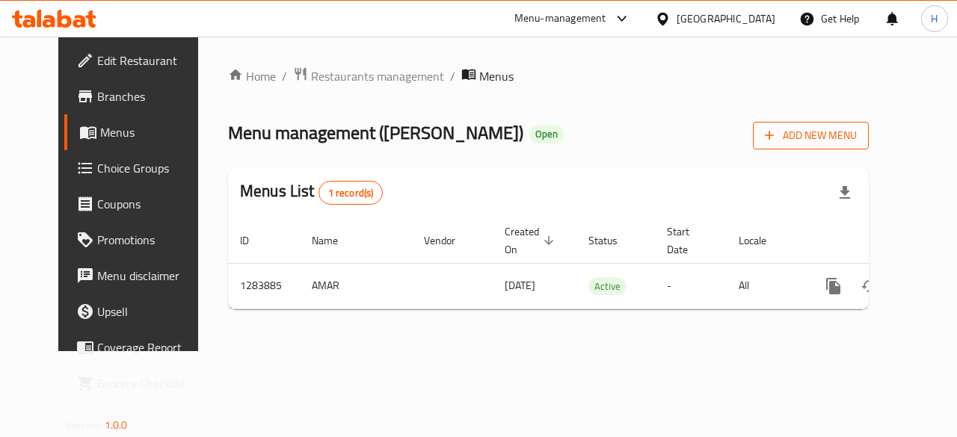
click at [856, 129] on span "Add New Menu" at bounding box center [811, 135] width 92 height 19
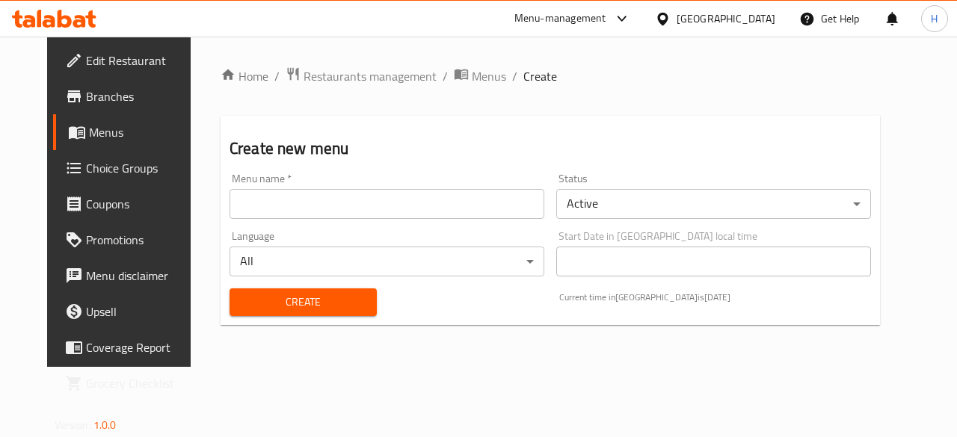
click at [338, 196] on input "text" at bounding box center [386, 204] width 315 height 30
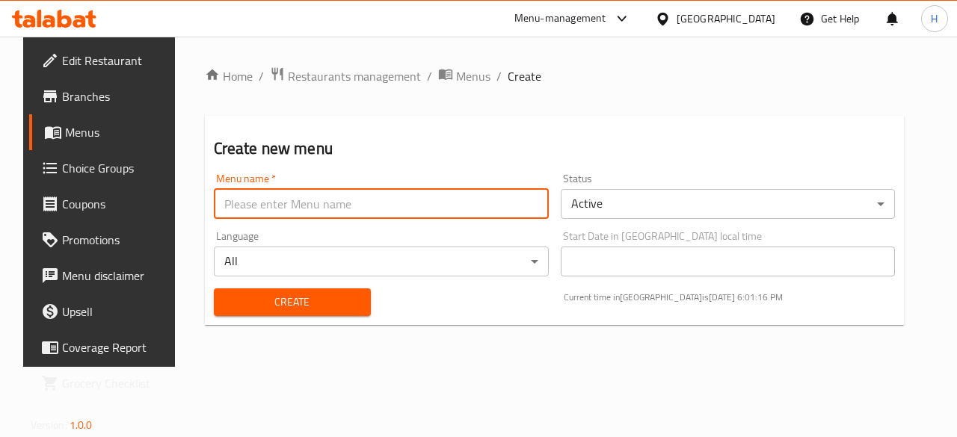
type input "Hadeer Menu t"
click at [635, 200] on body "​ Menu-management [GEOGRAPHIC_DATA] Get Help H Edit Restaurant Branches Menus C…" at bounding box center [478, 237] width 957 height 401
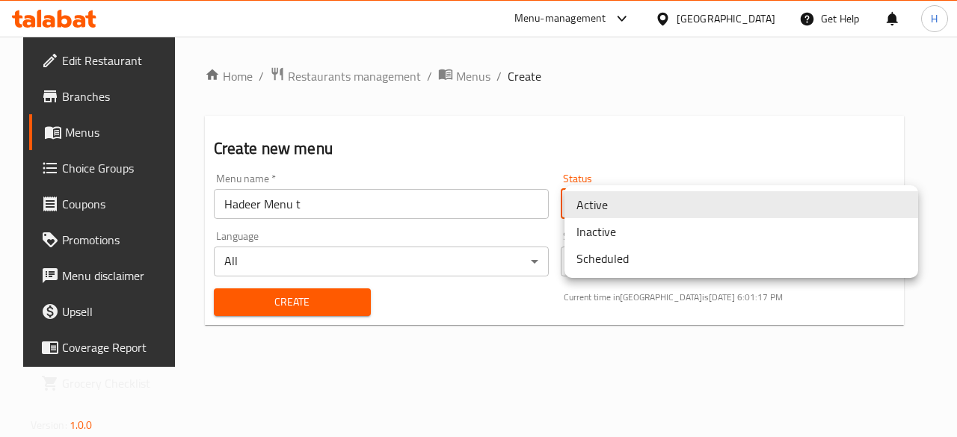
drag, startPoint x: 603, startPoint y: 231, endPoint x: 594, endPoint y: 238, distance: 11.2
click at [601, 231] on li "Inactive" at bounding box center [741, 231] width 354 height 27
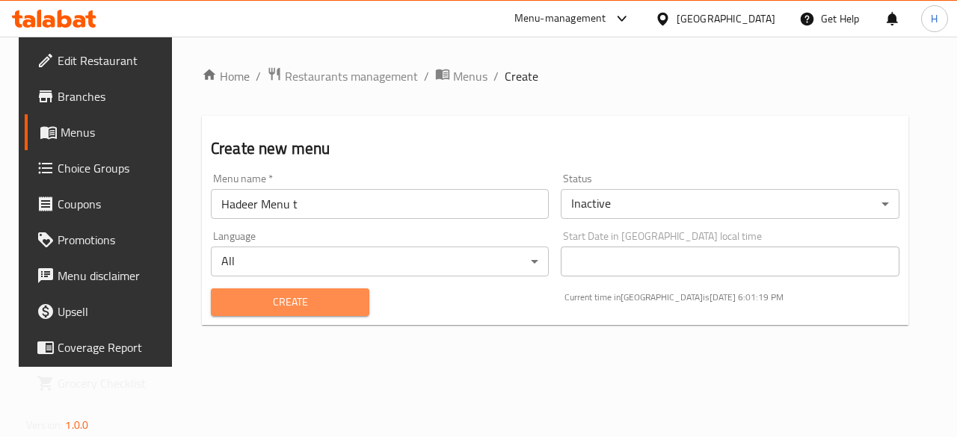
click at [329, 293] on span "Create" at bounding box center [290, 302] width 135 height 19
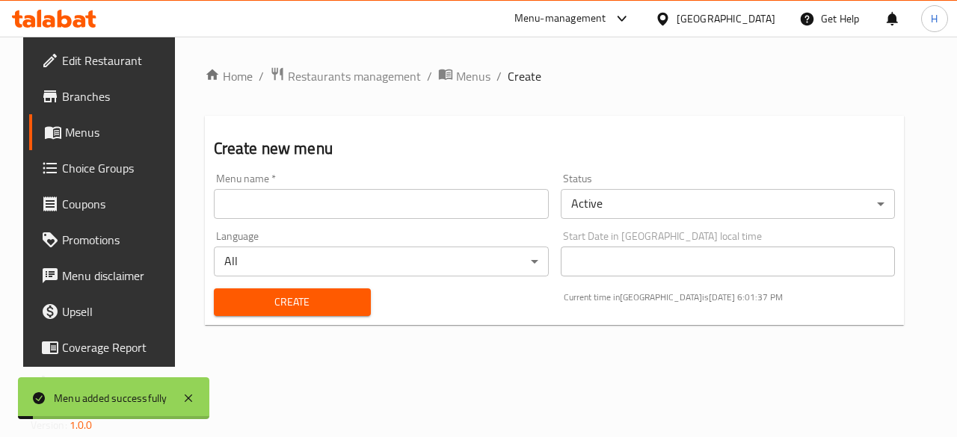
click at [438, 70] on icon "breadcrumb" at bounding box center [444, 75] width 13 height 10
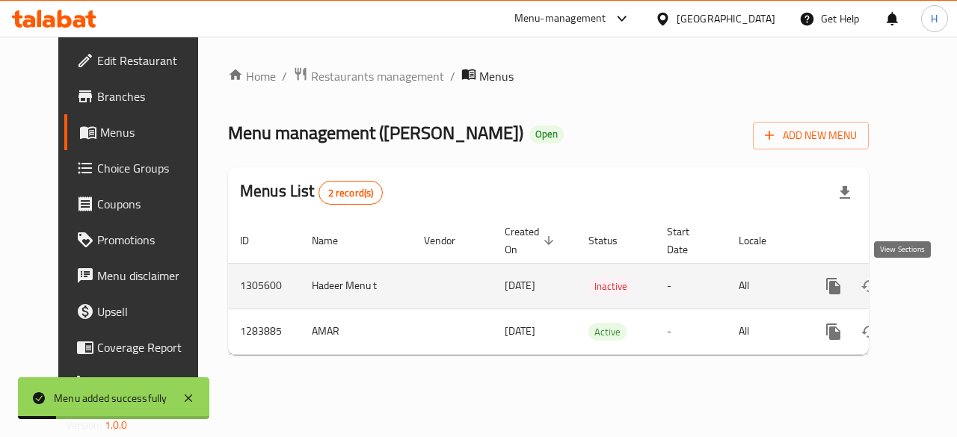
click at [932, 291] on icon "enhanced table" at bounding box center [941, 286] width 18 height 18
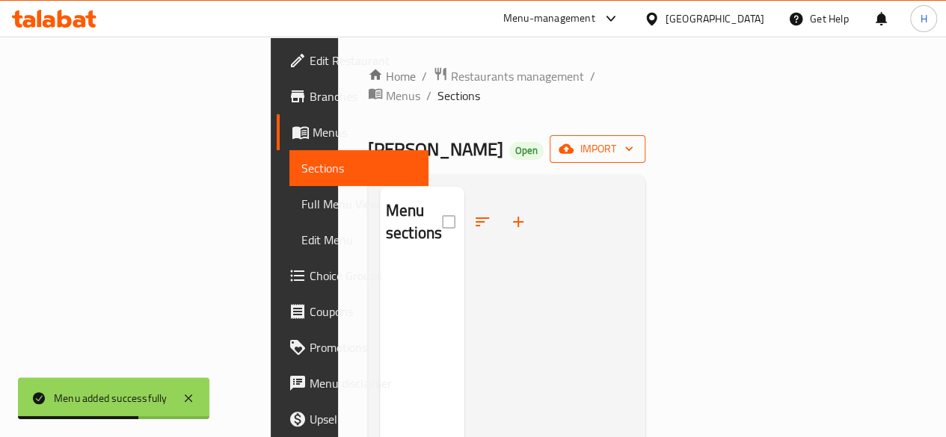
click at [633, 140] on span "import" at bounding box center [597, 149] width 72 height 19
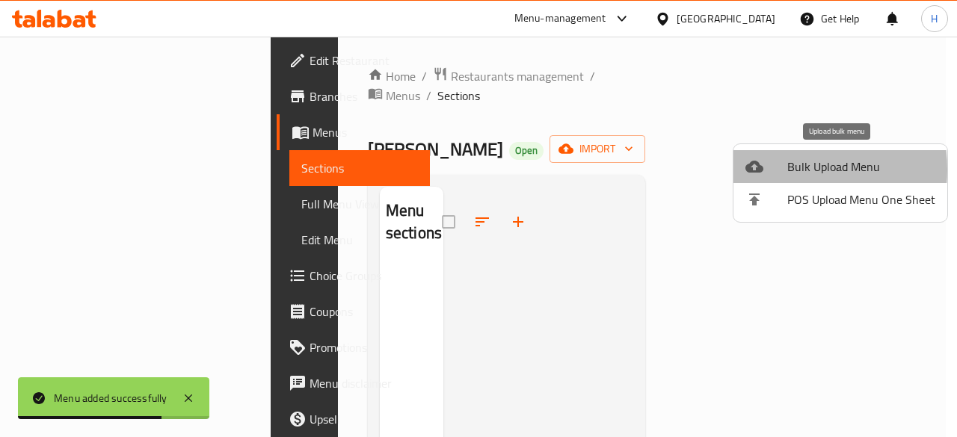
click at [769, 170] on div at bounding box center [766, 167] width 42 height 18
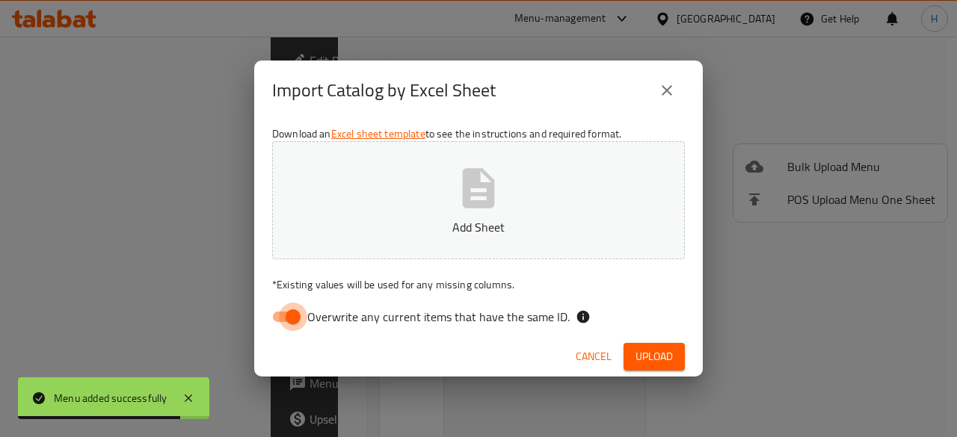
click at [301, 318] on input "Overwrite any current items that have the same ID." at bounding box center [292, 317] width 85 height 28
checkbox input "false"
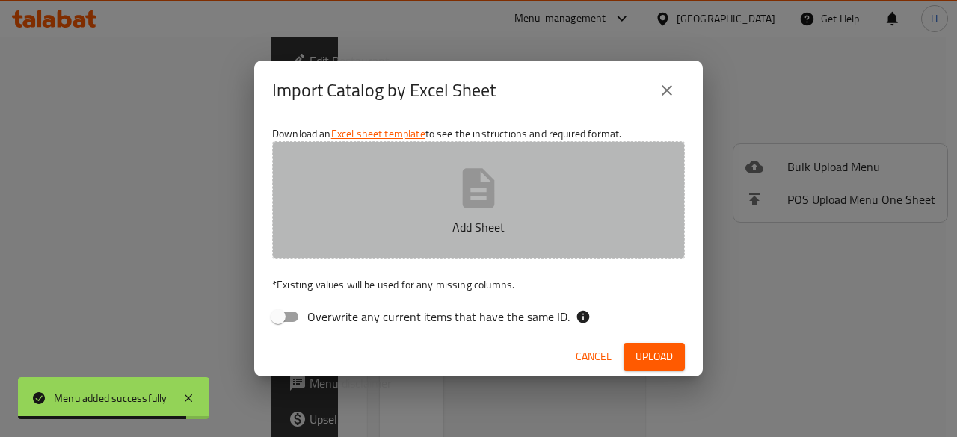
click at [431, 215] on button "Add Sheet" at bounding box center [478, 200] width 413 height 118
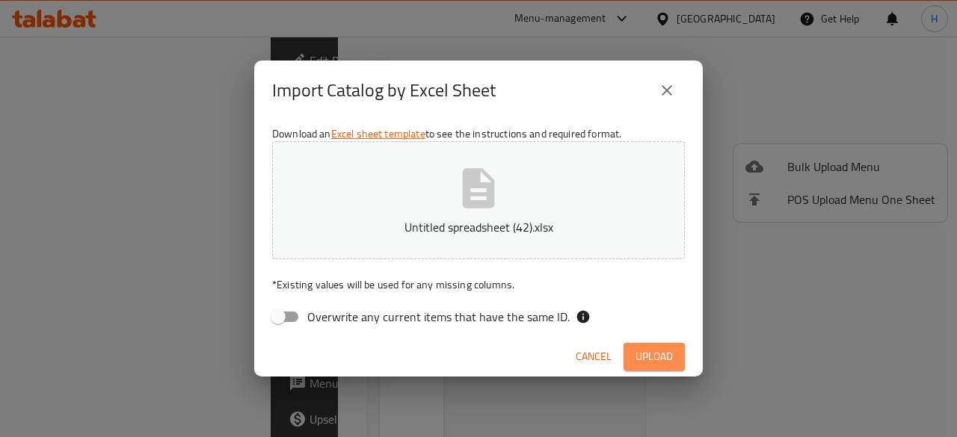
click at [648, 363] on span "Upload" at bounding box center [653, 357] width 37 height 19
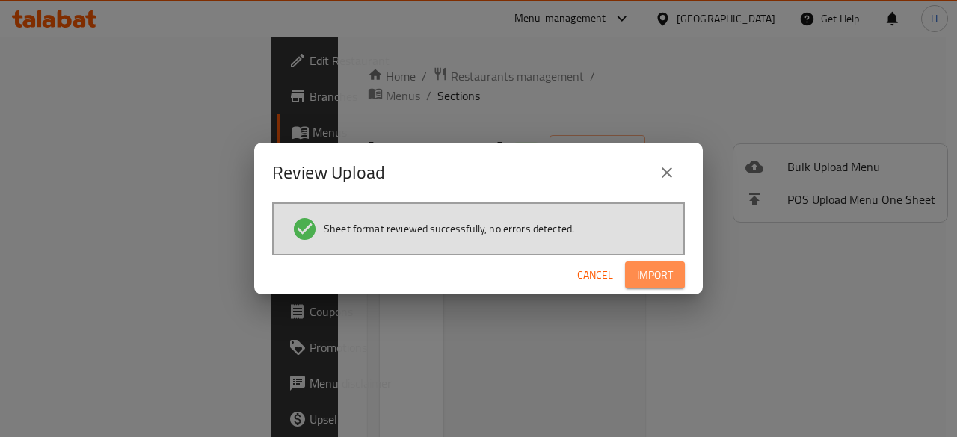
click at [649, 280] on span "Import" at bounding box center [655, 275] width 36 height 19
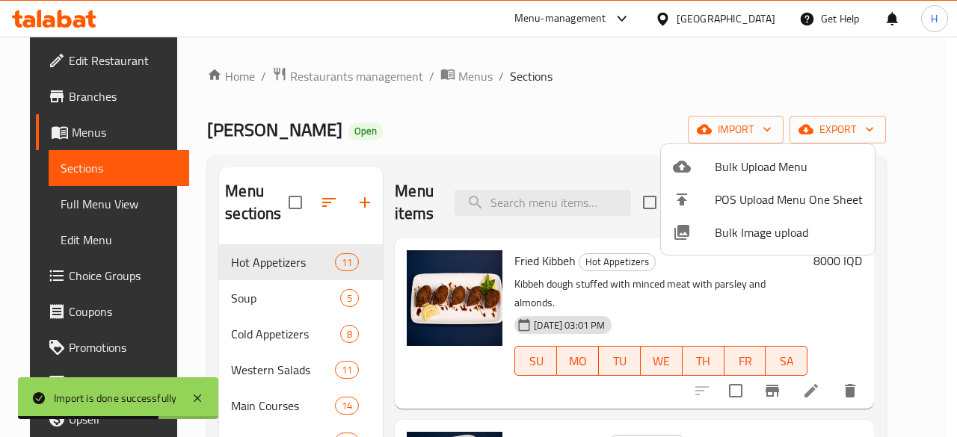
drag, startPoint x: 267, startPoint y: 327, endPoint x: 272, endPoint y: 334, distance: 9.1
click at [267, 327] on div at bounding box center [478, 218] width 957 height 437
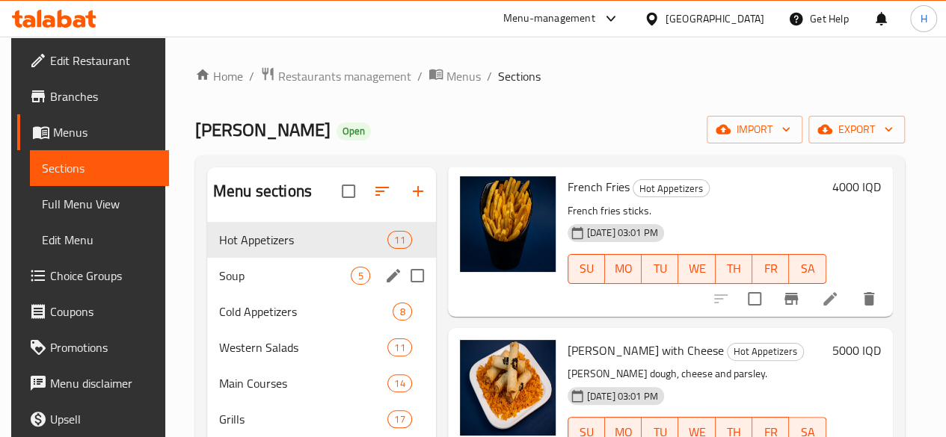
click at [247, 285] on span "Soup" at bounding box center [285, 276] width 132 height 18
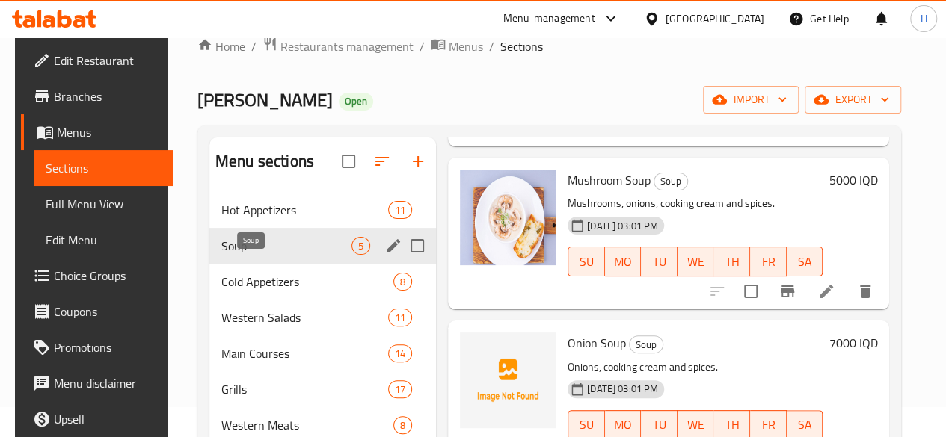
scroll to position [25, 0]
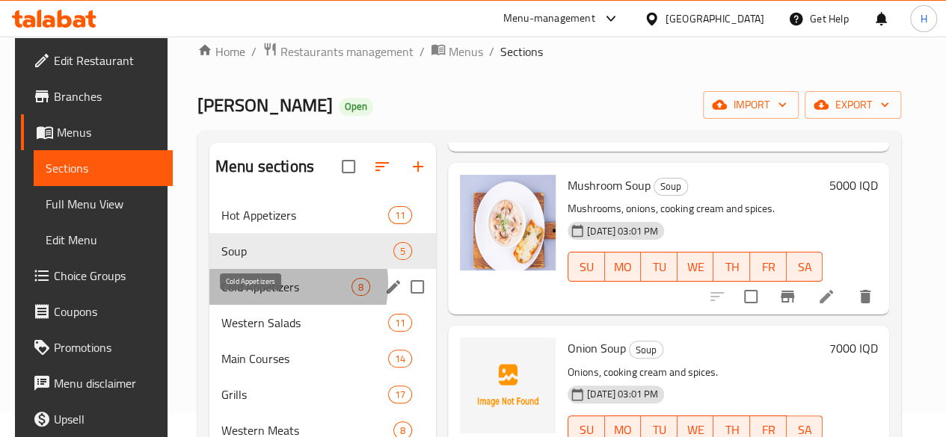
click at [266, 296] on span "Cold Appetizers" at bounding box center [286, 287] width 130 height 18
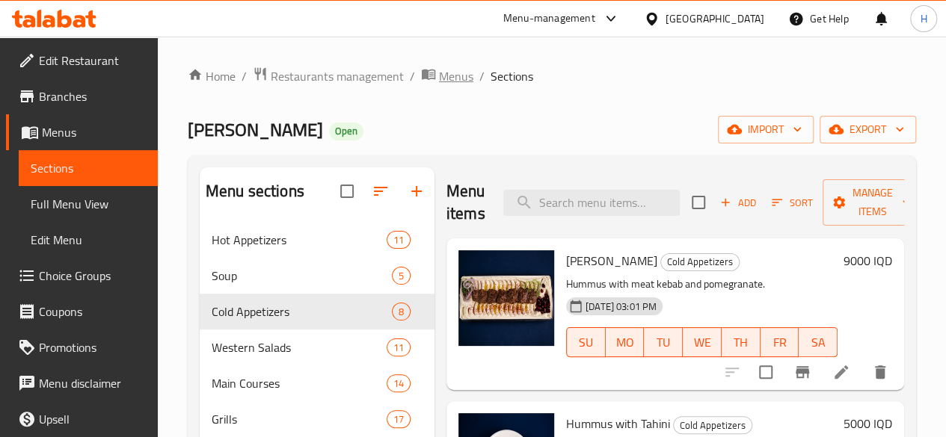
click at [449, 73] on span "Menus" at bounding box center [456, 76] width 34 height 18
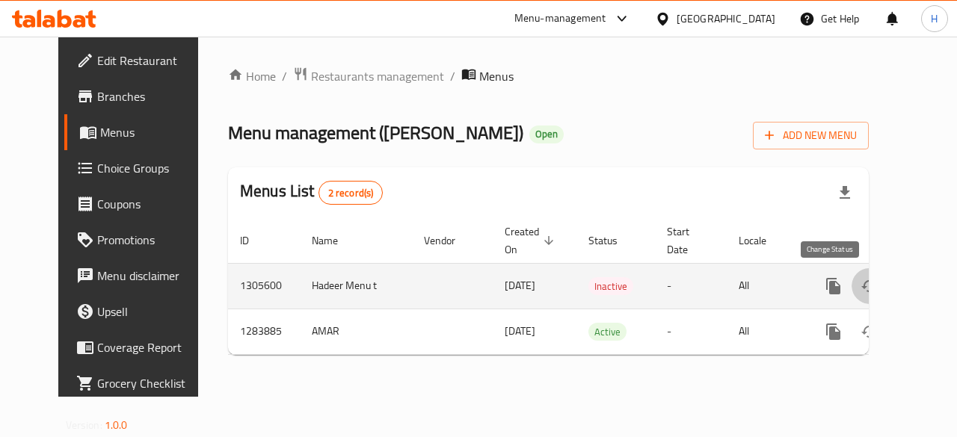
click at [860, 282] on icon "enhanced table" at bounding box center [869, 286] width 18 height 18
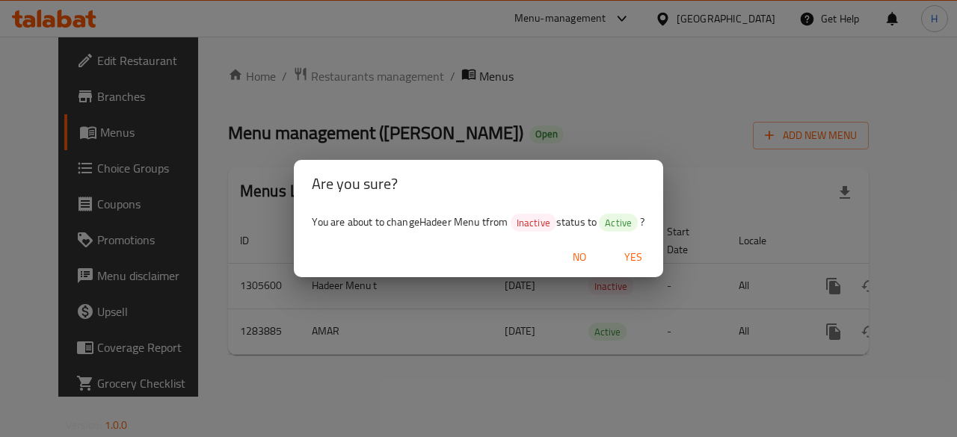
click at [633, 254] on span "Yes" at bounding box center [633, 257] width 36 height 19
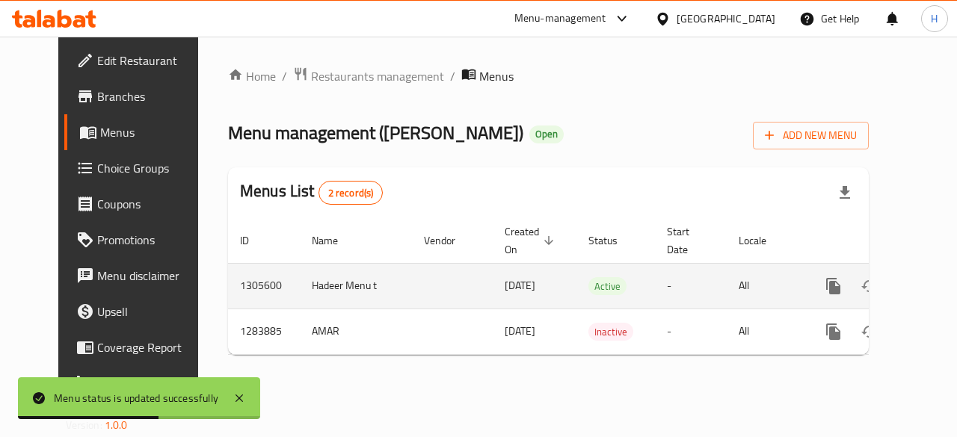
click at [923, 275] on link "enhanced table" at bounding box center [941, 286] width 36 height 36
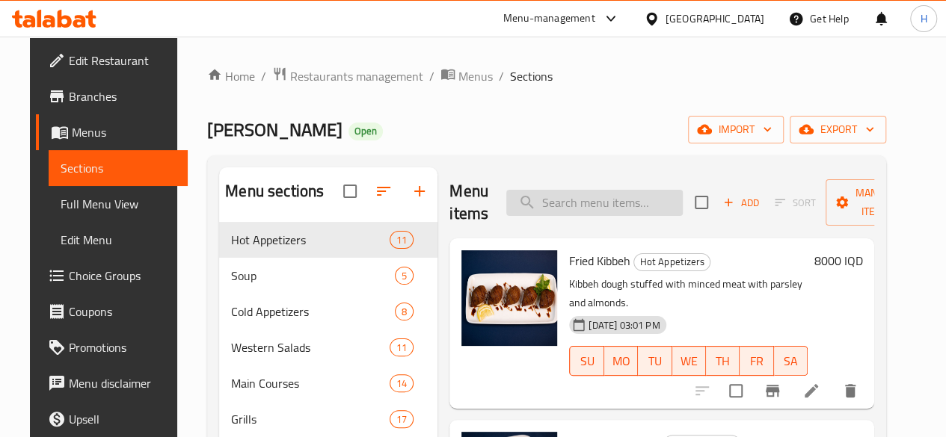
click at [559, 206] on input "search" at bounding box center [594, 203] width 176 height 26
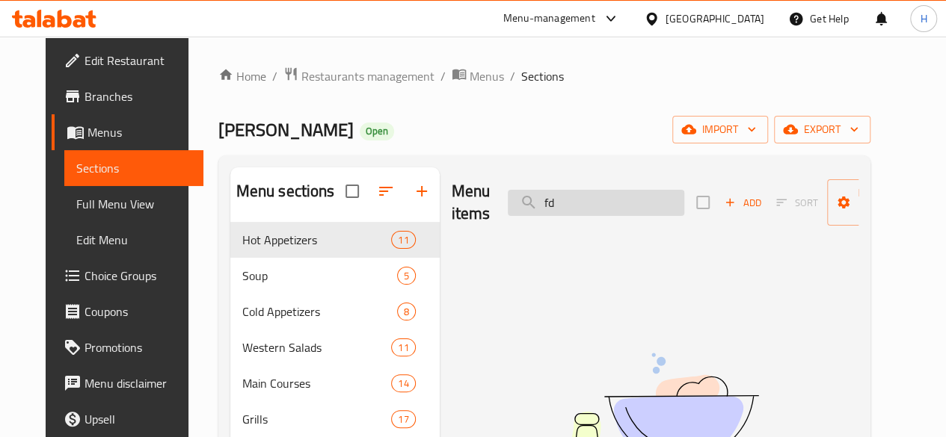
type input "f"
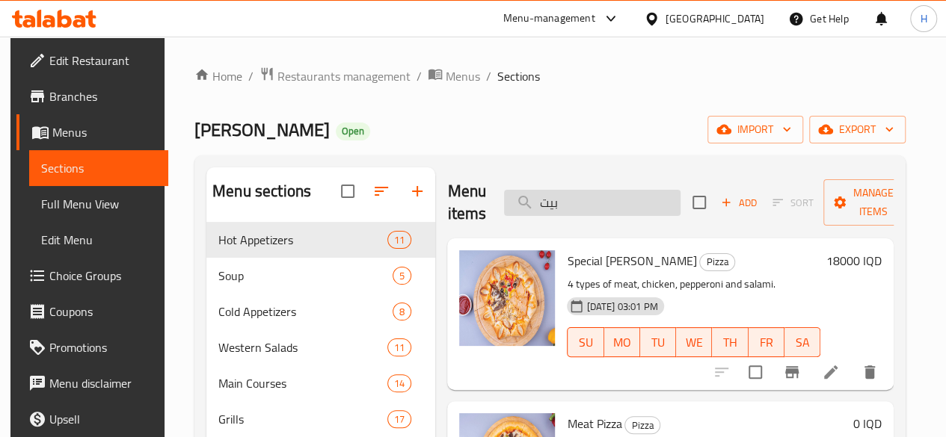
click at [575, 200] on input "بيت" at bounding box center [592, 203] width 176 height 26
type input "كور"
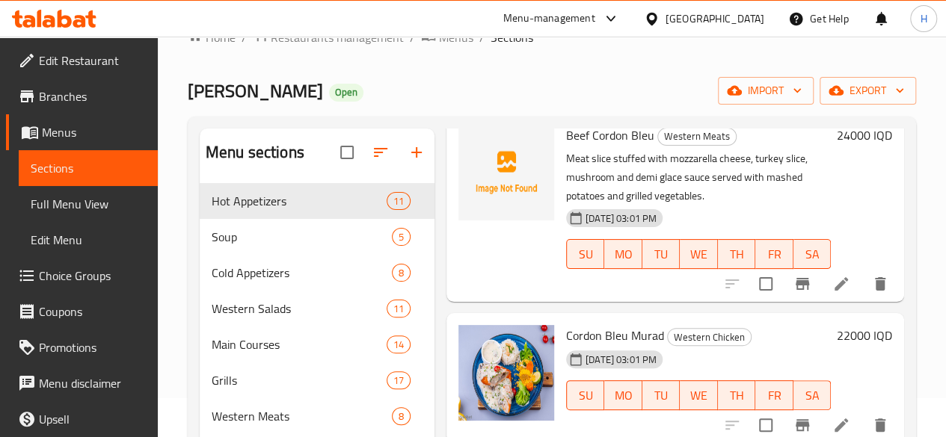
scroll to position [38, 0]
